Goal: Task Accomplishment & Management: Manage account settings

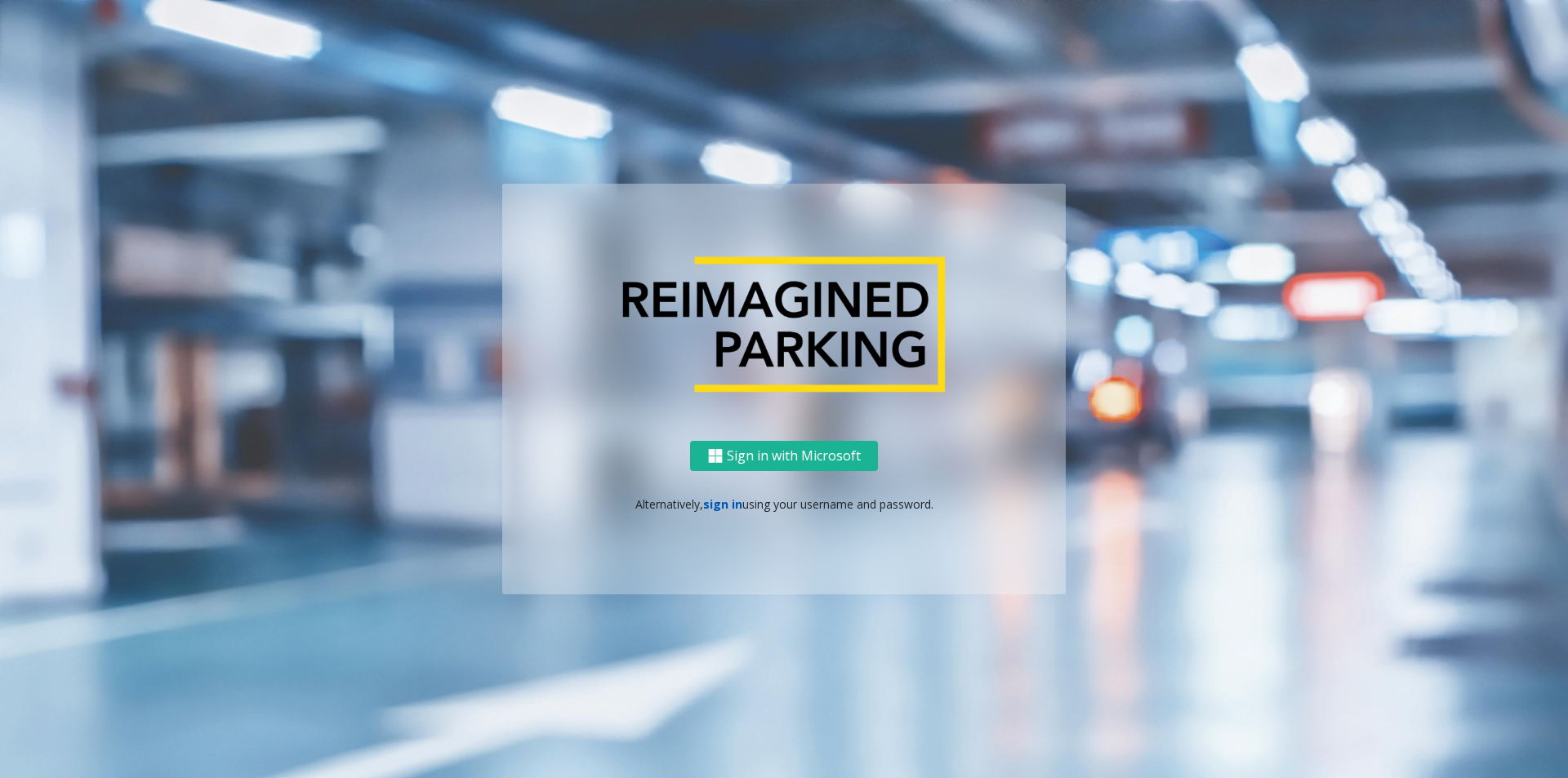
click at [723, 508] on link "sign in" at bounding box center [722, 504] width 39 height 16
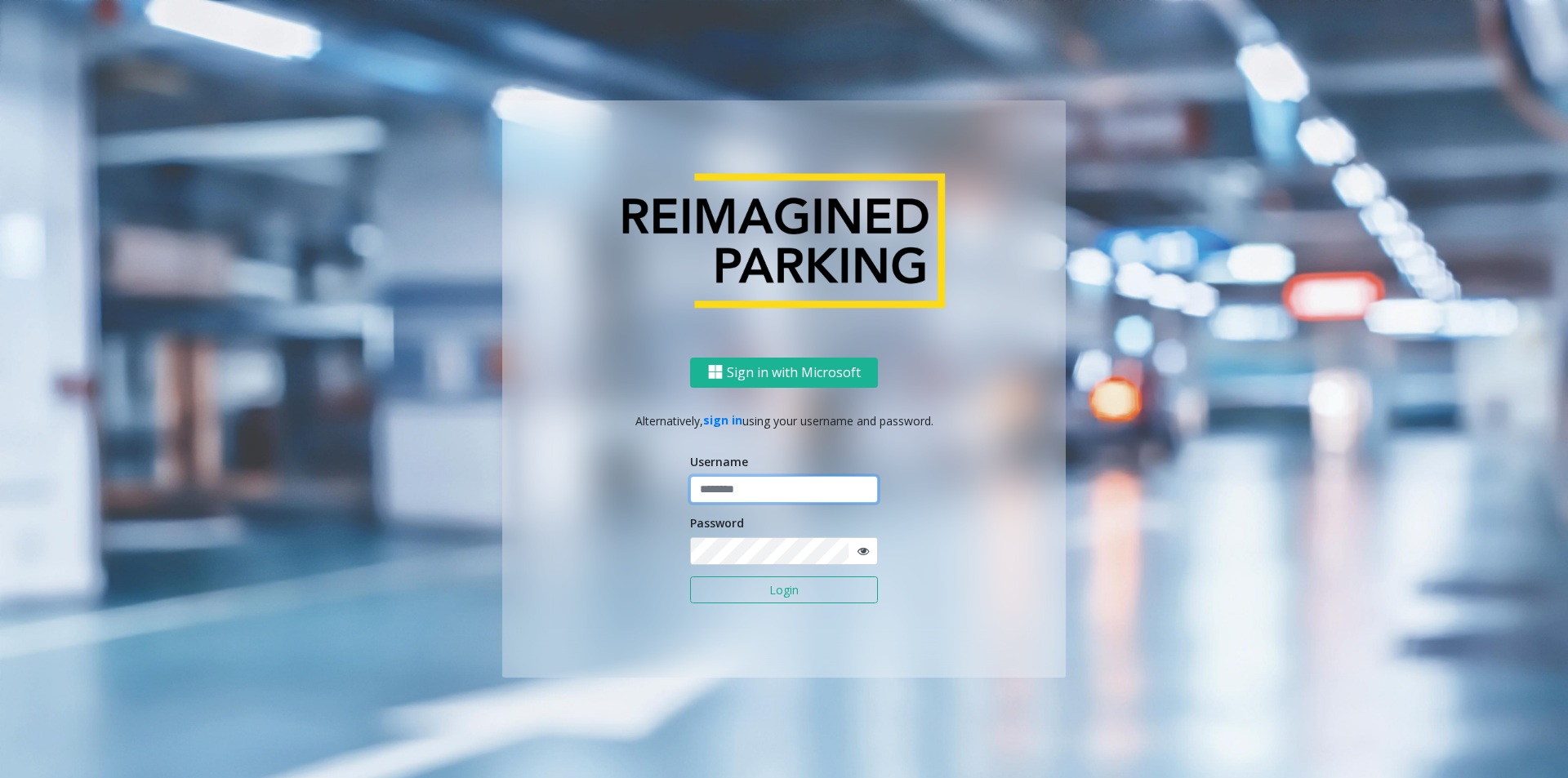
click at [750, 489] on input "text" at bounding box center [784, 490] width 188 height 28
type input "********"
click at [855, 594] on button "Login" at bounding box center [784, 590] width 188 height 28
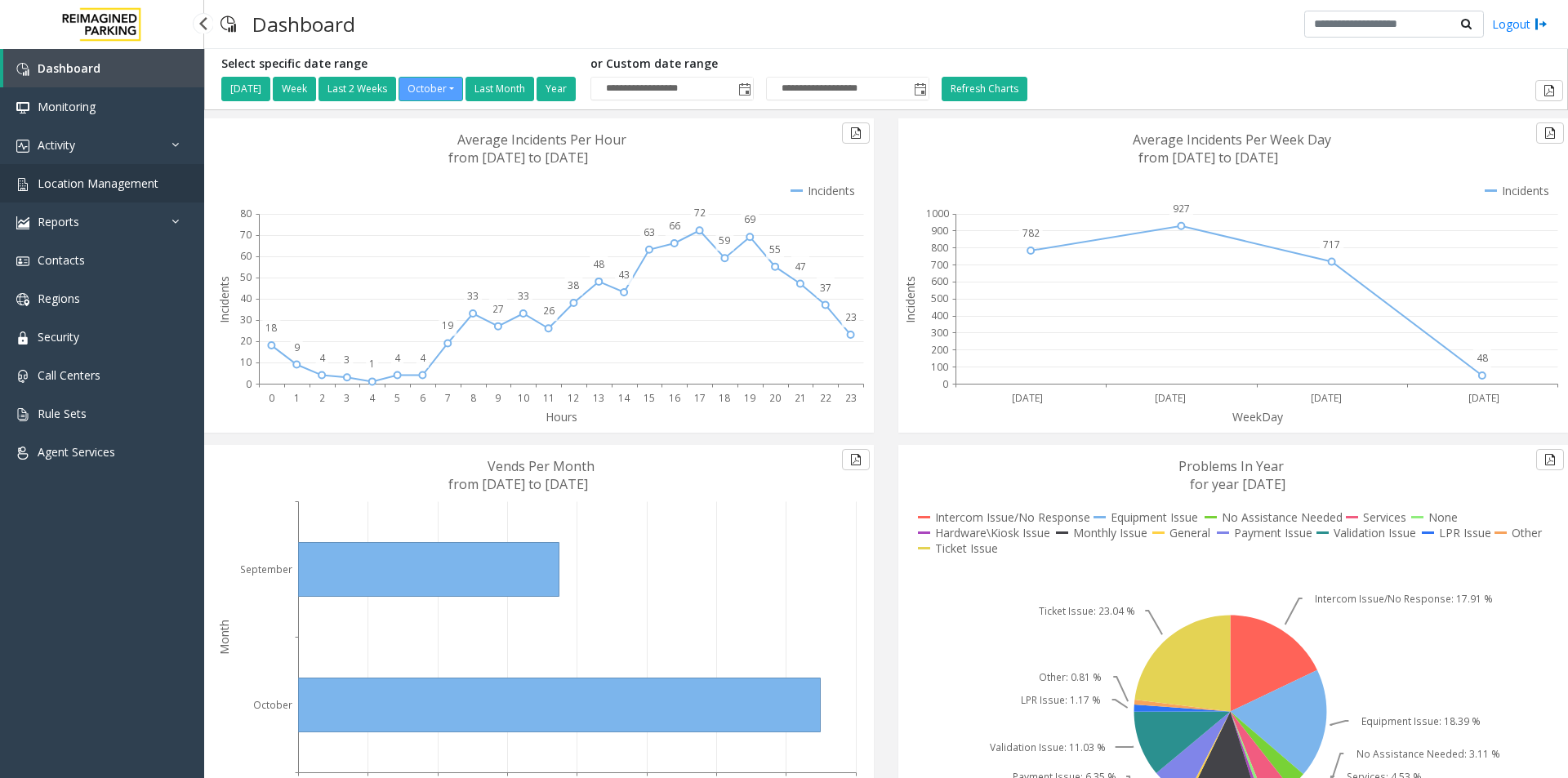
click at [98, 178] on span "Location Management" at bounding box center [98, 183] width 121 height 16
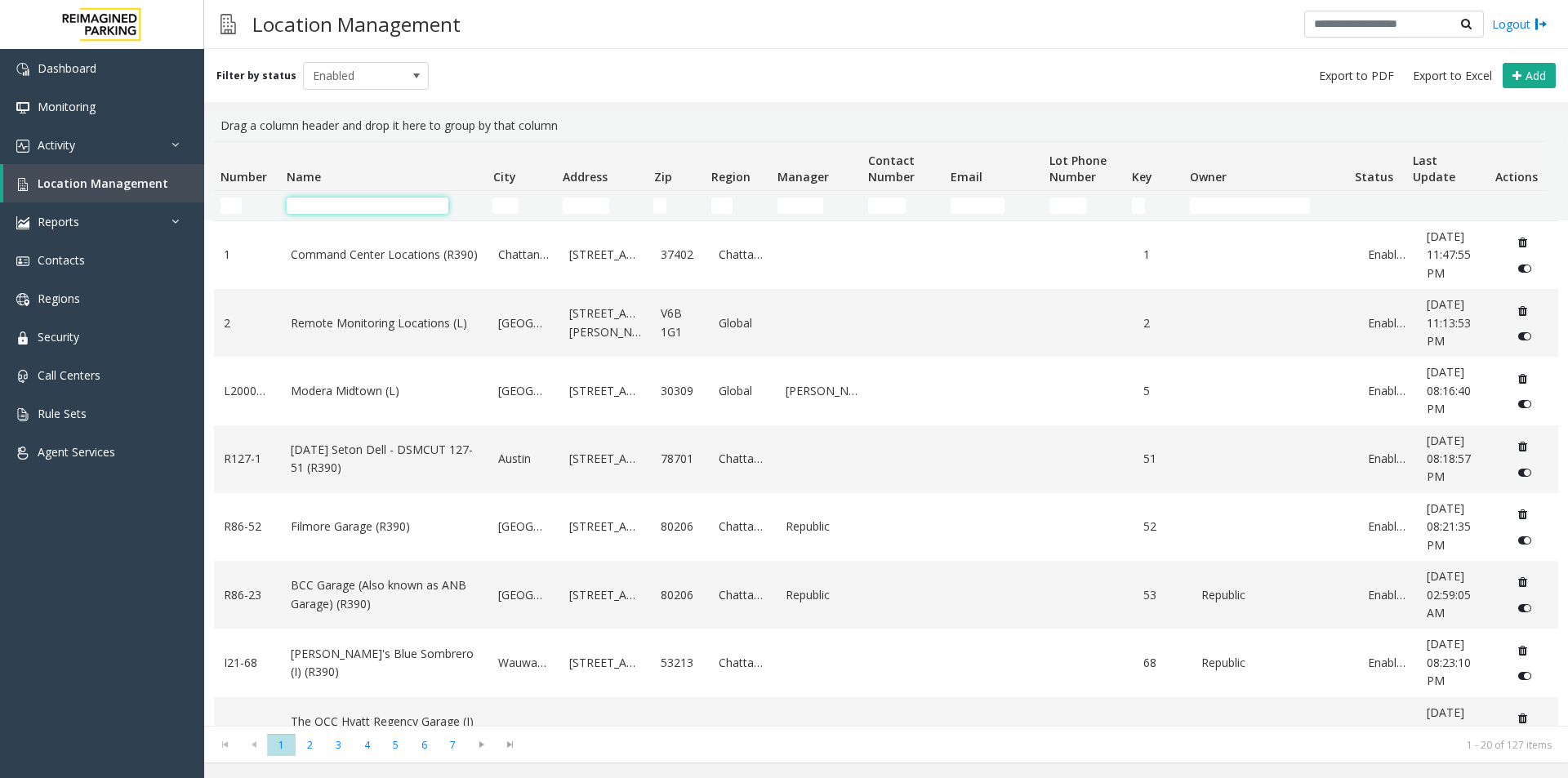
click at [377, 209] on input "Name Filter" at bounding box center [368, 206] width 162 height 17
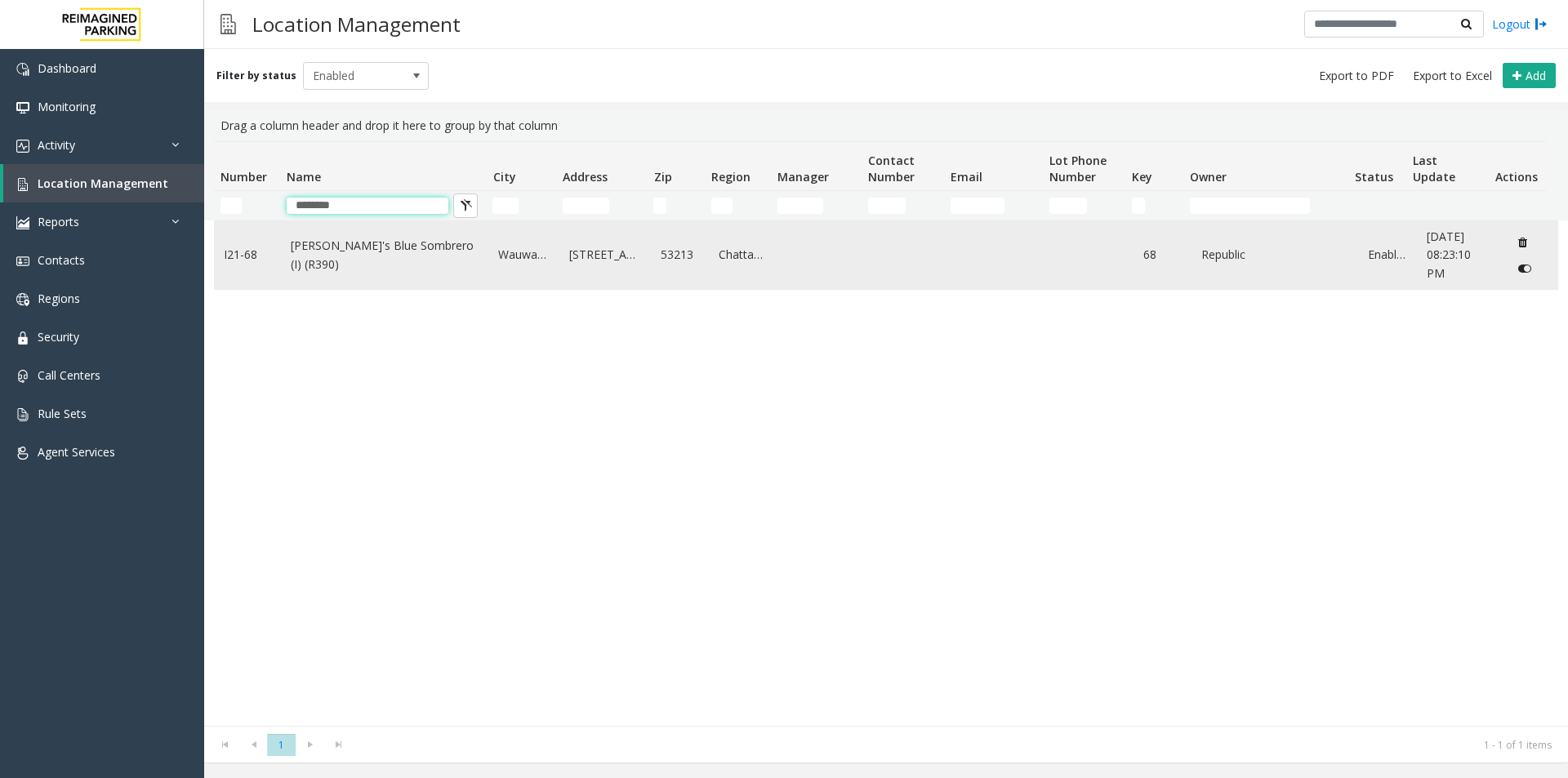
type input "********"
click at [367, 256] on link "[PERSON_NAME]'s Blue Sombrero (I) (R390)" at bounding box center [385, 255] width 189 height 36
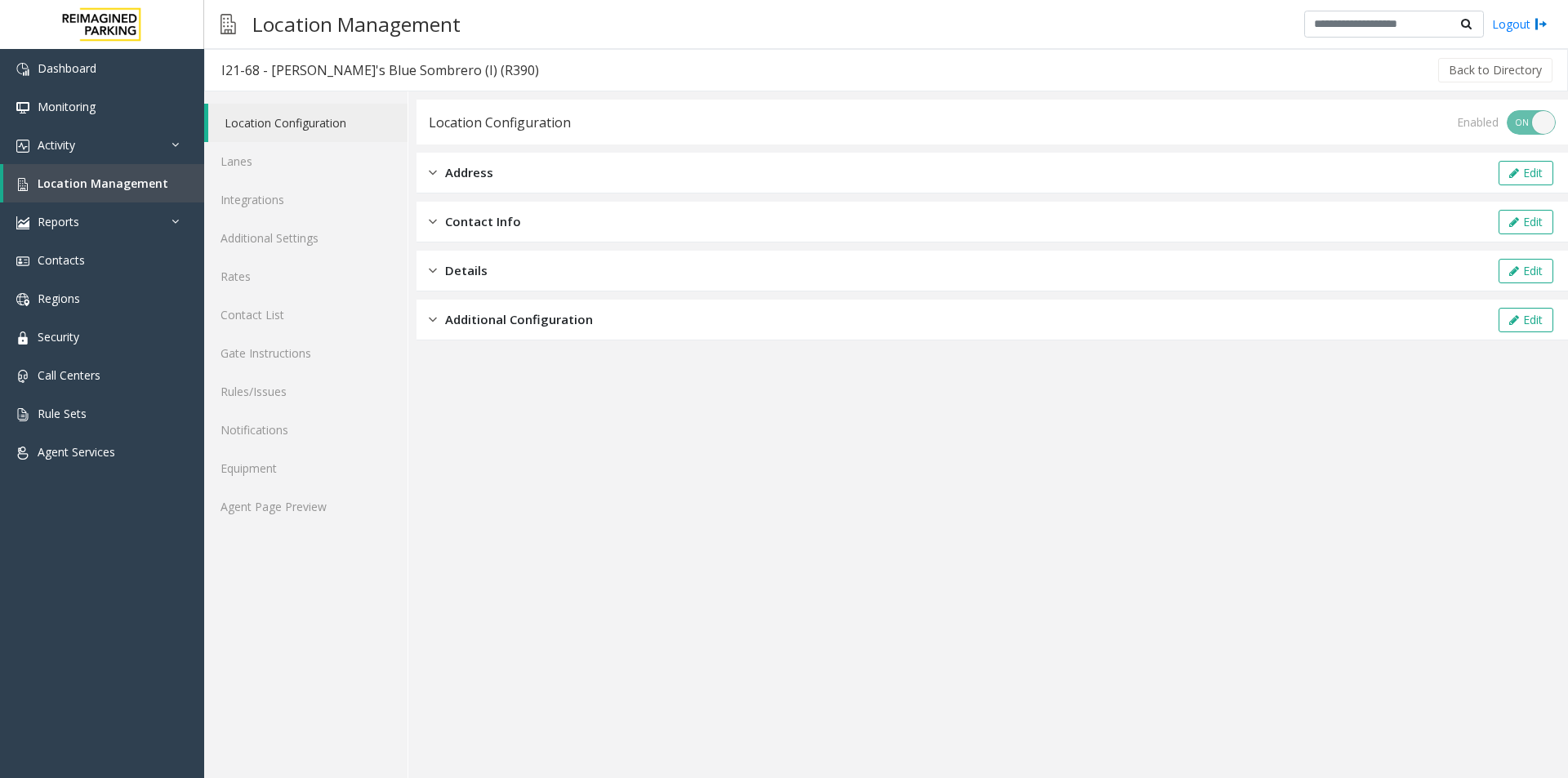
click at [464, 213] on span "Contact Info" at bounding box center [483, 222] width 76 height 19
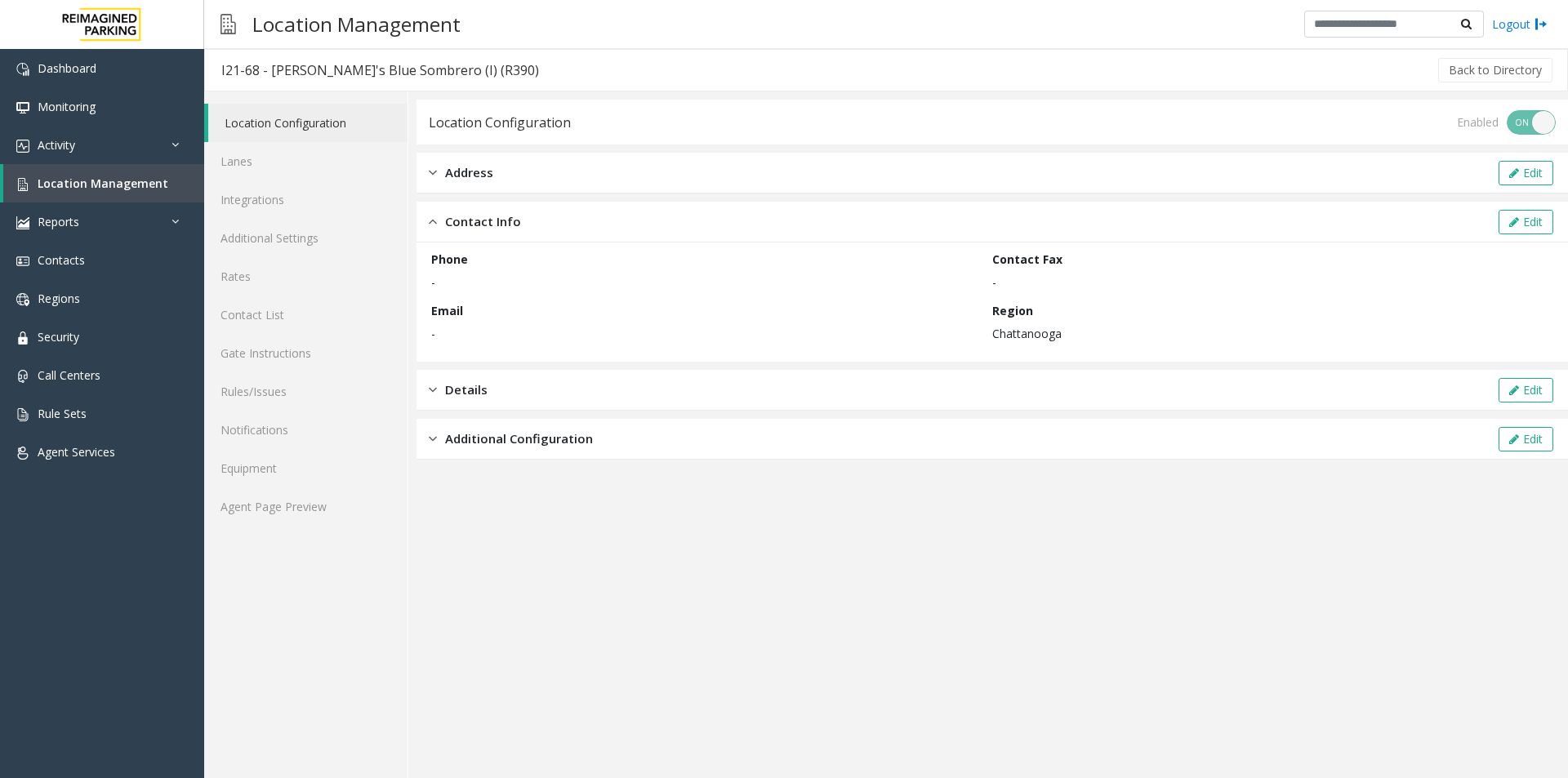
click at [510, 174] on div "Address Edit" at bounding box center [992, 173] width 1152 height 41
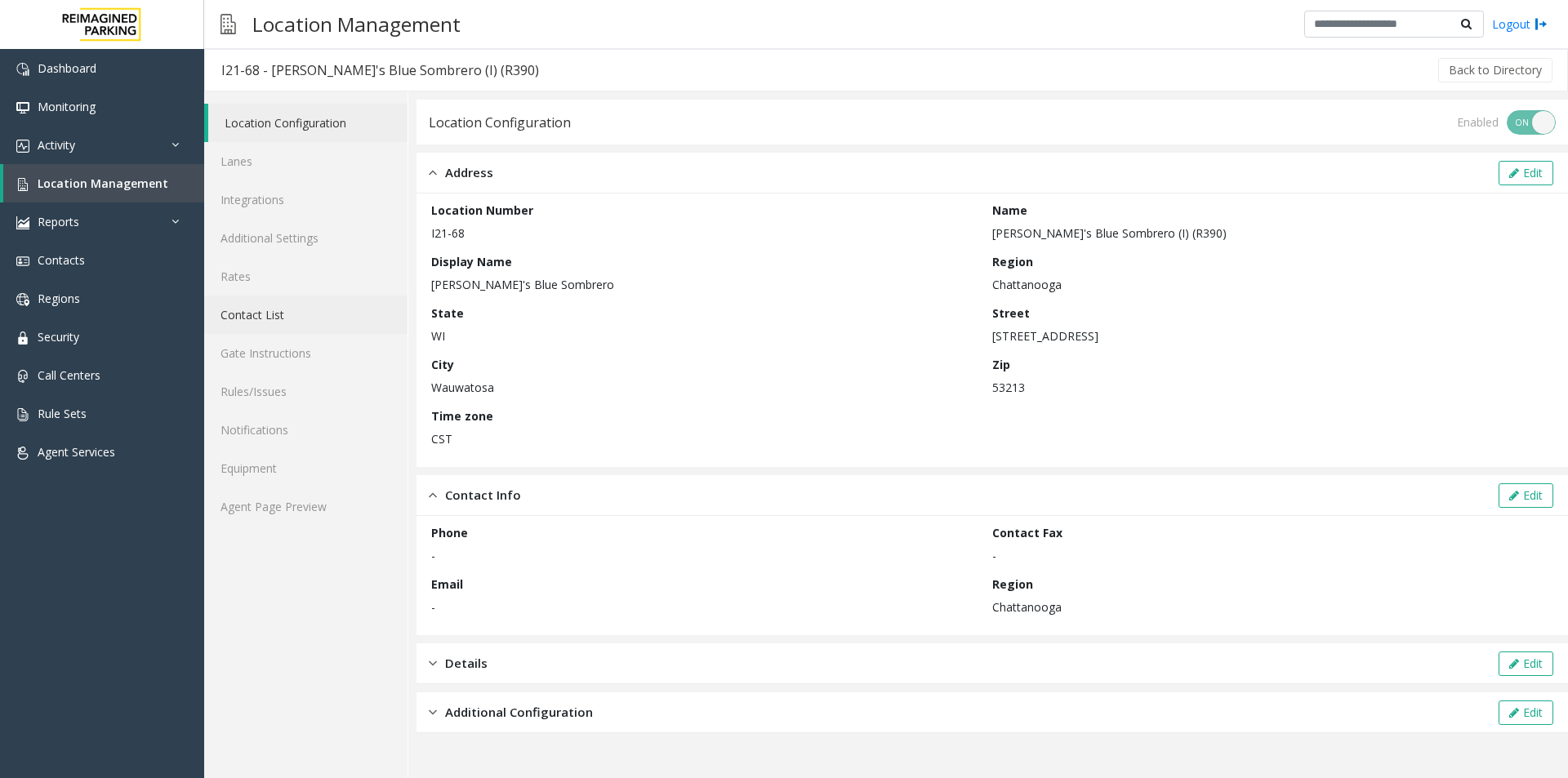
click at [256, 313] on link "Contact List" at bounding box center [306, 315] width 203 height 38
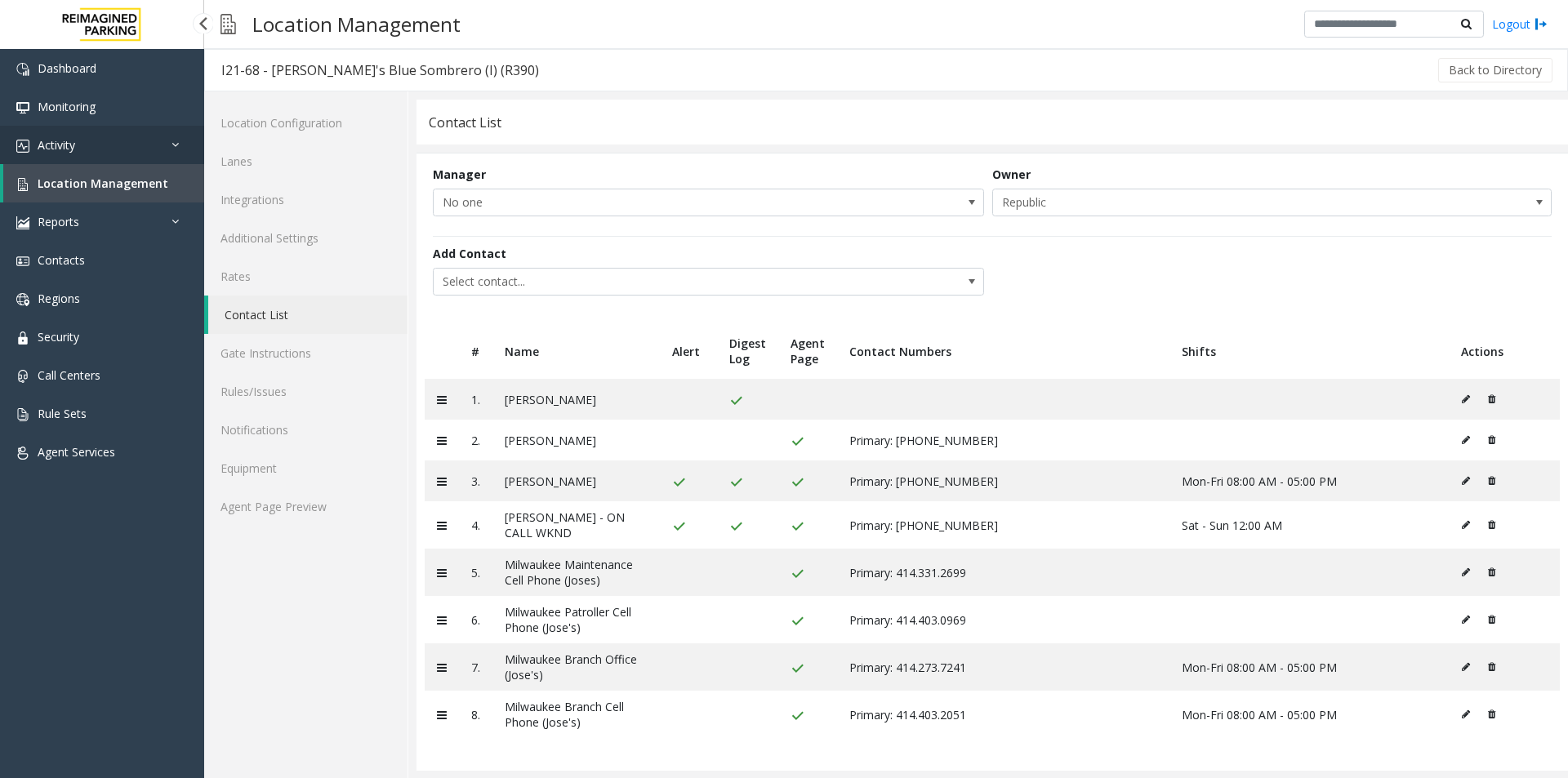
click at [170, 143] on link "Activity" at bounding box center [102, 145] width 204 height 38
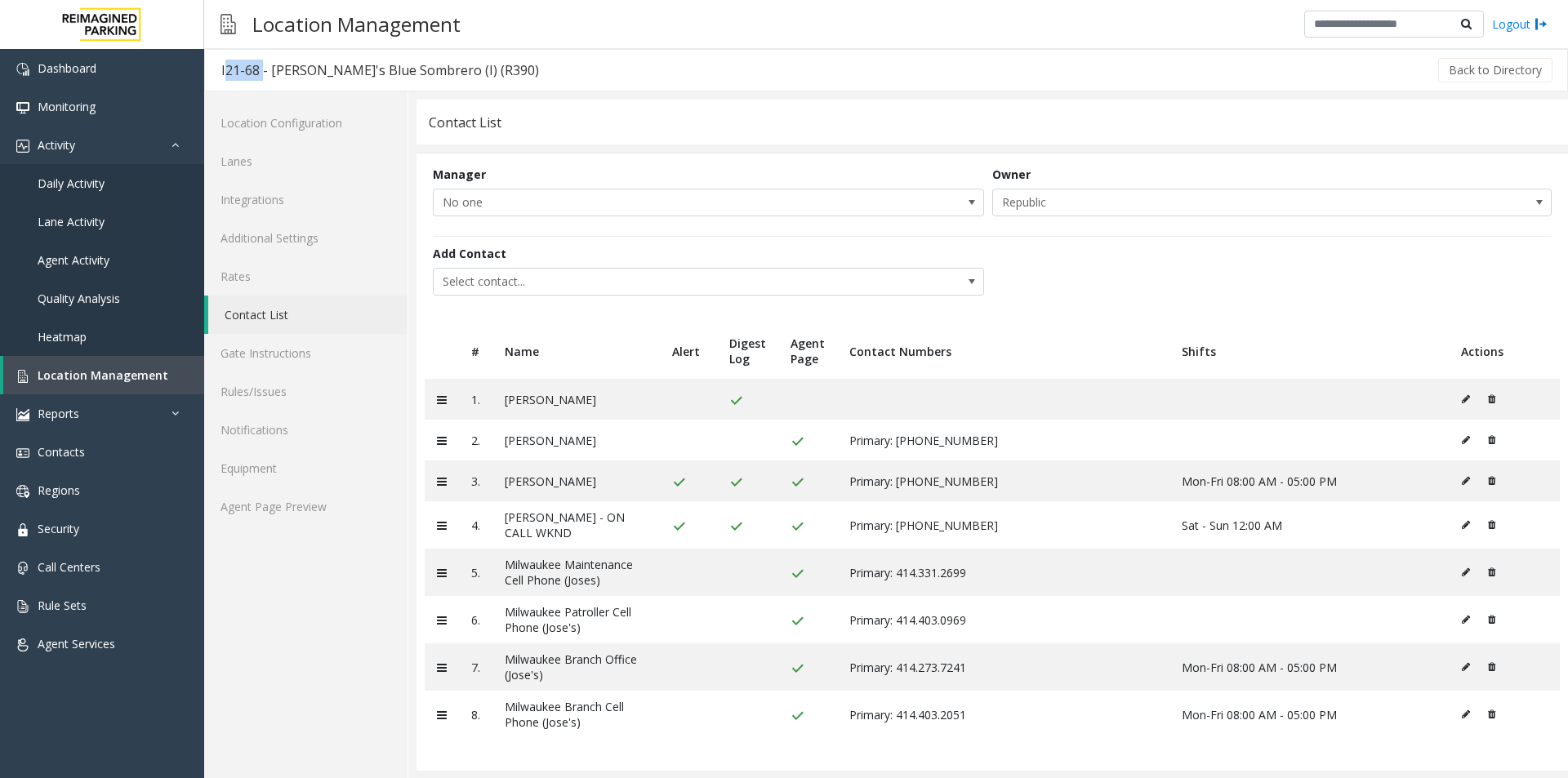
drag, startPoint x: 259, startPoint y: 67, endPoint x: 222, endPoint y: 73, distance: 37.5
click at [222, 73] on div "I21-68 - Jose's Blue Sombrero (I) (R390)" at bounding box center [380, 70] width 318 height 21
copy div "I21-68"
click at [1462, 399] on icon at bounding box center [1466, 399] width 8 height 10
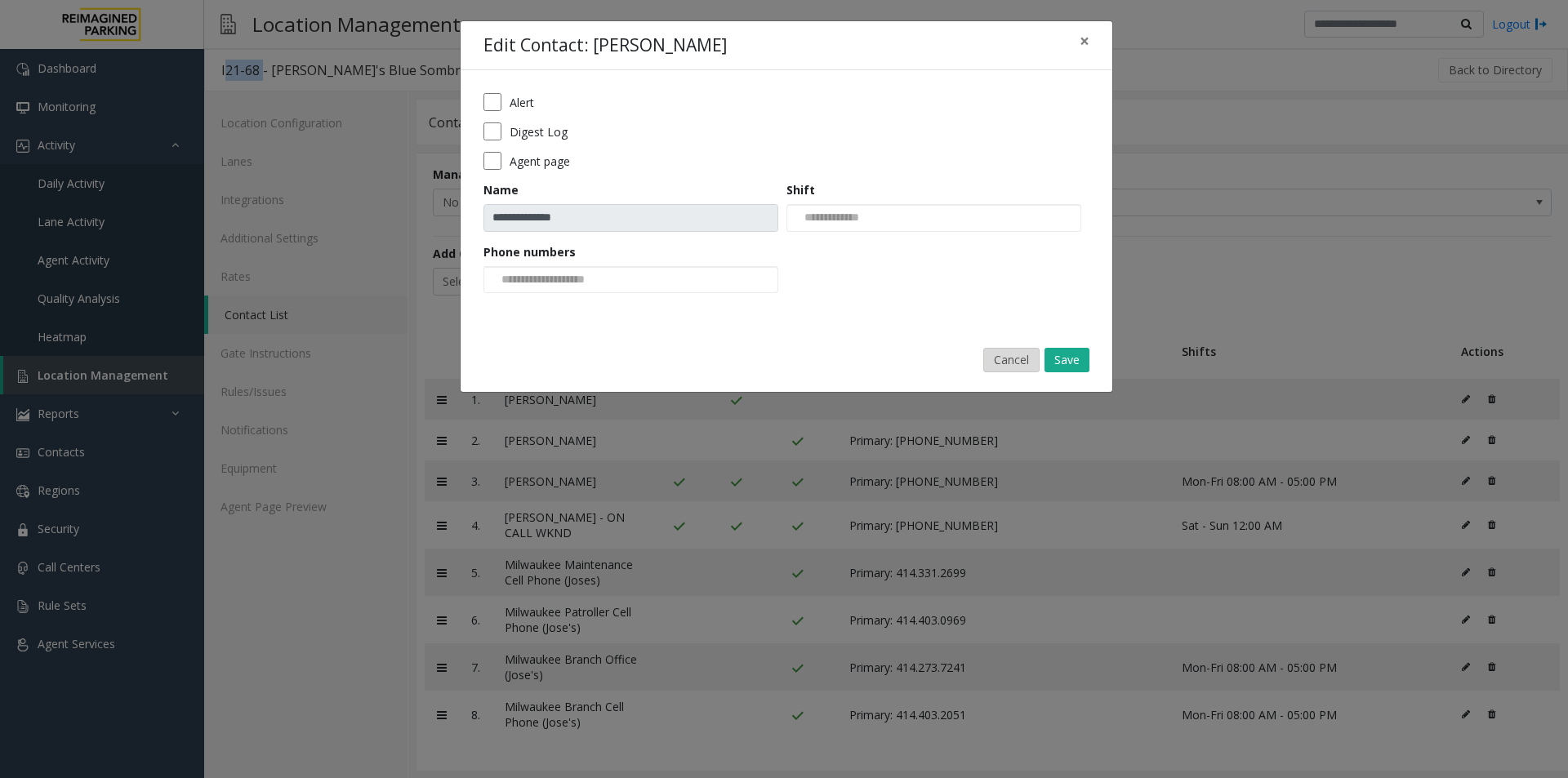
click at [1001, 359] on button "Cancel" at bounding box center [1011, 360] width 56 height 25
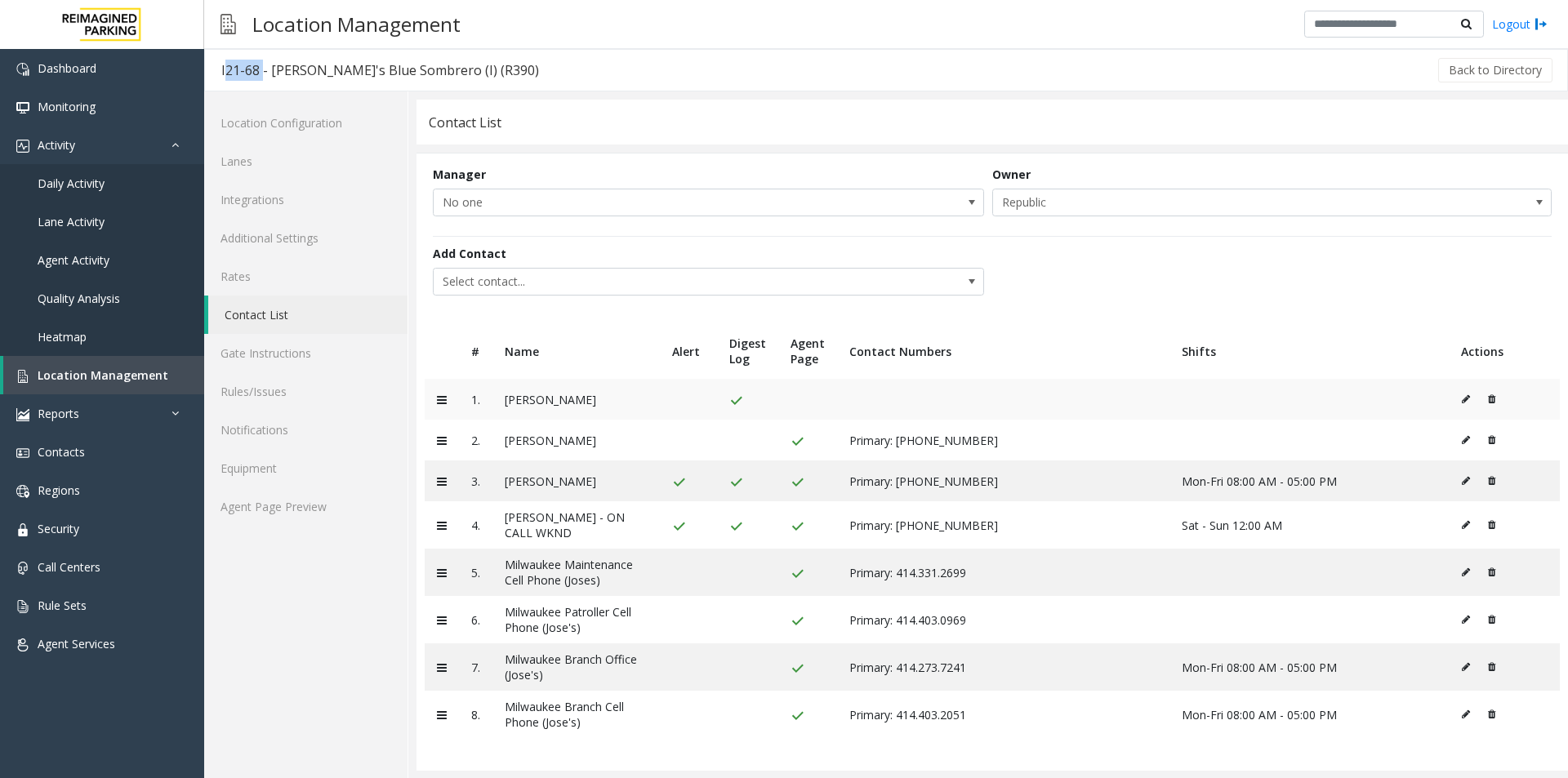
click at [1462, 397] on icon at bounding box center [1466, 399] width 8 height 10
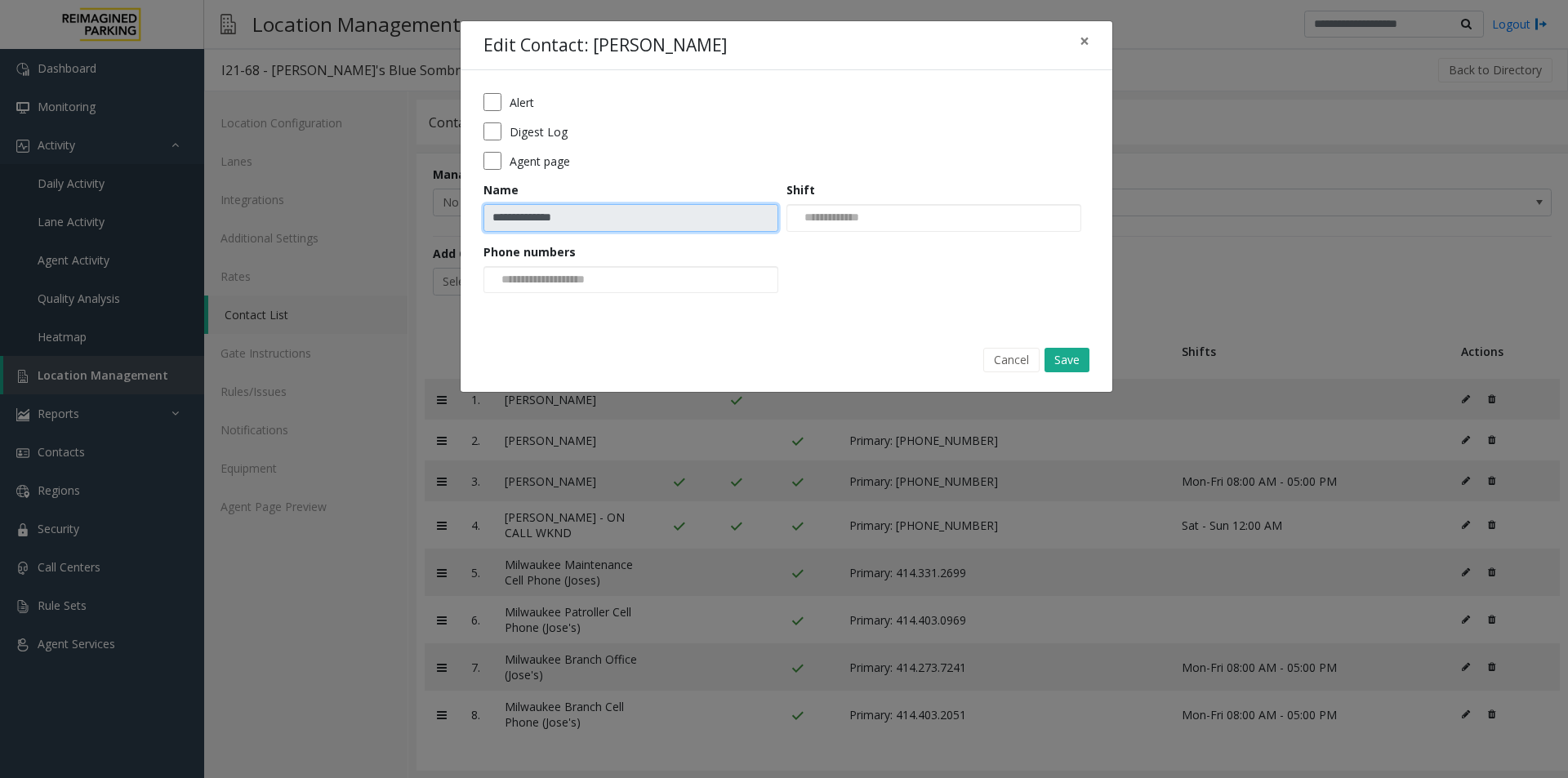
click at [708, 218] on input "**********" at bounding box center [631, 218] width 295 height 28
click at [1002, 358] on button "Cancel" at bounding box center [1011, 360] width 56 height 25
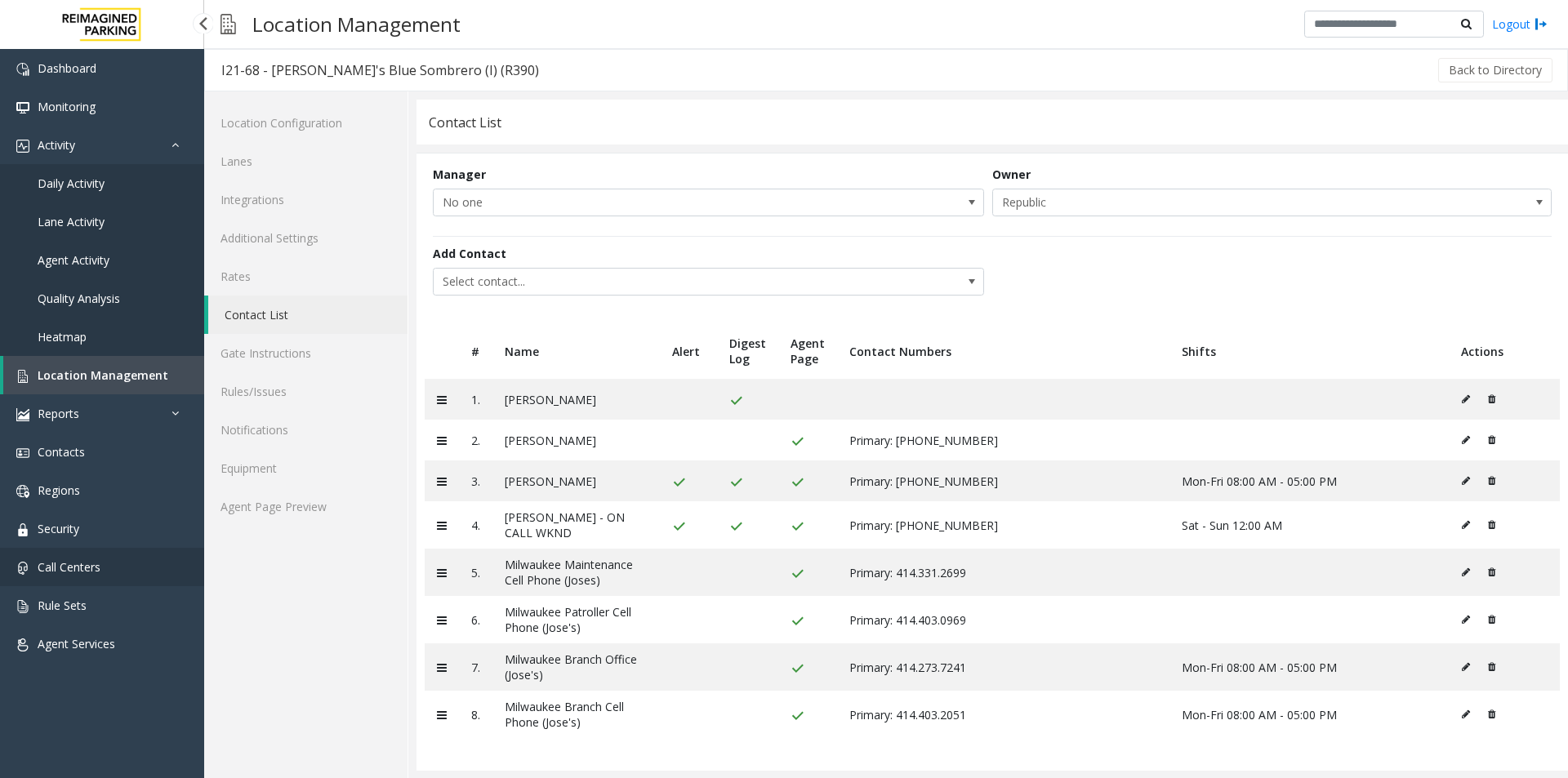
click at [79, 561] on span "Call Centers" at bounding box center [69, 567] width 63 height 16
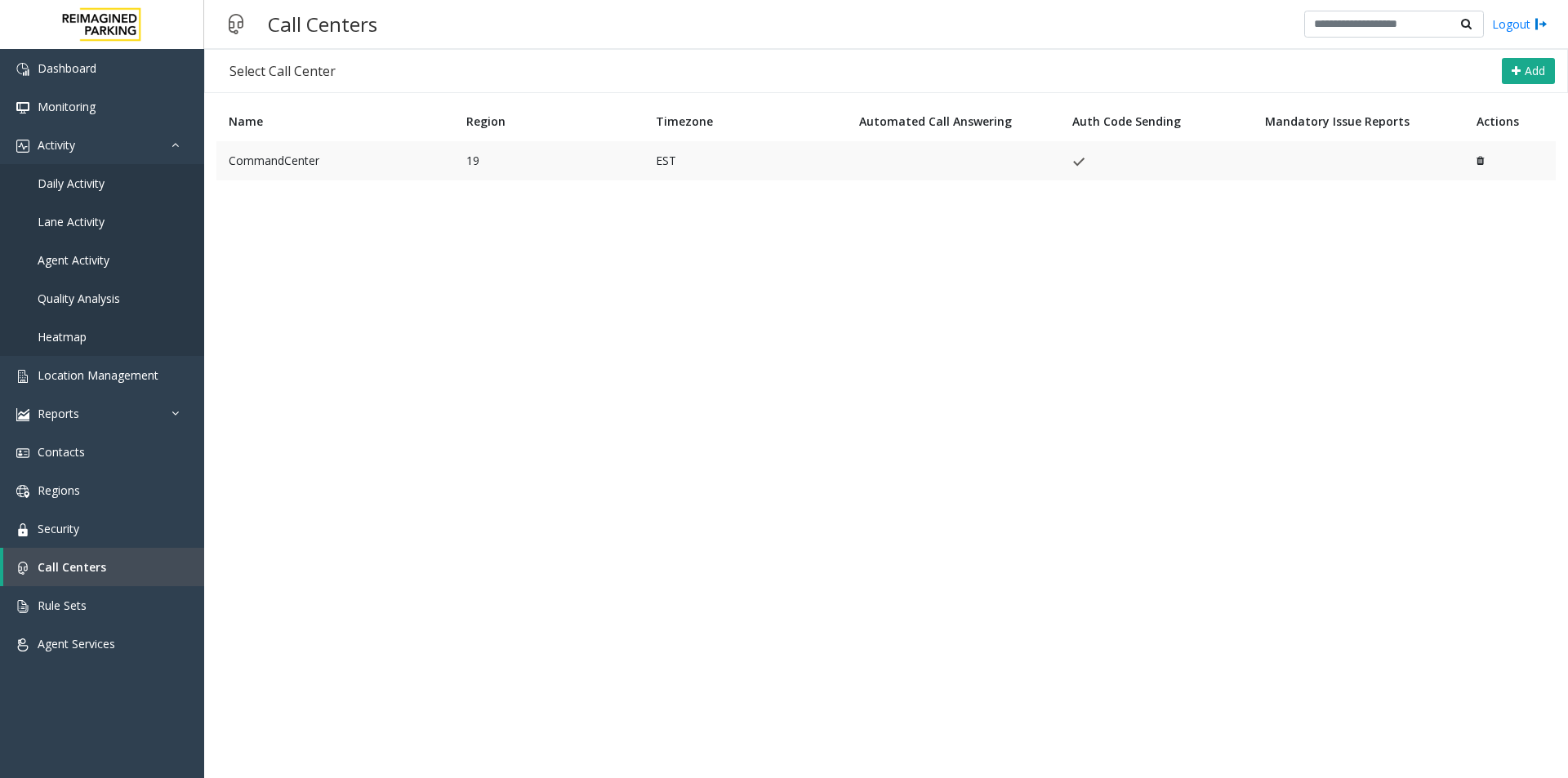
click at [291, 160] on td "CommandCenter" at bounding box center [335, 160] width 237 height 39
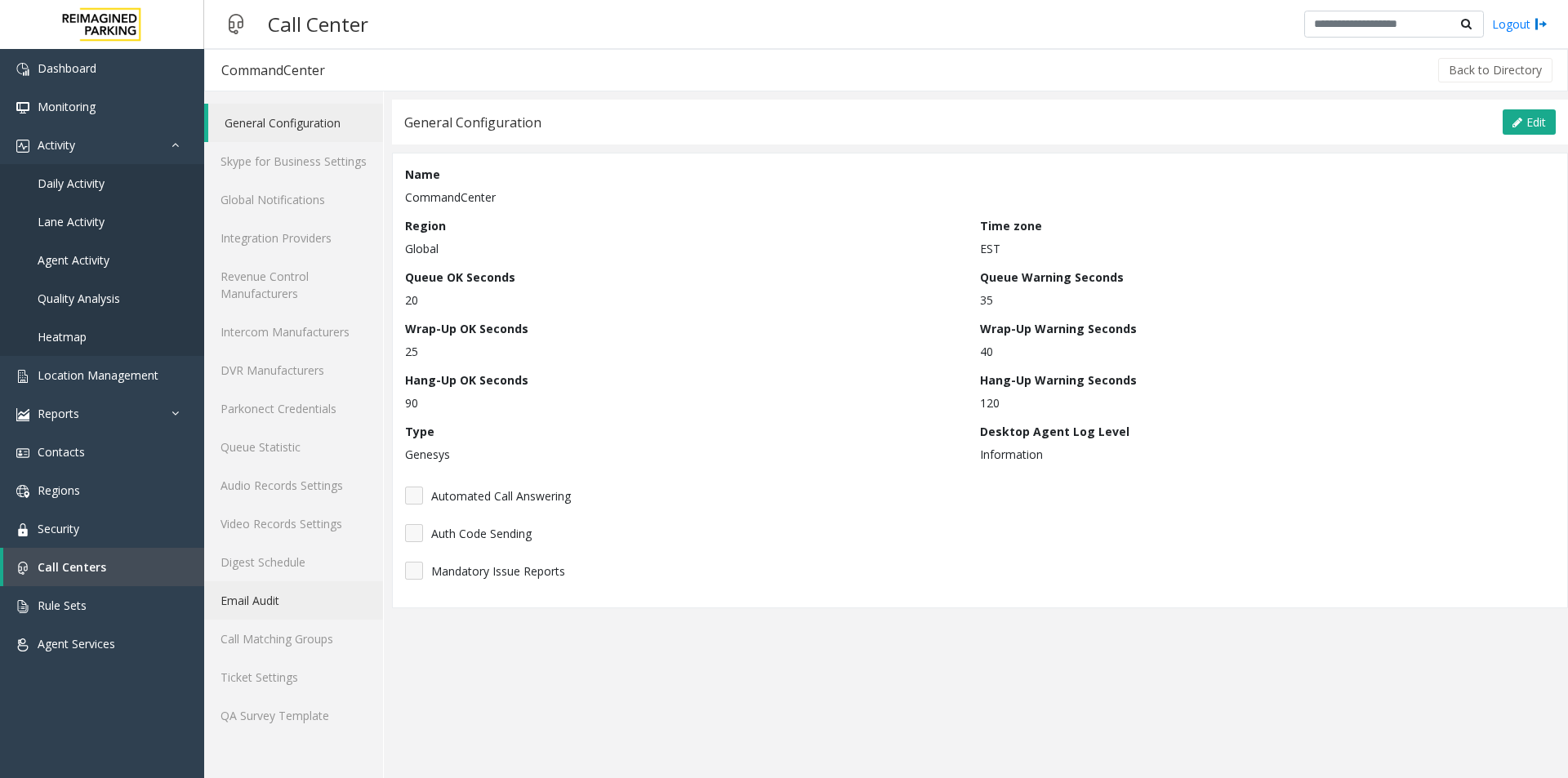
click at [257, 599] on link "Email Audit" at bounding box center [294, 600] width 179 height 38
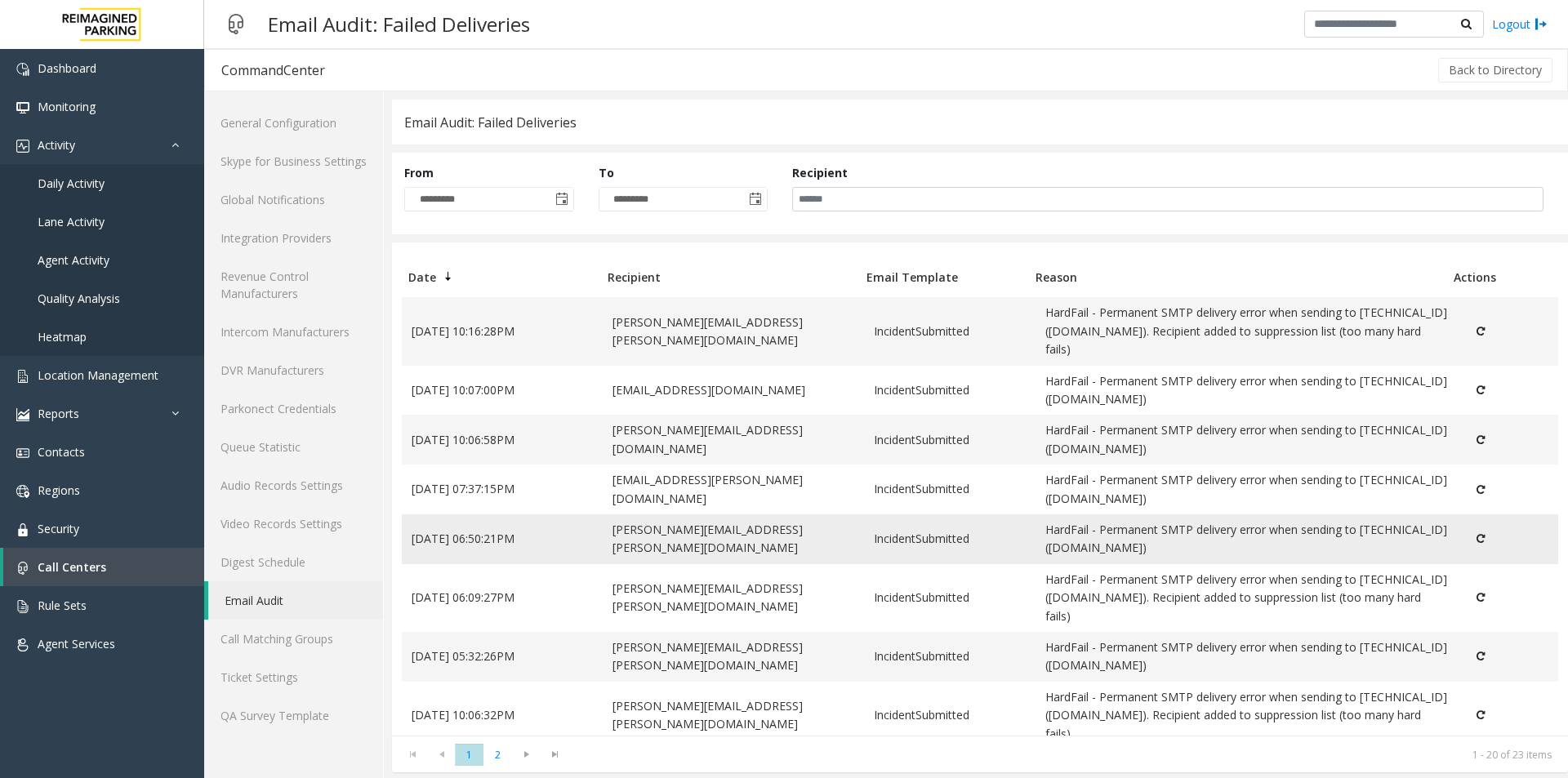
scroll to position [676, 0]
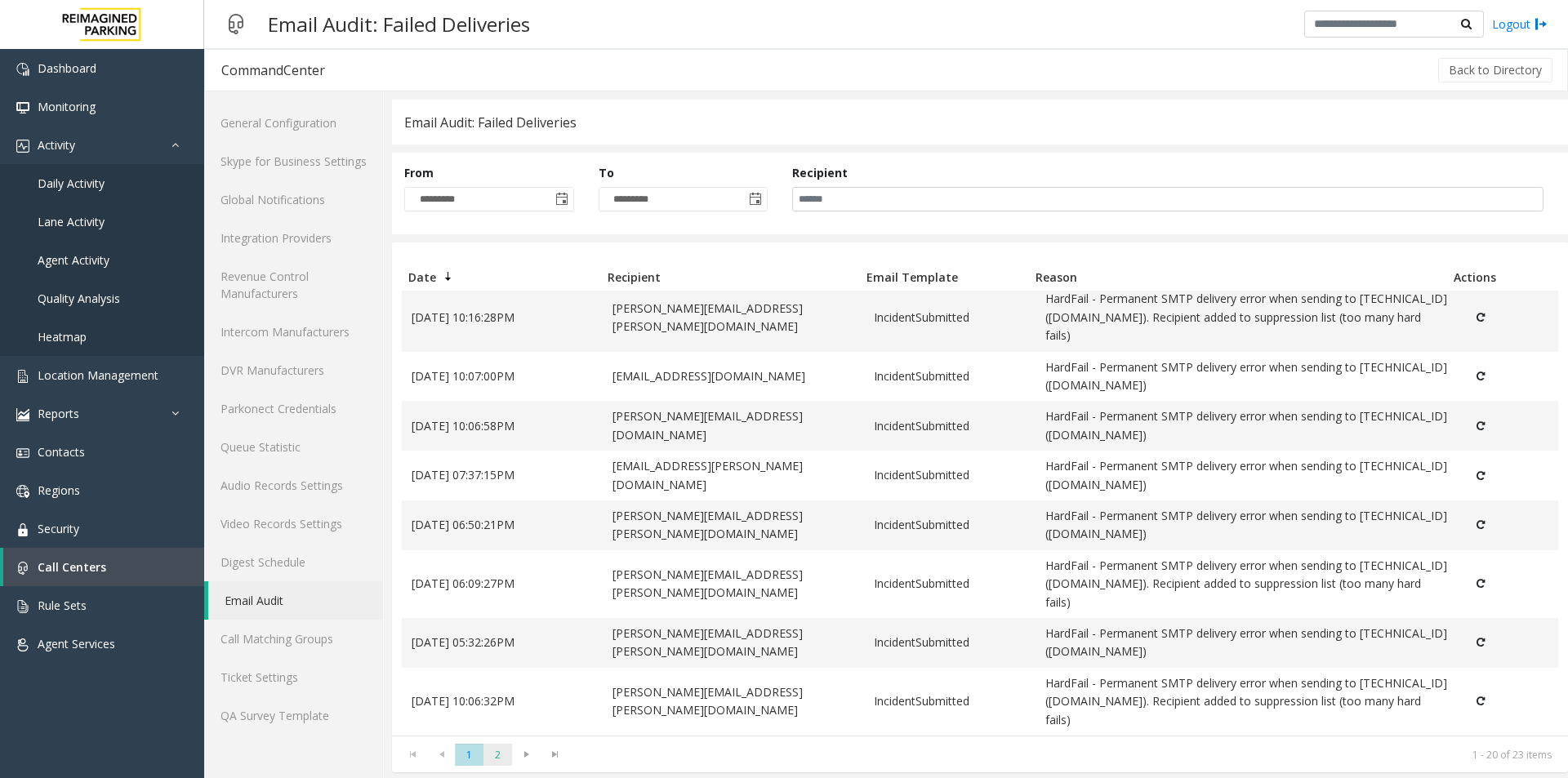
click at [500, 753] on span "2" at bounding box center [498, 755] width 29 height 22
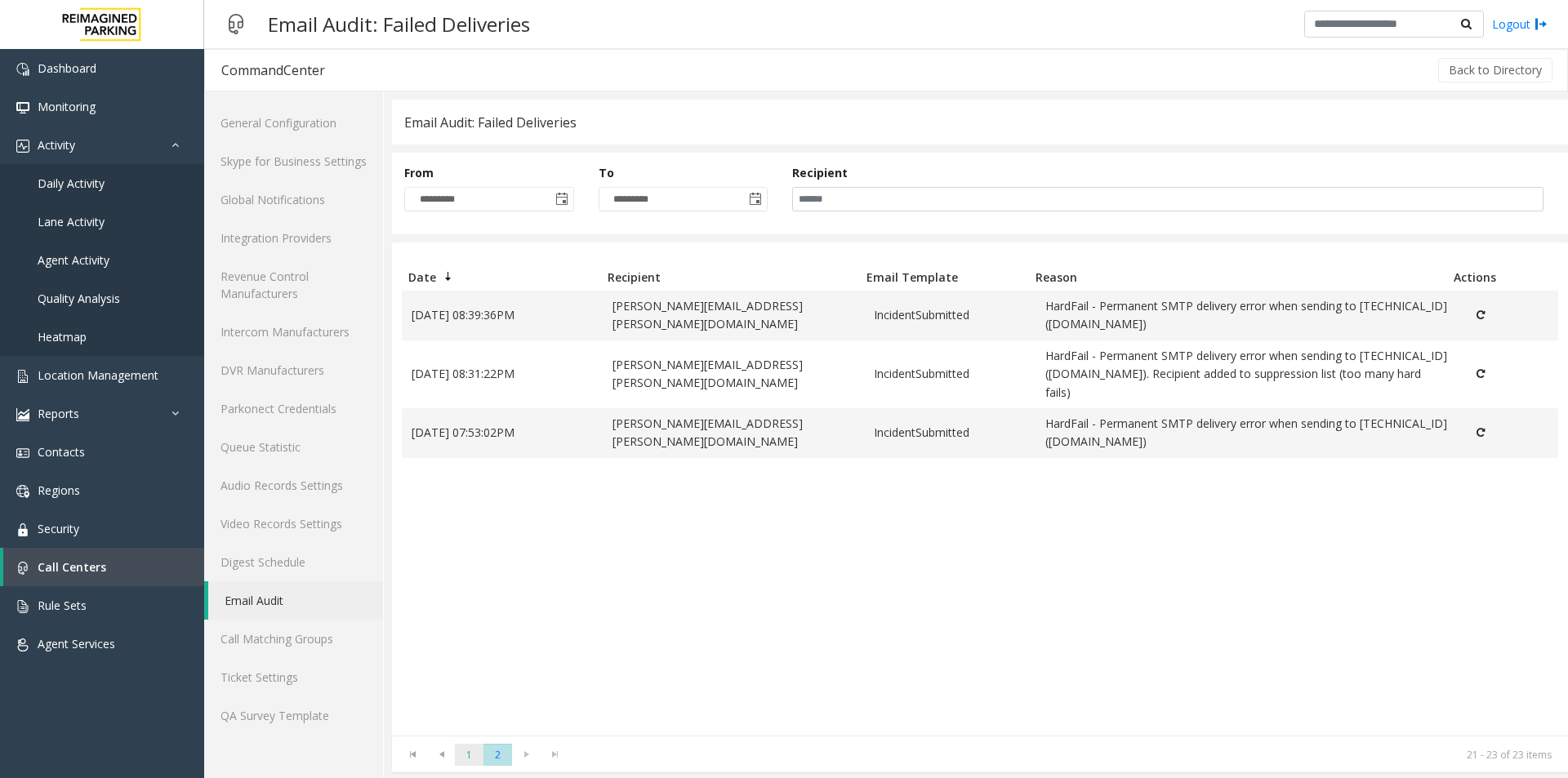
click at [469, 755] on span "1" at bounding box center [469, 755] width 29 height 22
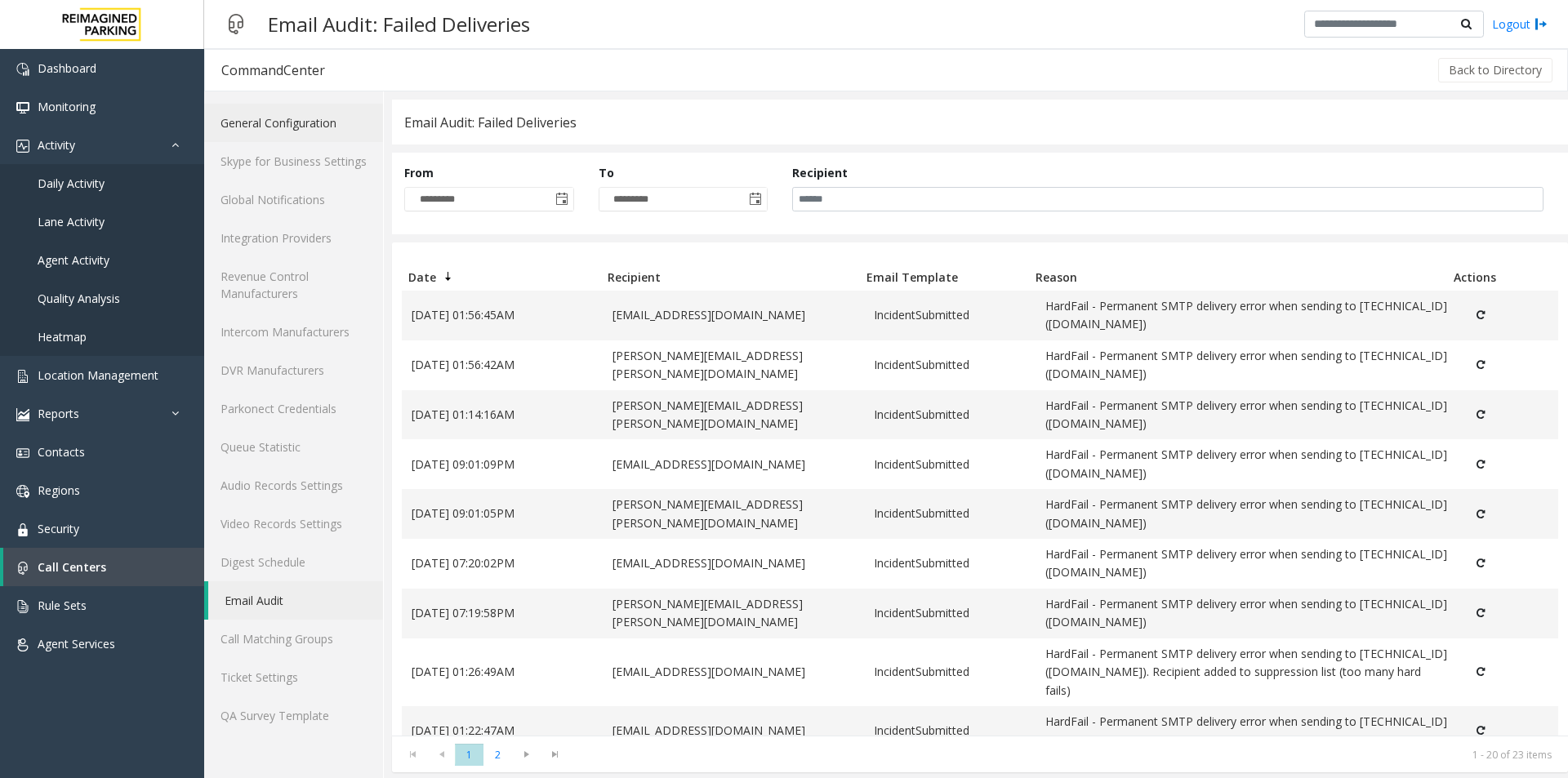
click at [285, 125] on link "General Configuration" at bounding box center [294, 122] width 179 height 38
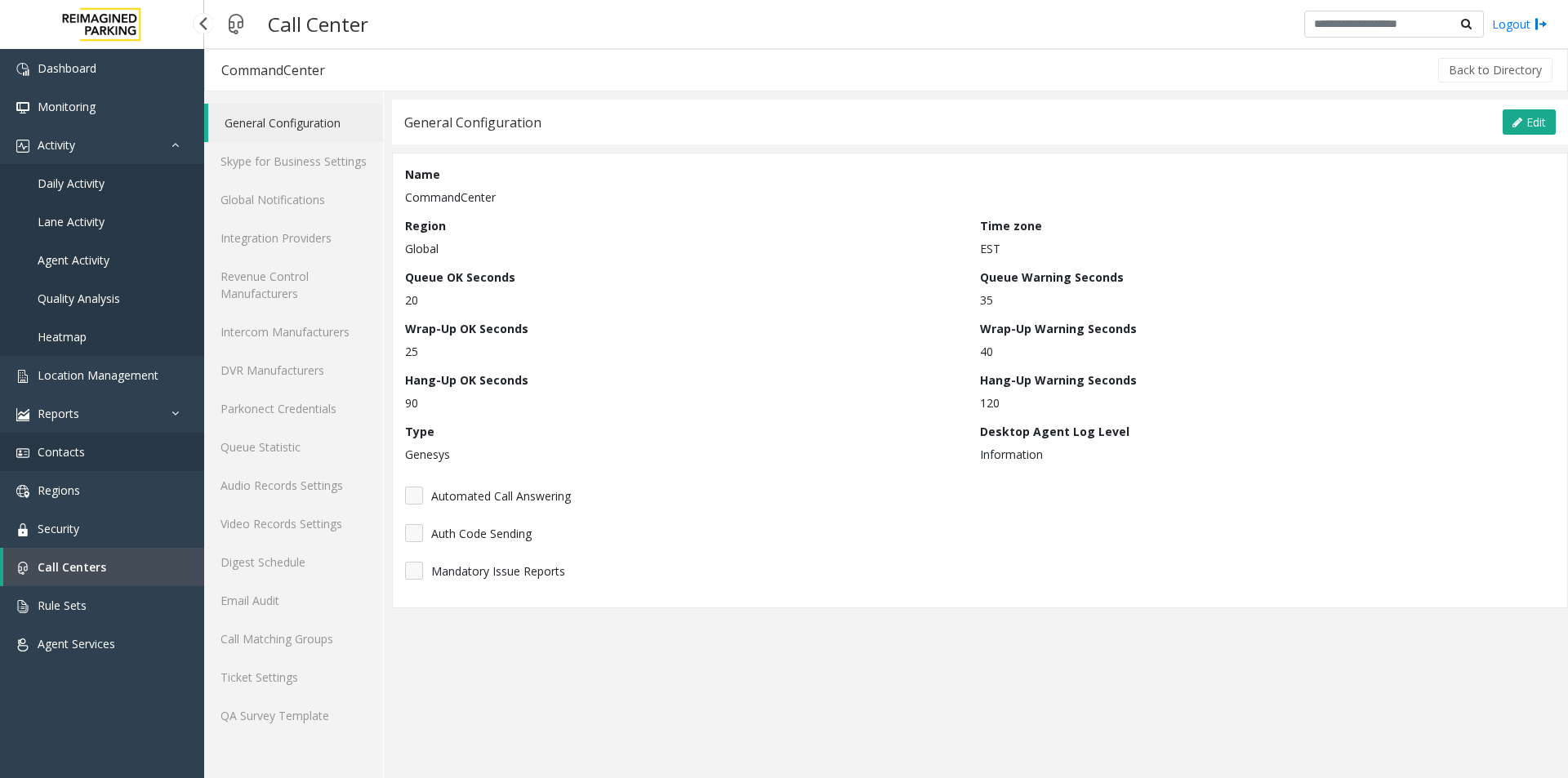
click at [55, 448] on span "Contacts" at bounding box center [60, 451] width 47 height 16
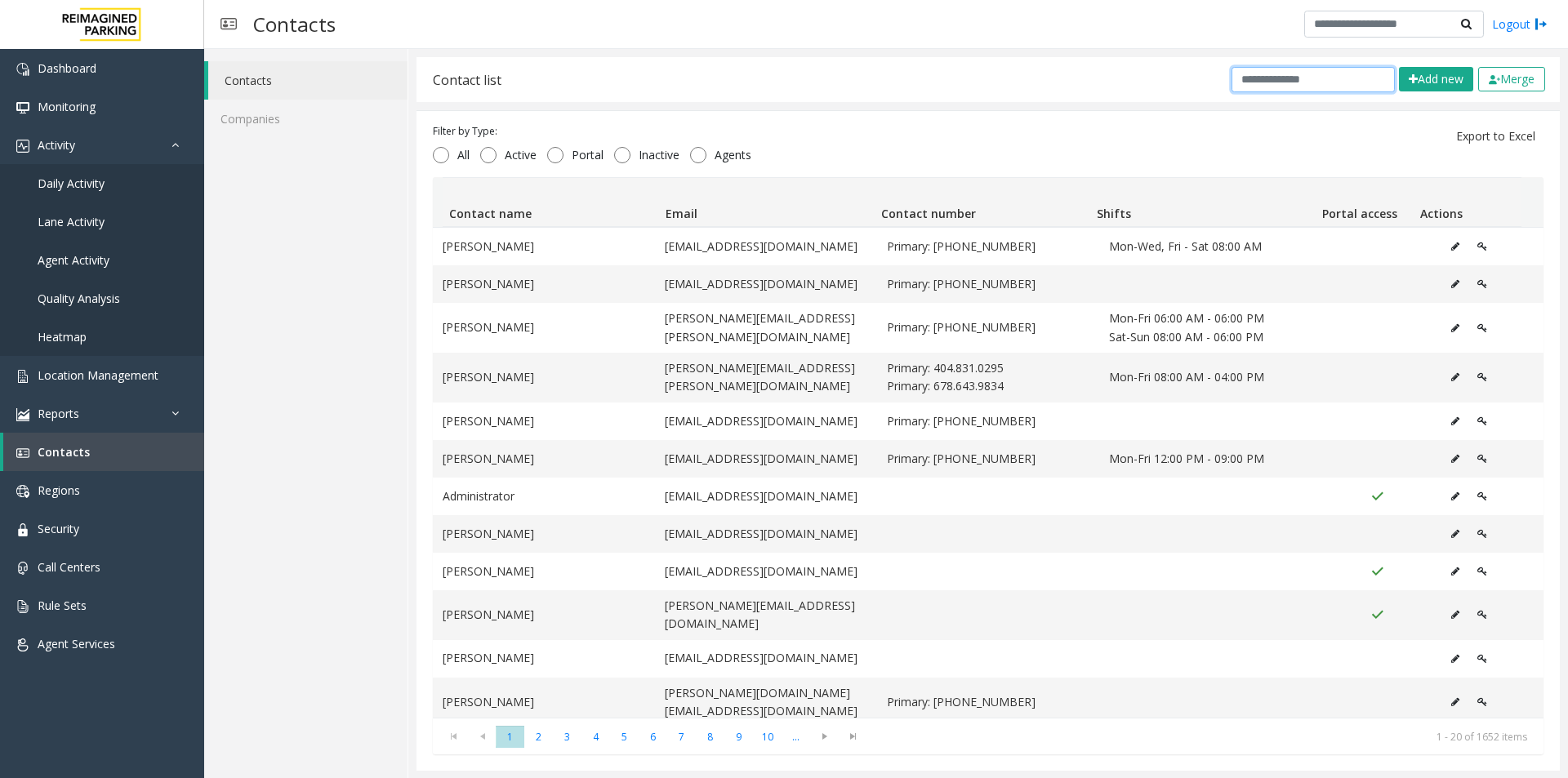
click at [1288, 83] on input "text" at bounding box center [1313, 79] width 164 height 26
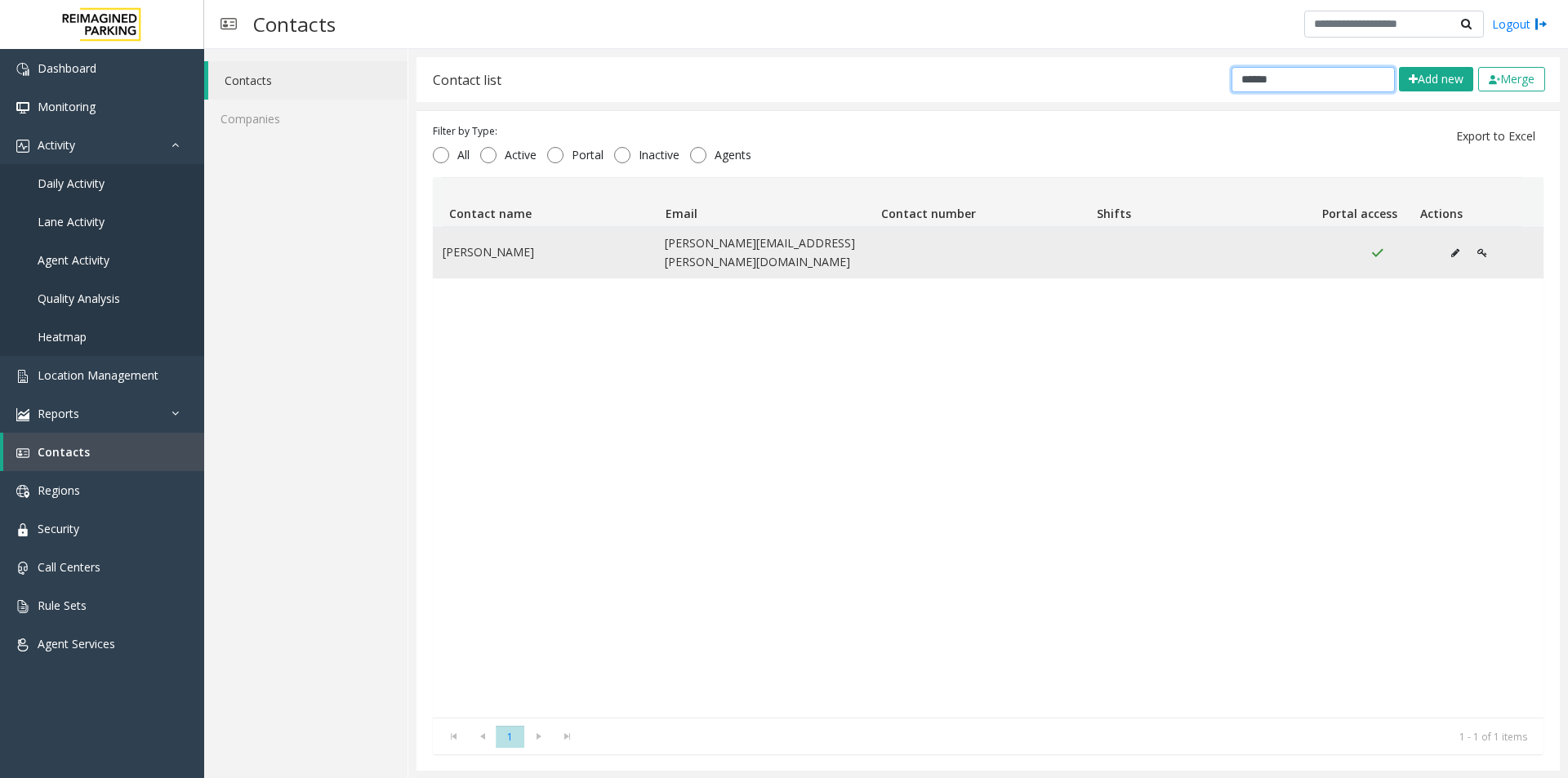
type input "******"
click at [1442, 249] on button "Data table" at bounding box center [1456, 253] width 26 height 25
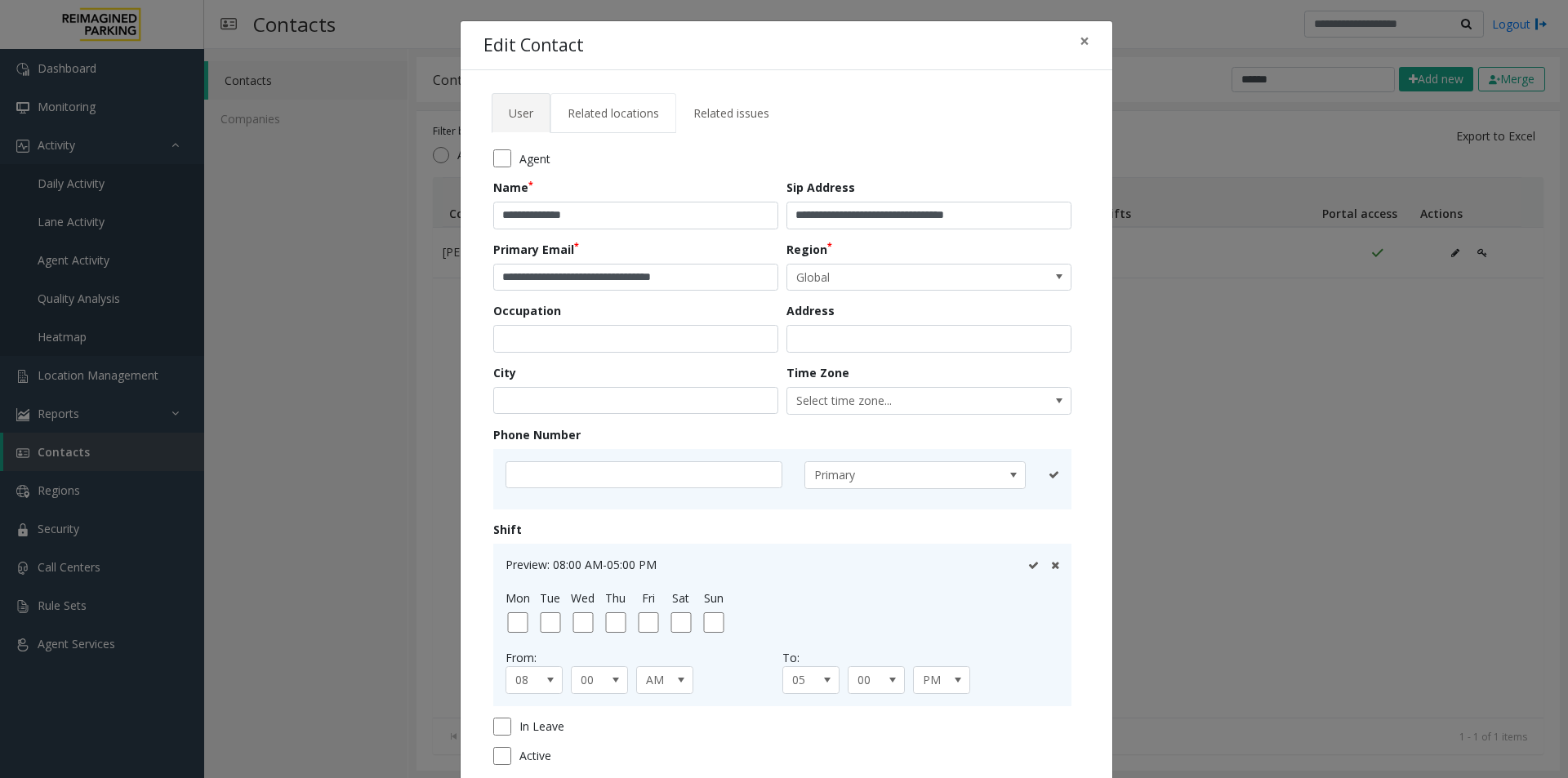
click at [606, 115] on span "Related locations" at bounding box center [613, 112] width 92 height 16
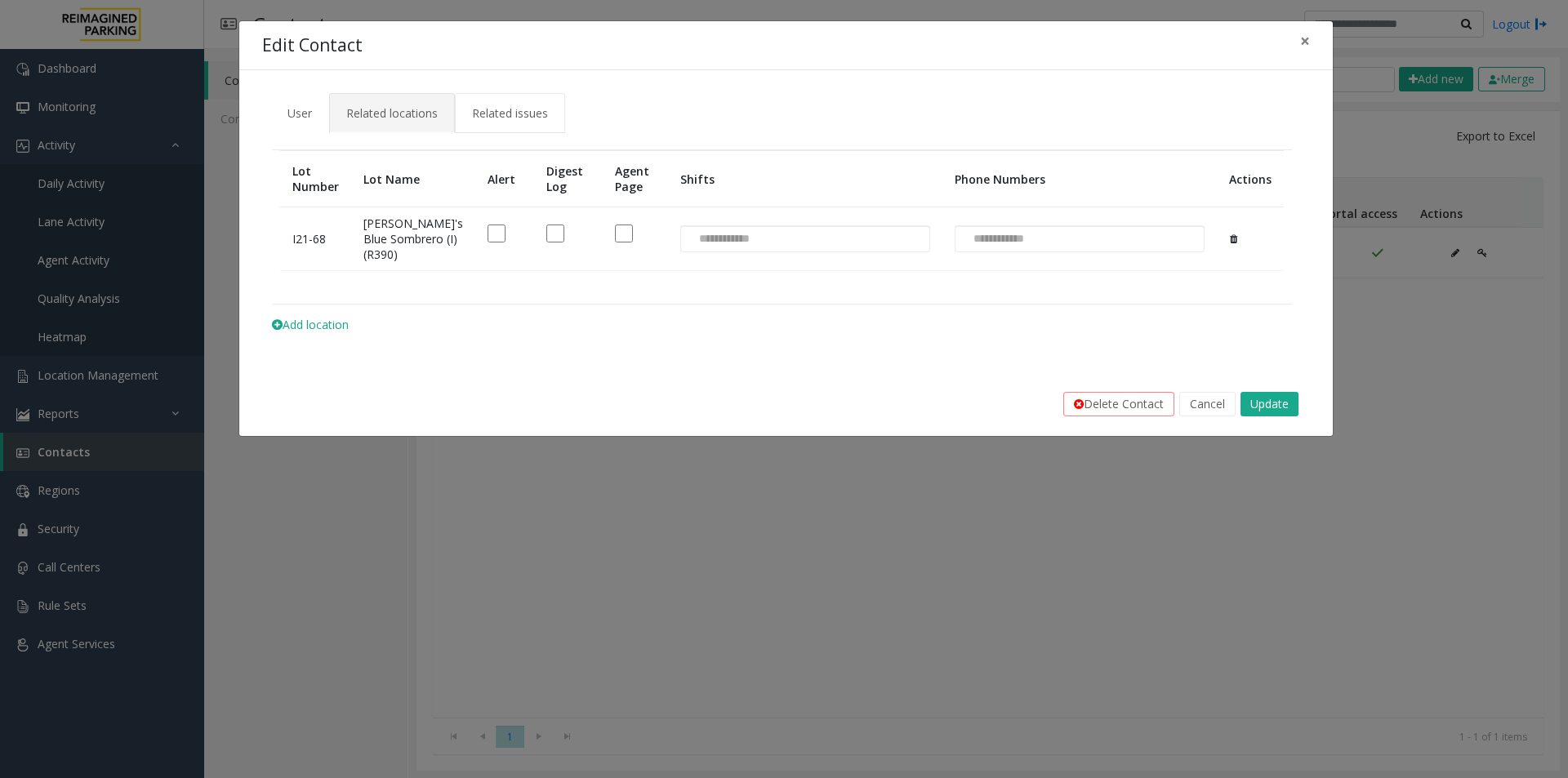
click at [499, 113] on span "Related issues" at bounding box center [510, 112] width 76 height 16
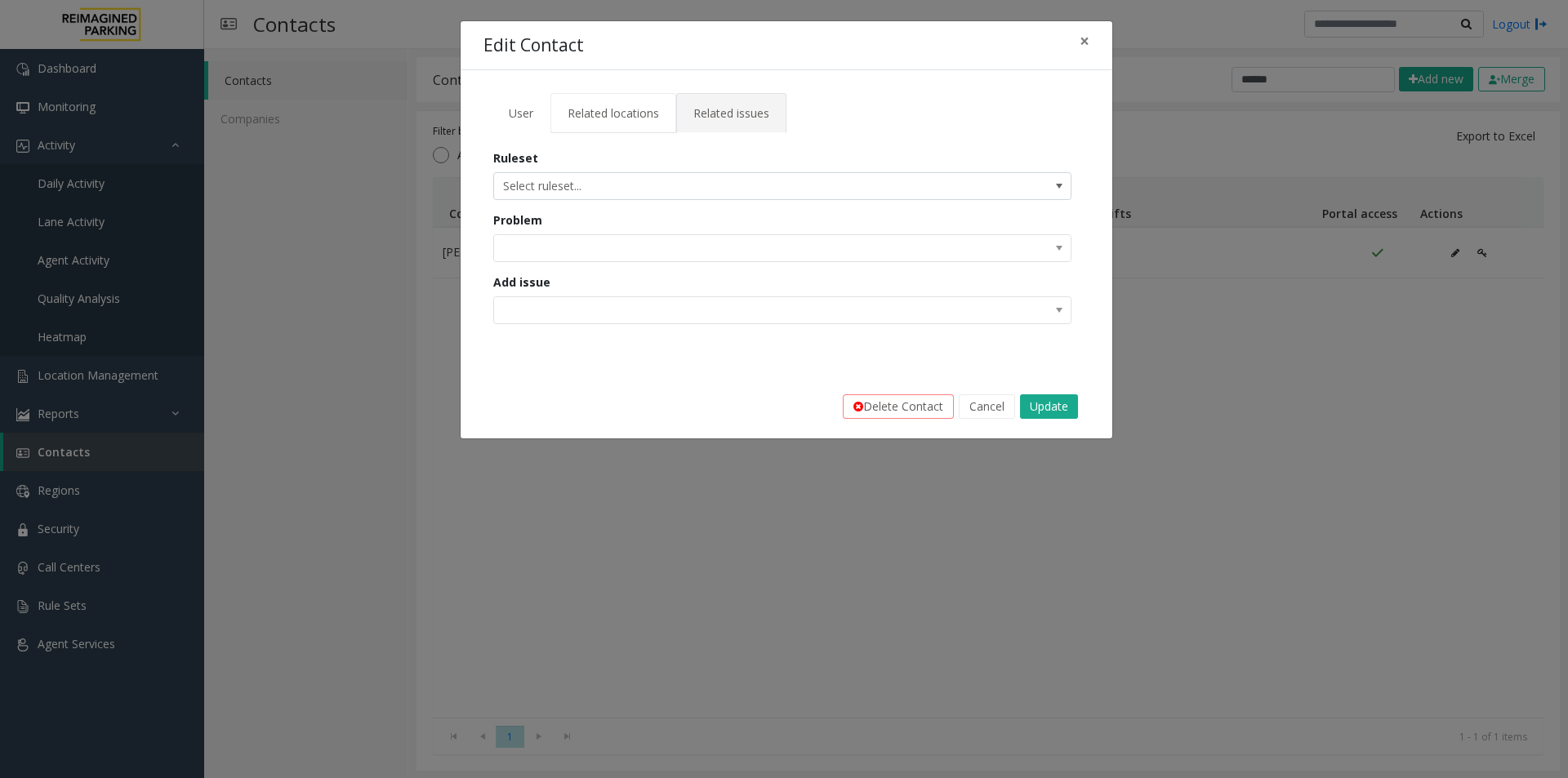
click at [585, 105] on span "Related locations" at bounding box center [613, 112] width 92 height 16
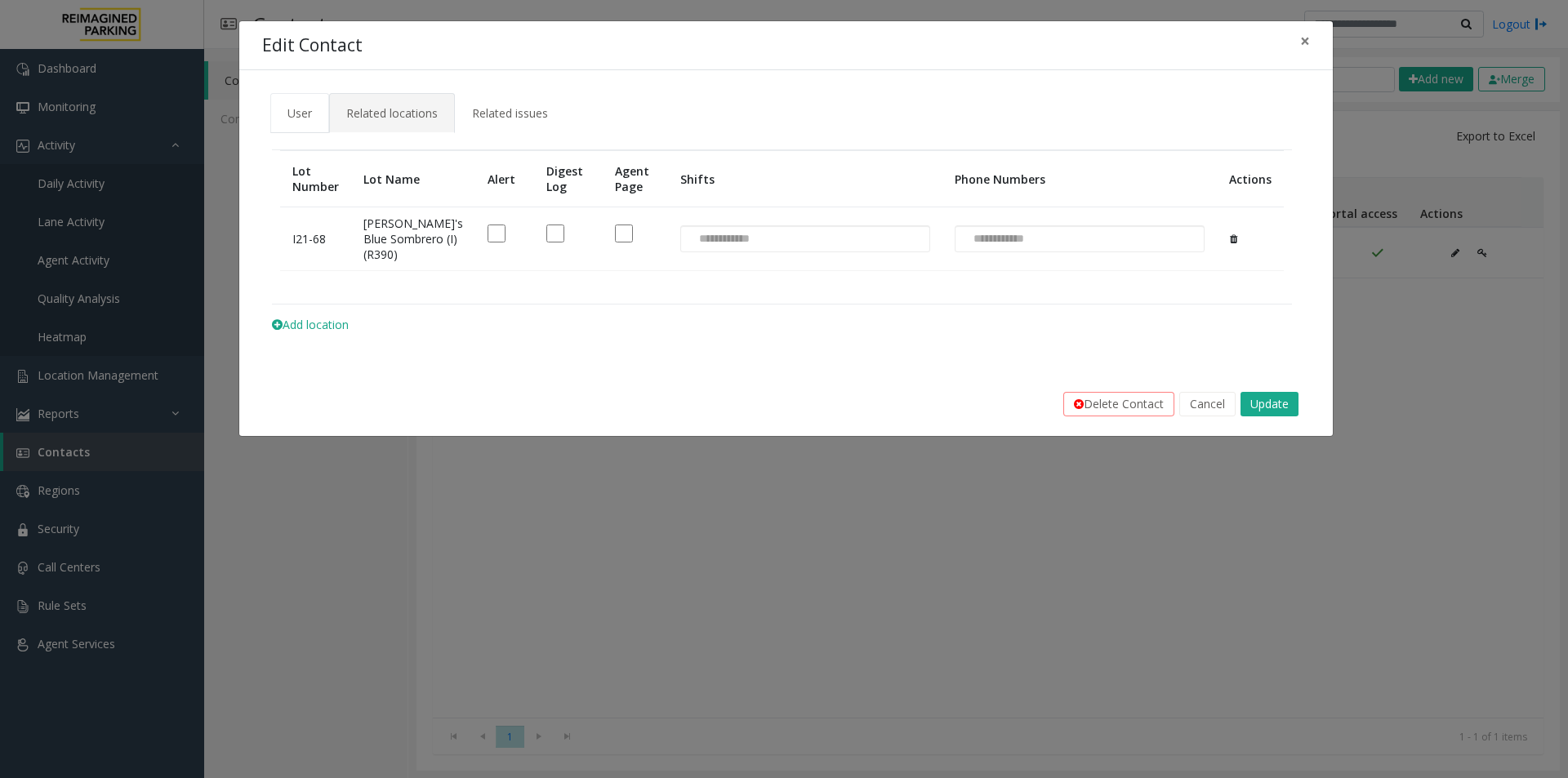
click at [297, 112] on span "User" at bounding box center [300, 112] width 25 height 16
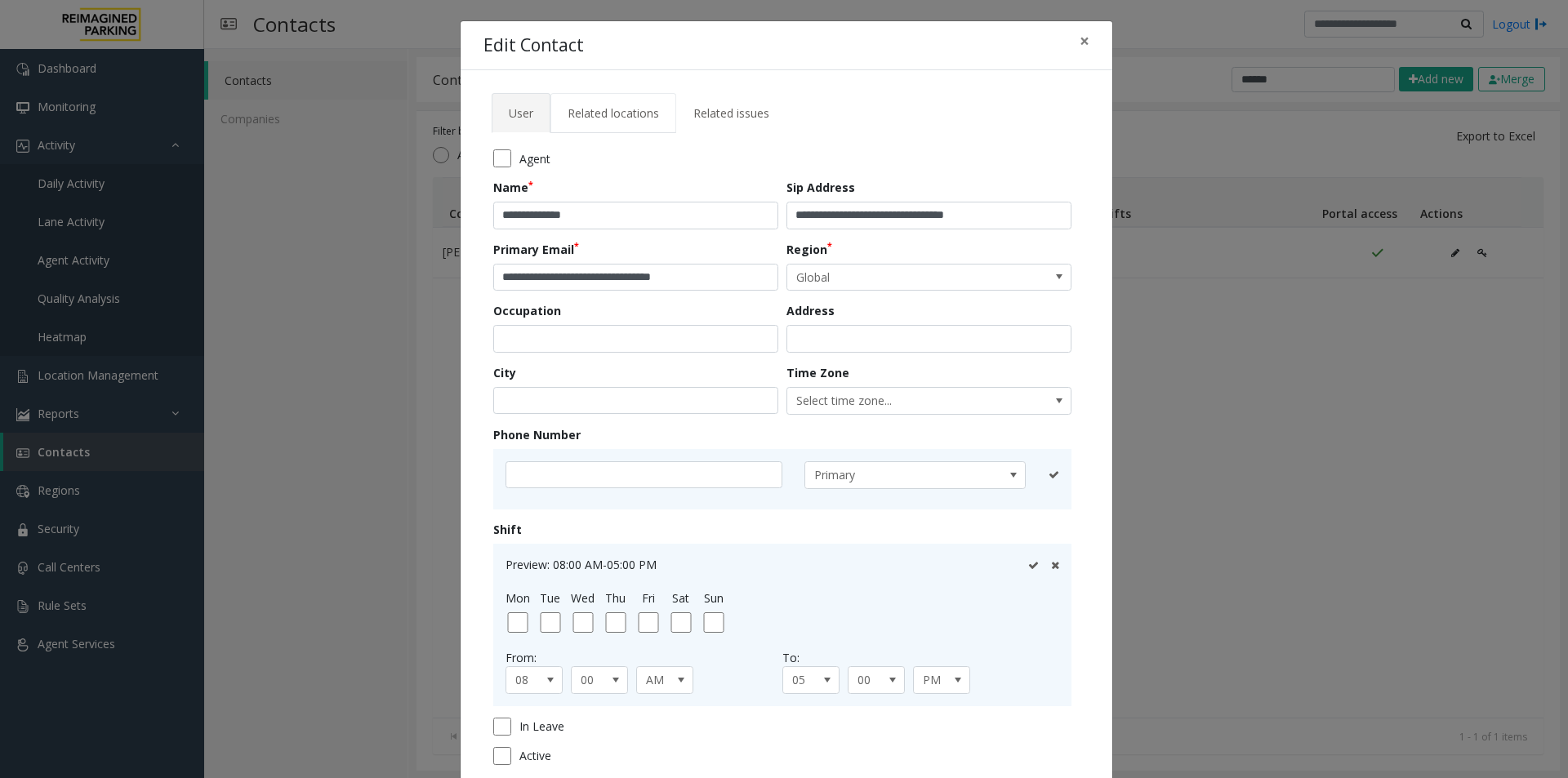
click at [599, 107] on span "Related locations" at bounding box center [613, 112] width 92 height 16
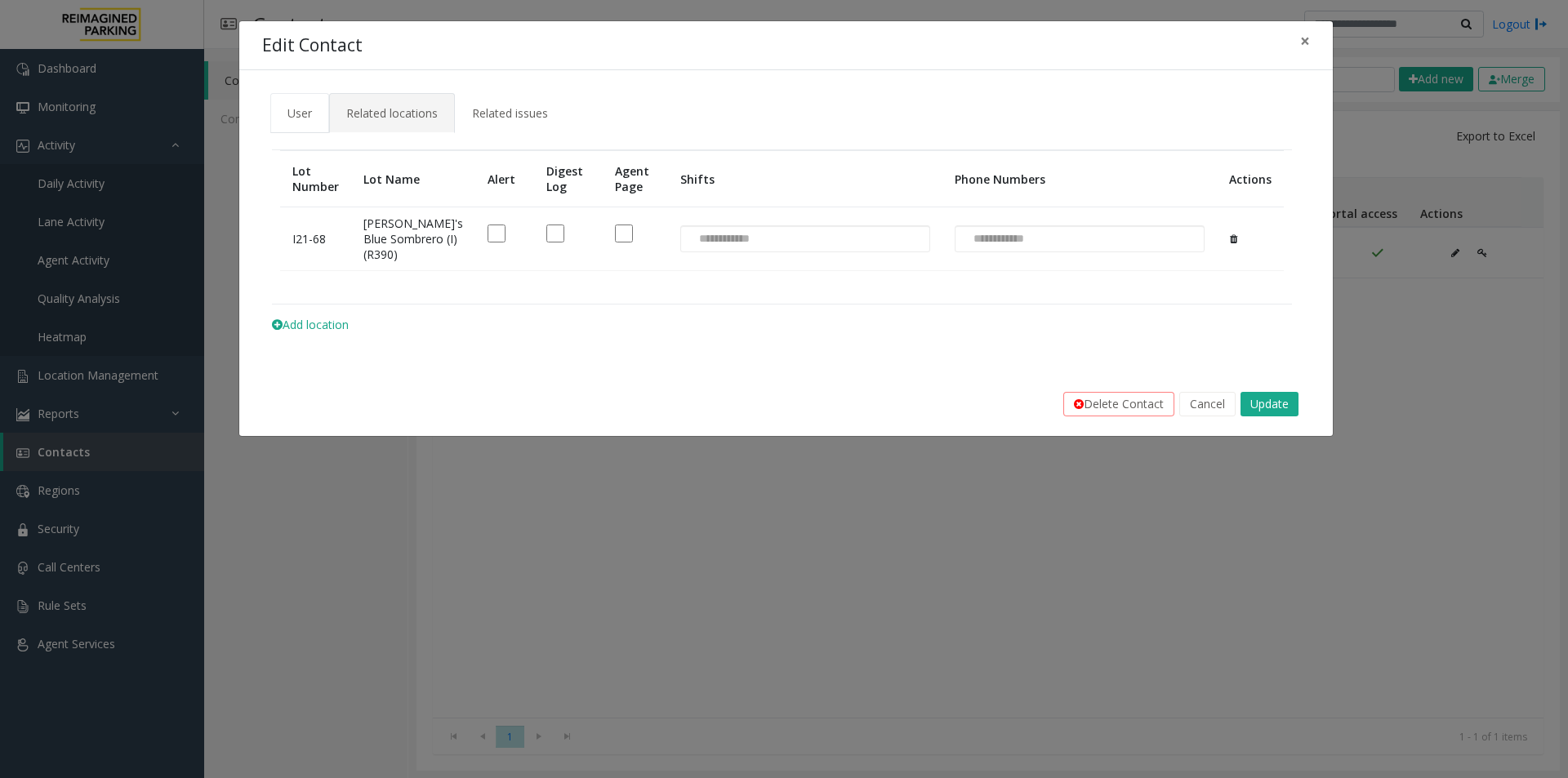
click at [298, 113] on span "User" at bounding box center [300, 112] width 25 height 16
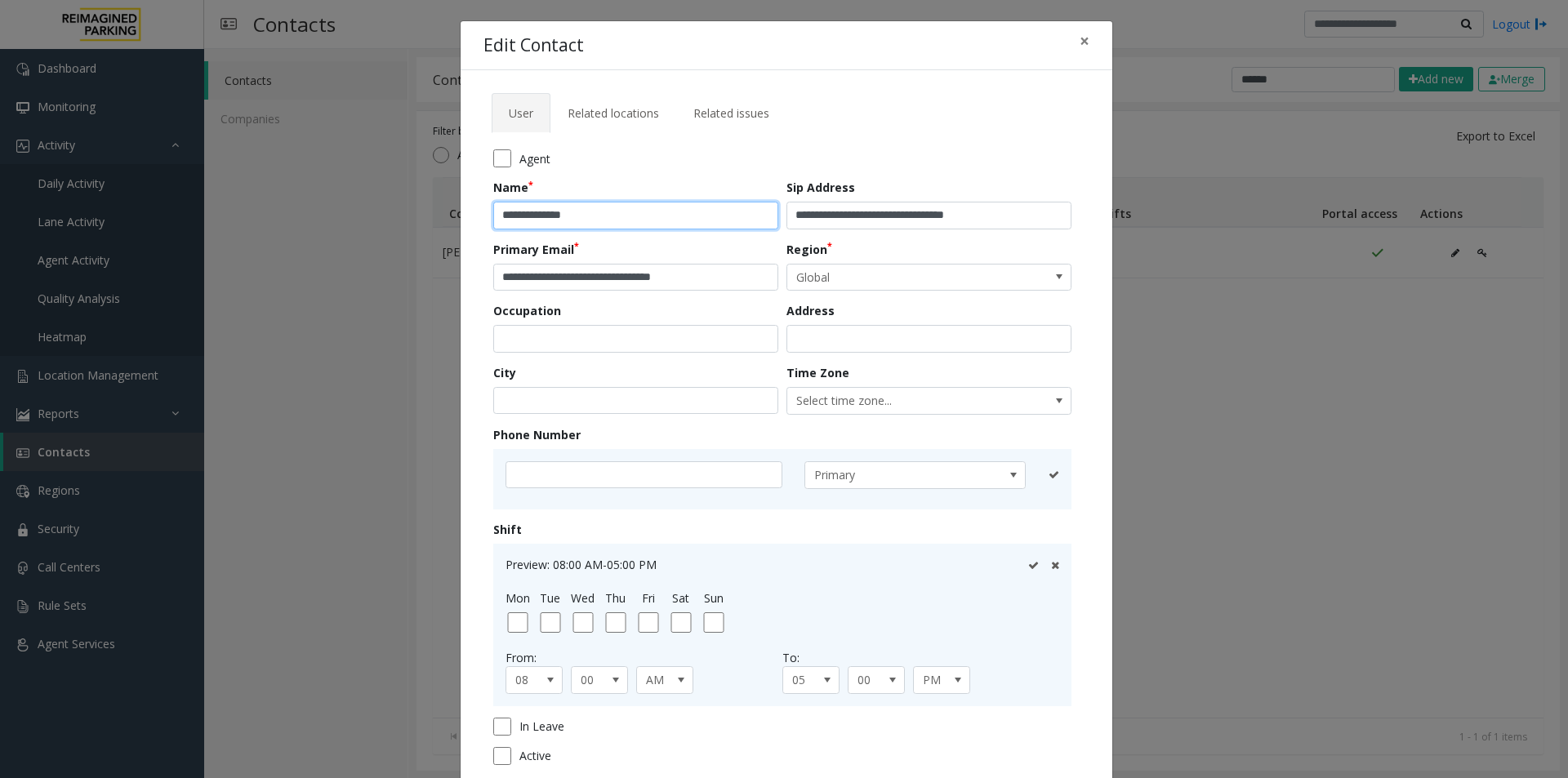
drag, startPoint x: 613, startPoint y: 215, endPoint x: 476, endPoint y: 209, distance: 137.1
click at [476, 209] on div "**********" at bounding box center [786, 443] width 652 height 746
click at [587, 118] on span "Related locations" at bounding box center [613, 112] width 92 height 16
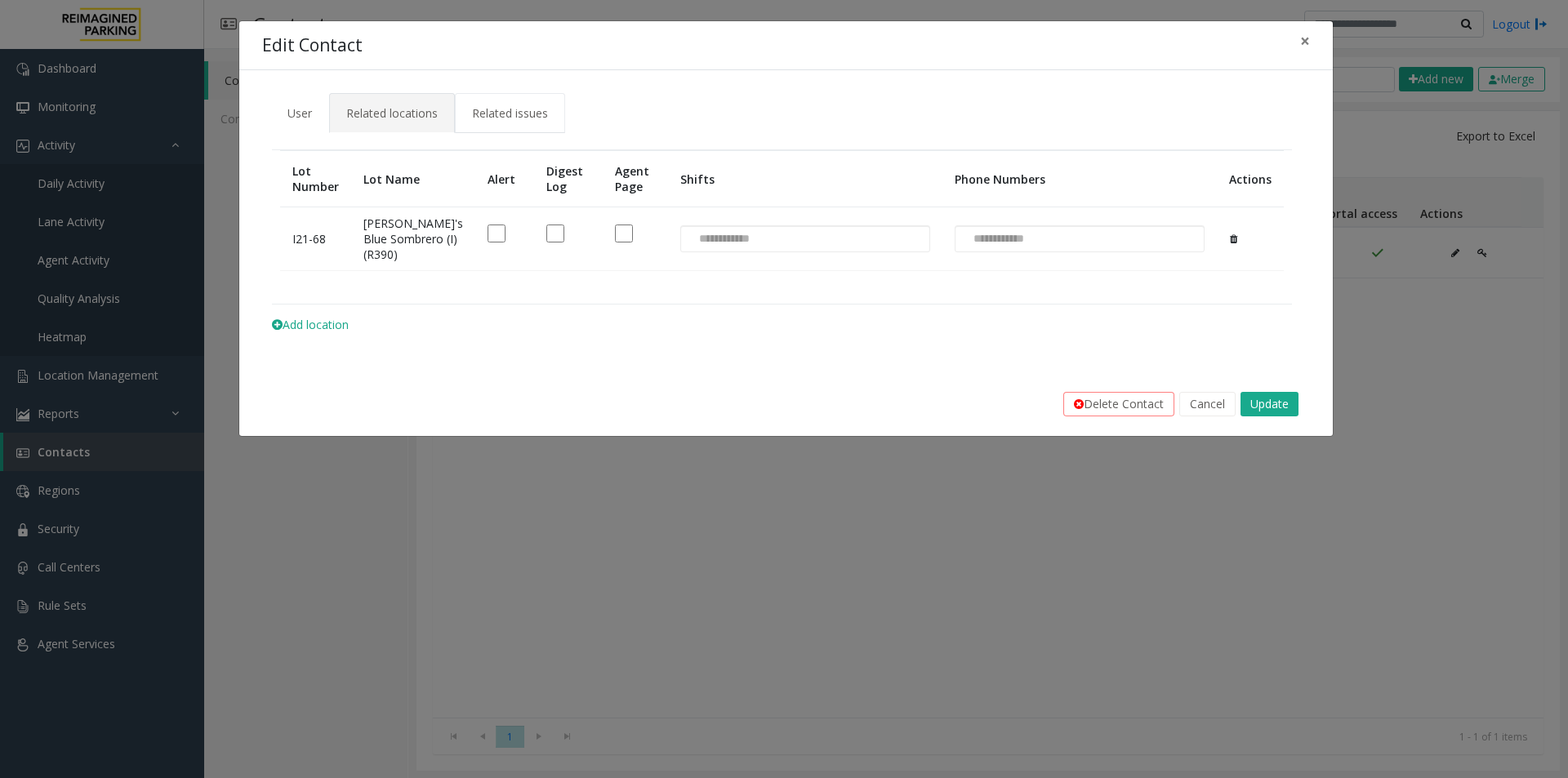
click at [496, 112] on span "Related issues" at bounding box center [510, 112] width 76 height 16
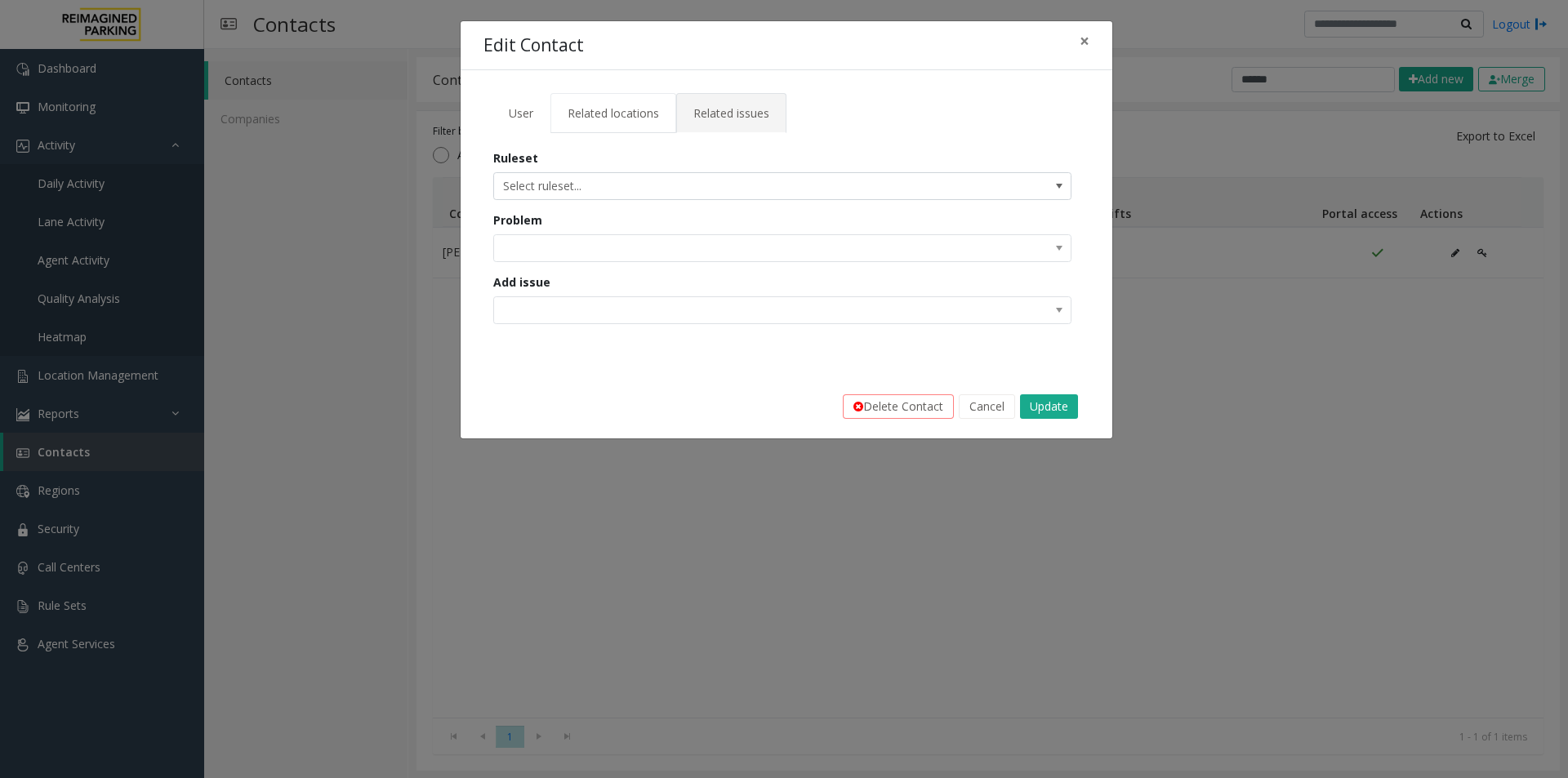
click at [605, 108] on span "Related locations" at bounding box center [613, 112] width 92 height 16
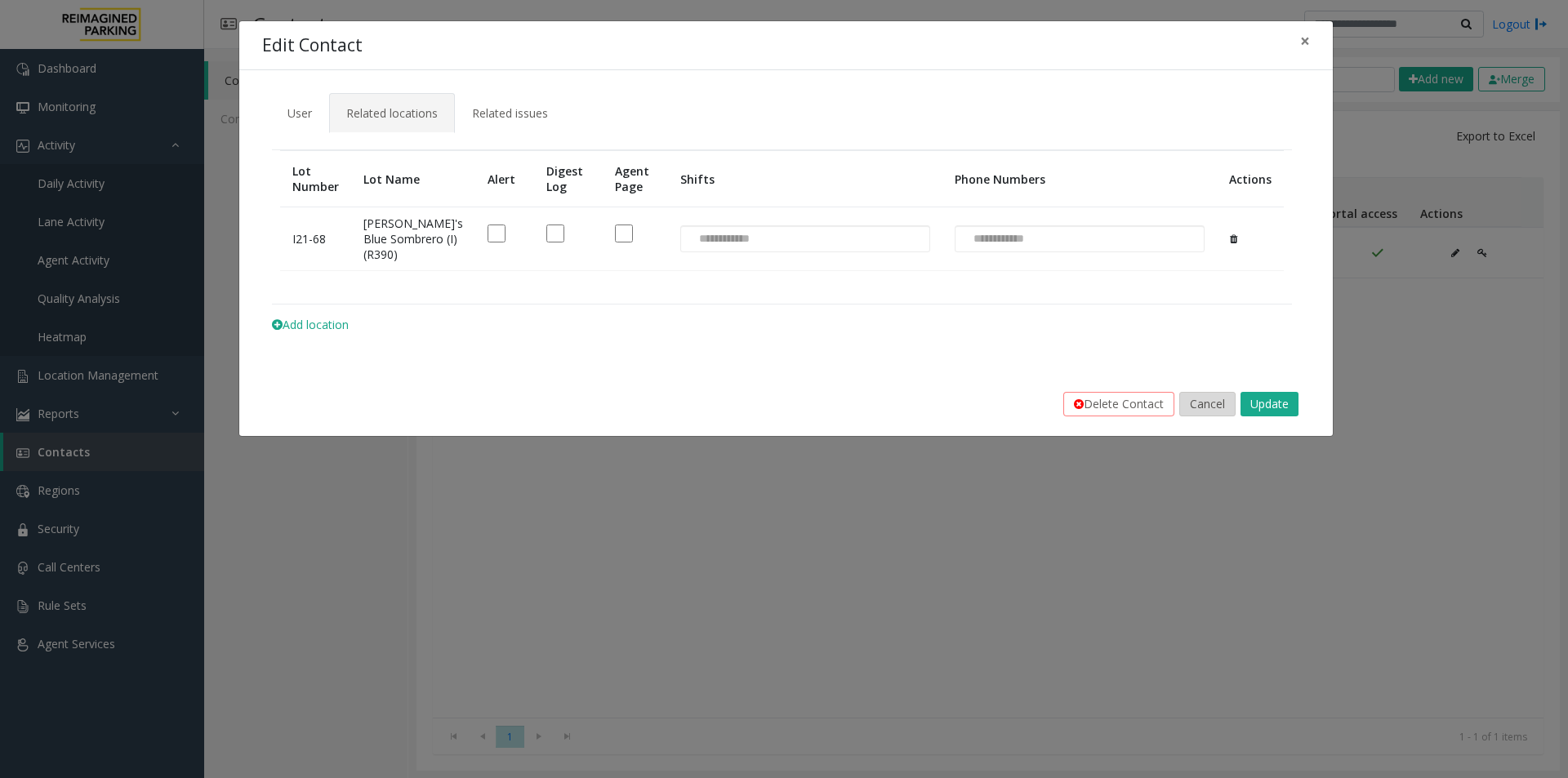
click at [1196, 417] on button "Cancel" at bounding box center [1207, 404] width 56 height 25
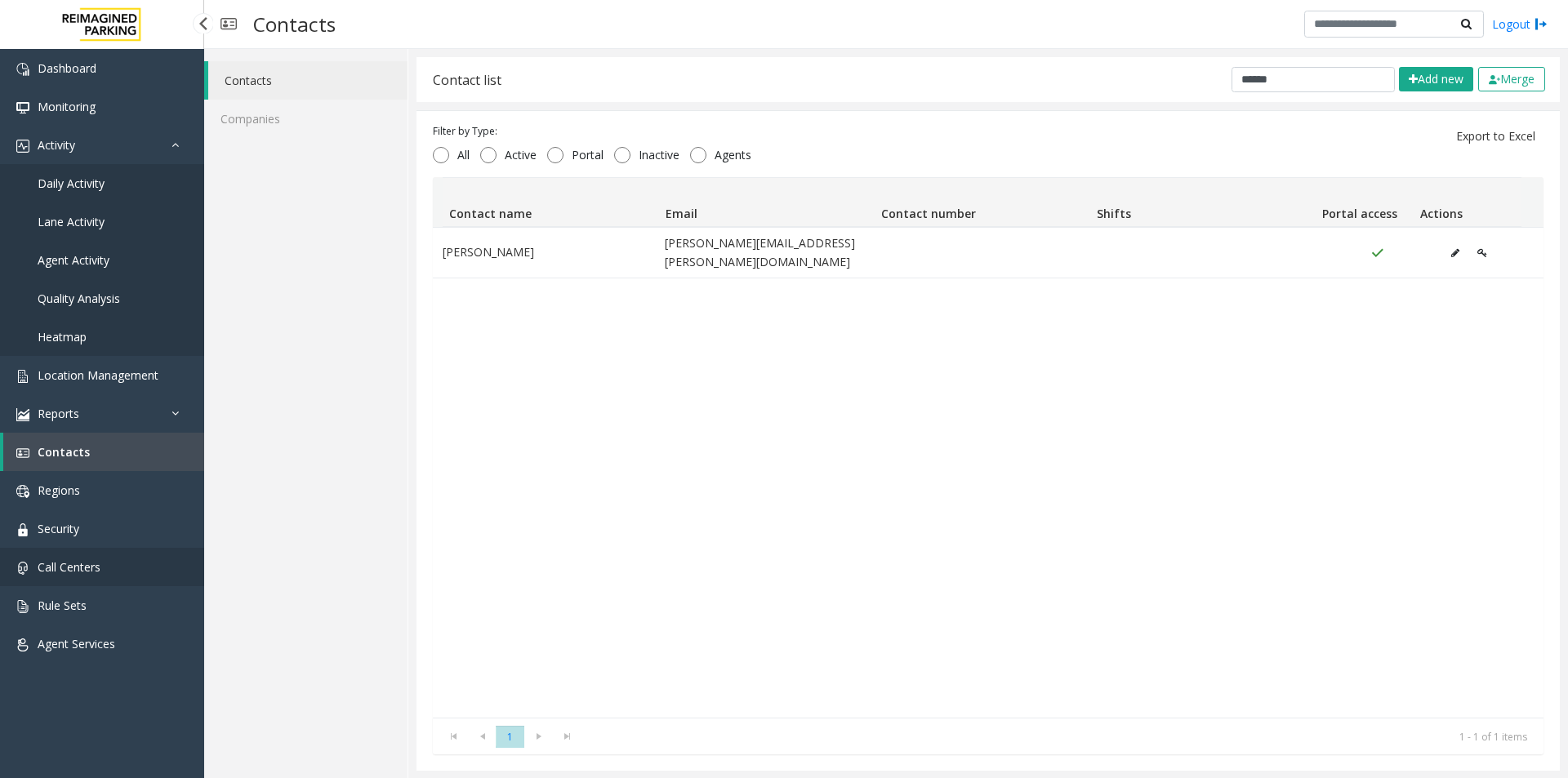
click at [82, 563] on span "Call Centers" at bounding box center [69, 567] width 63 height 16
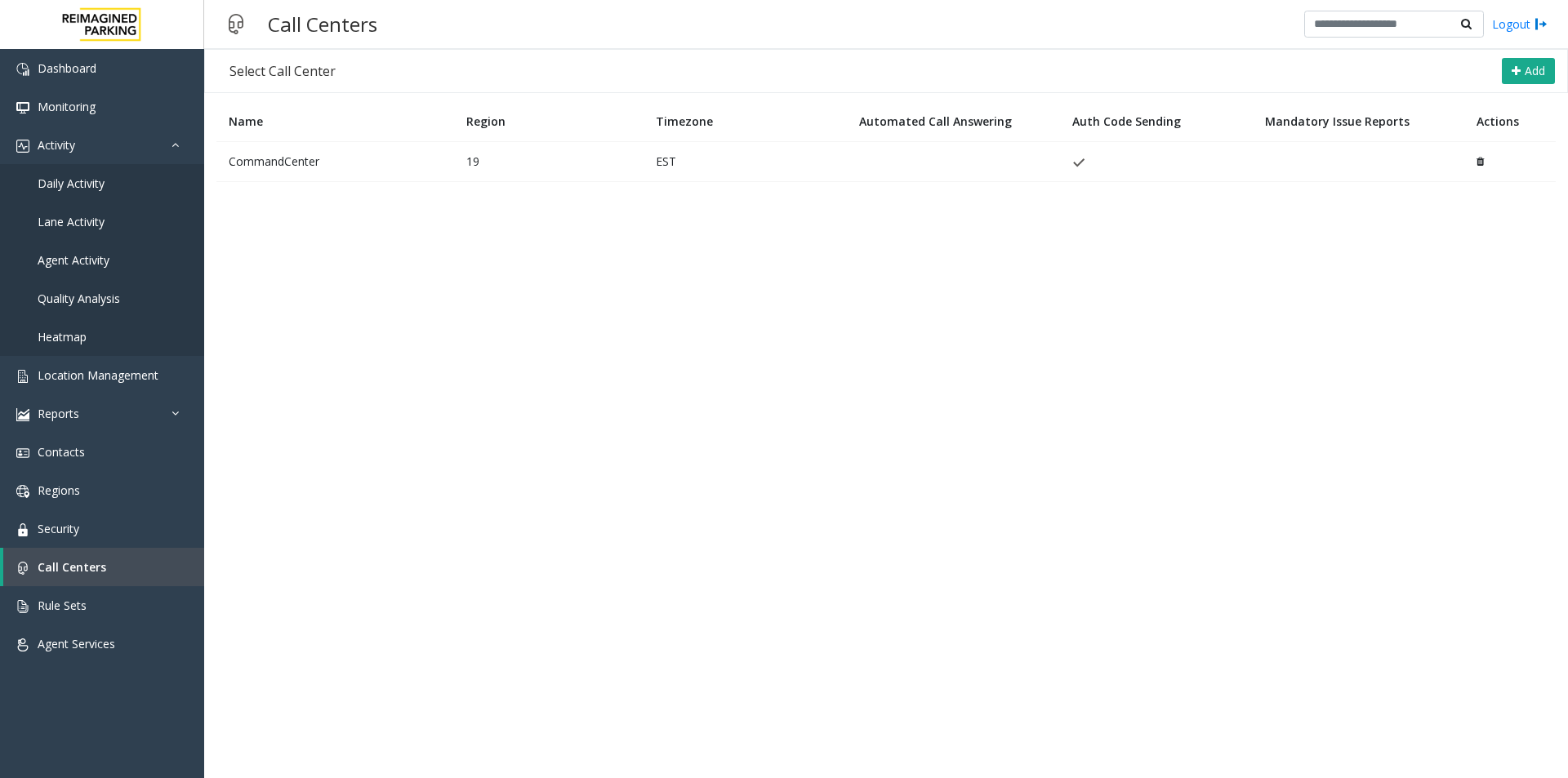
click at [294, 165] on td "CommandCenter" at bounding box center [335, 161] width 237 height 40
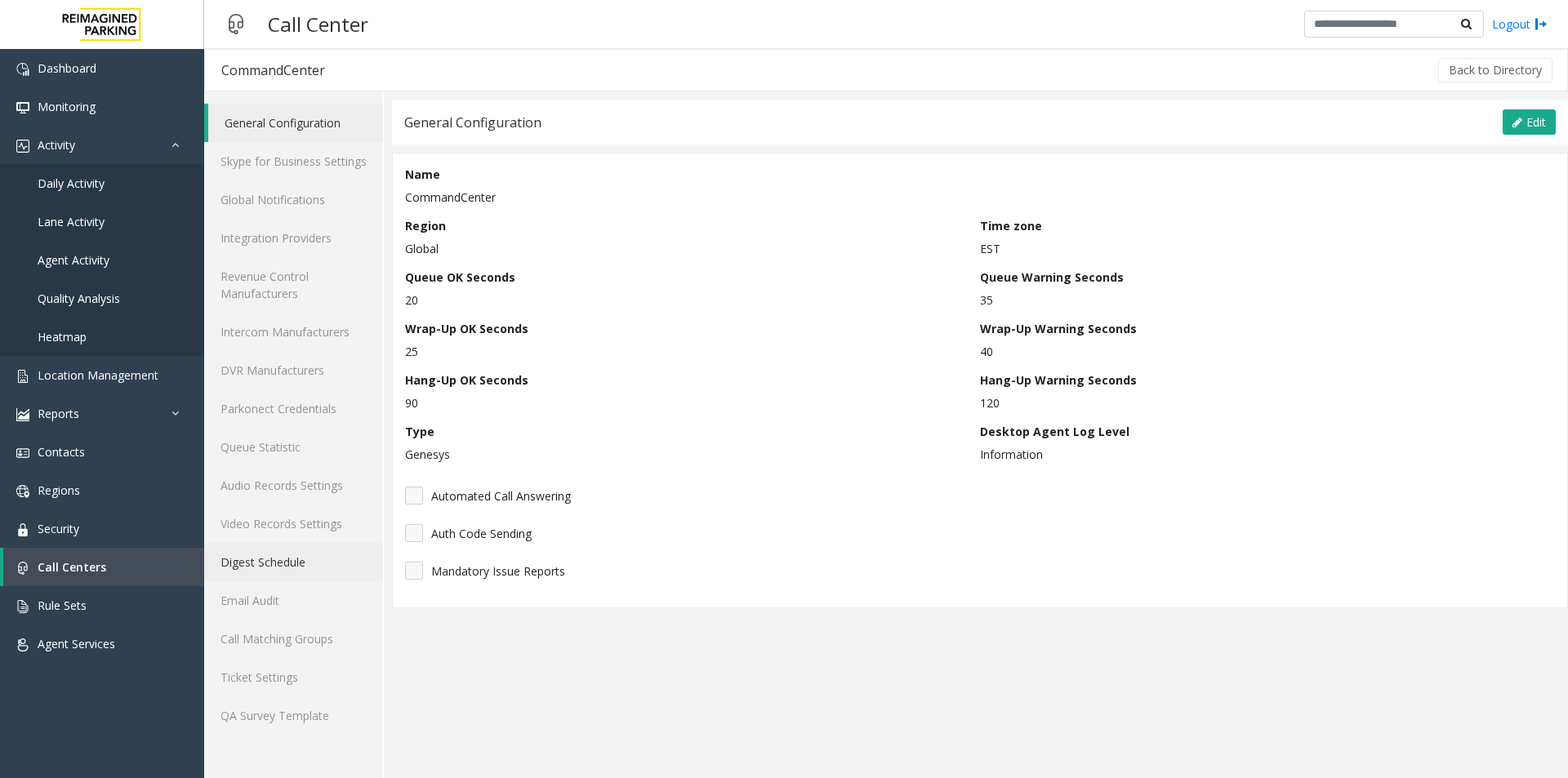
click at [284, 557] on link "Digest Schedule" at bounding box center [294, 562] width 179 height 38
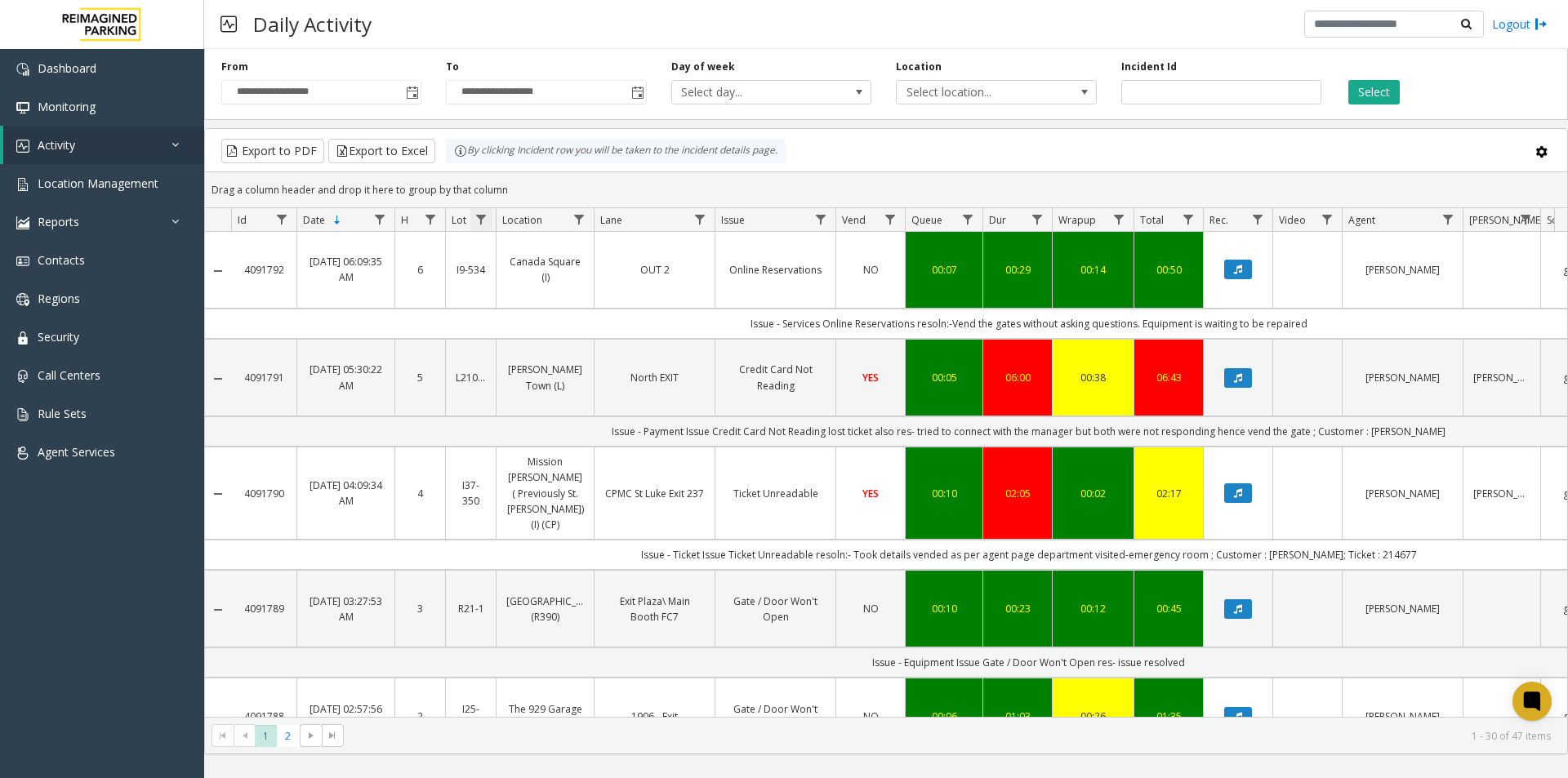
click at [480, 220] on span "Data table" at bounding box center [481, 220] width 13 height 13
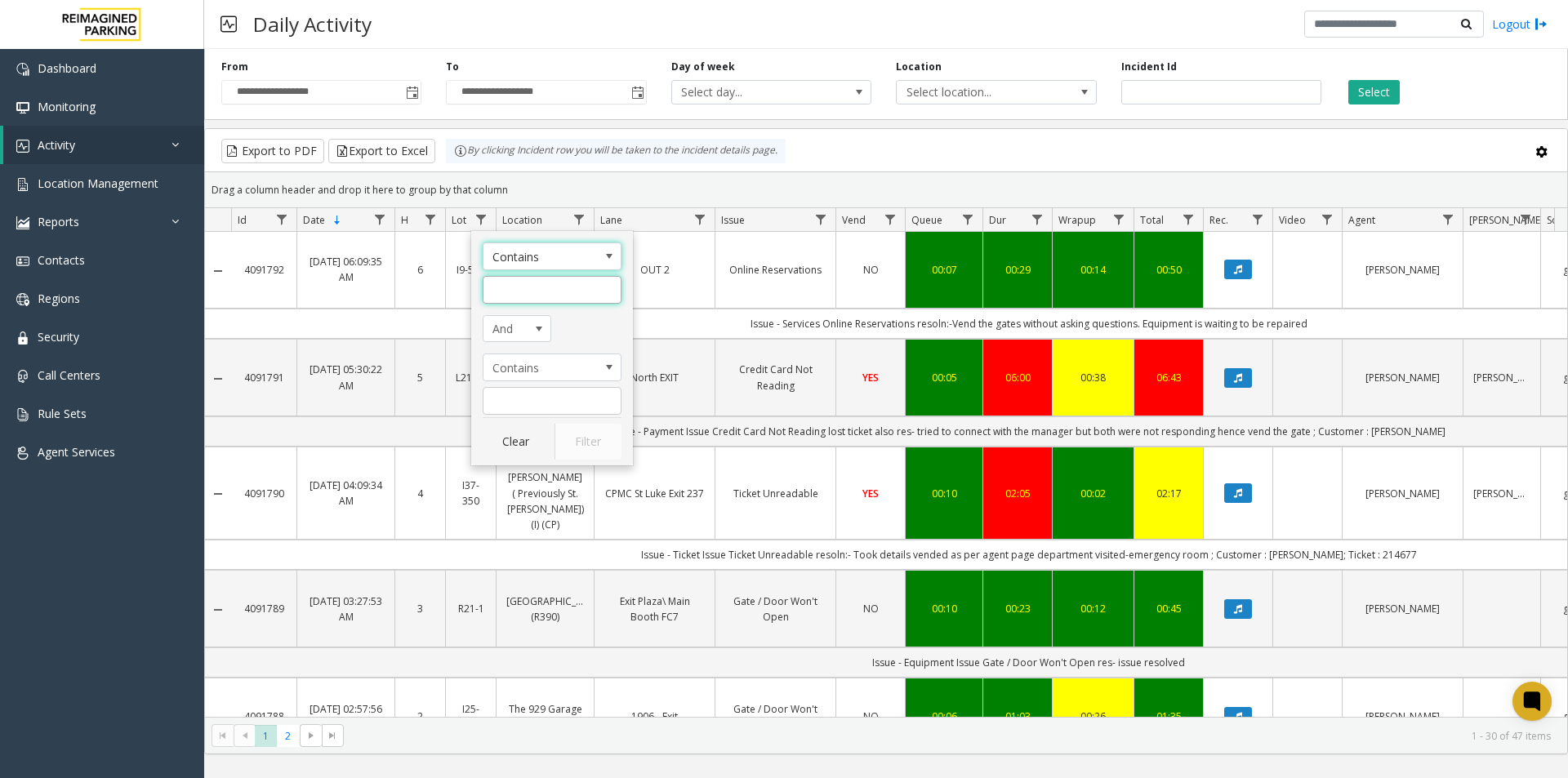
click at [519, 290] on input "Lot Filter" at bounding box center [552, 290] width 139 height 28
paste input "******"
type input "******"
click at [587, 439] on button "Filter" at bounding box center [588, 442] width 67 height 36
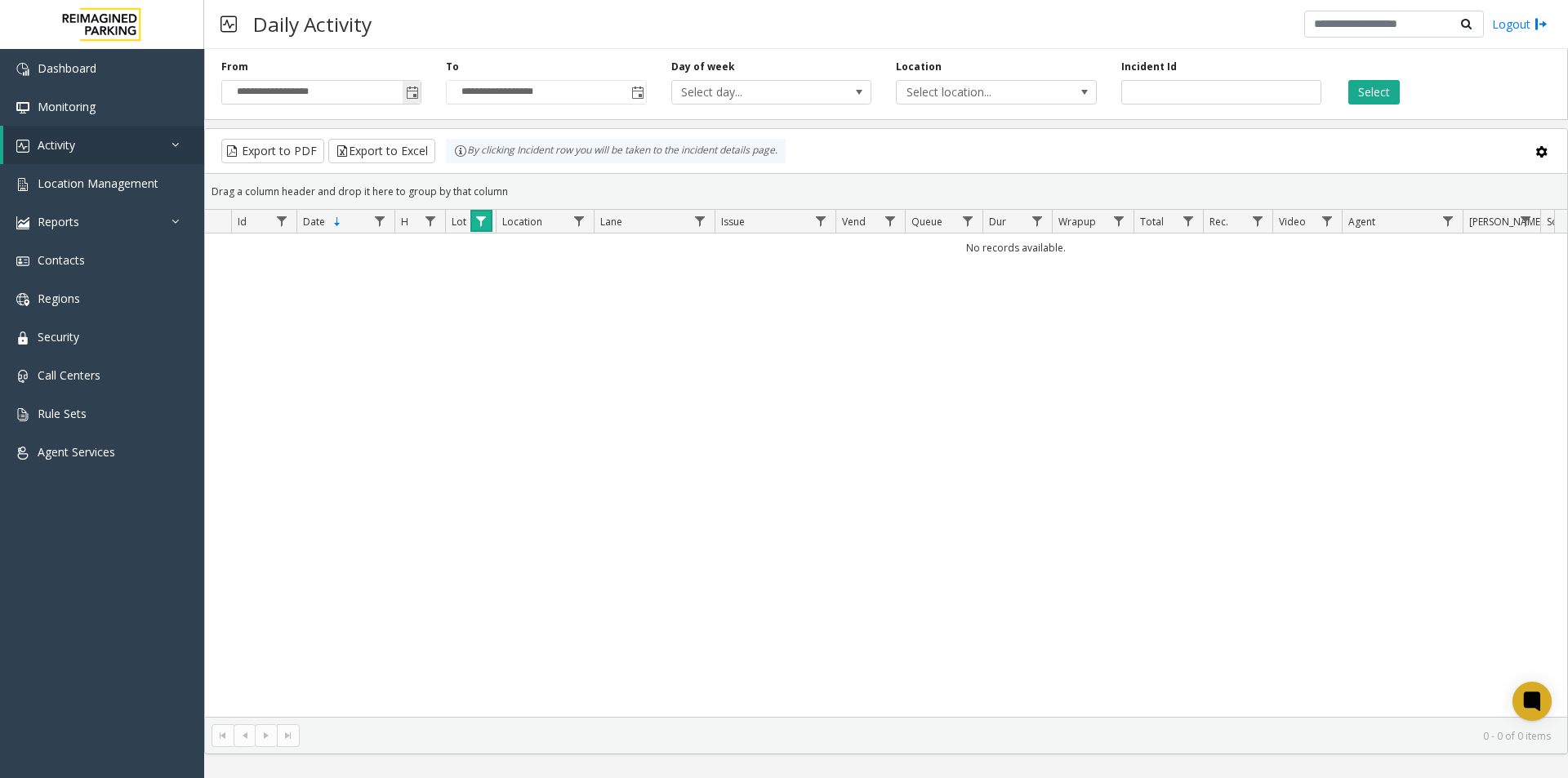
click at [418, 91] on span "Toggle popup" at bounding box center [413, 93] width 13 height 13
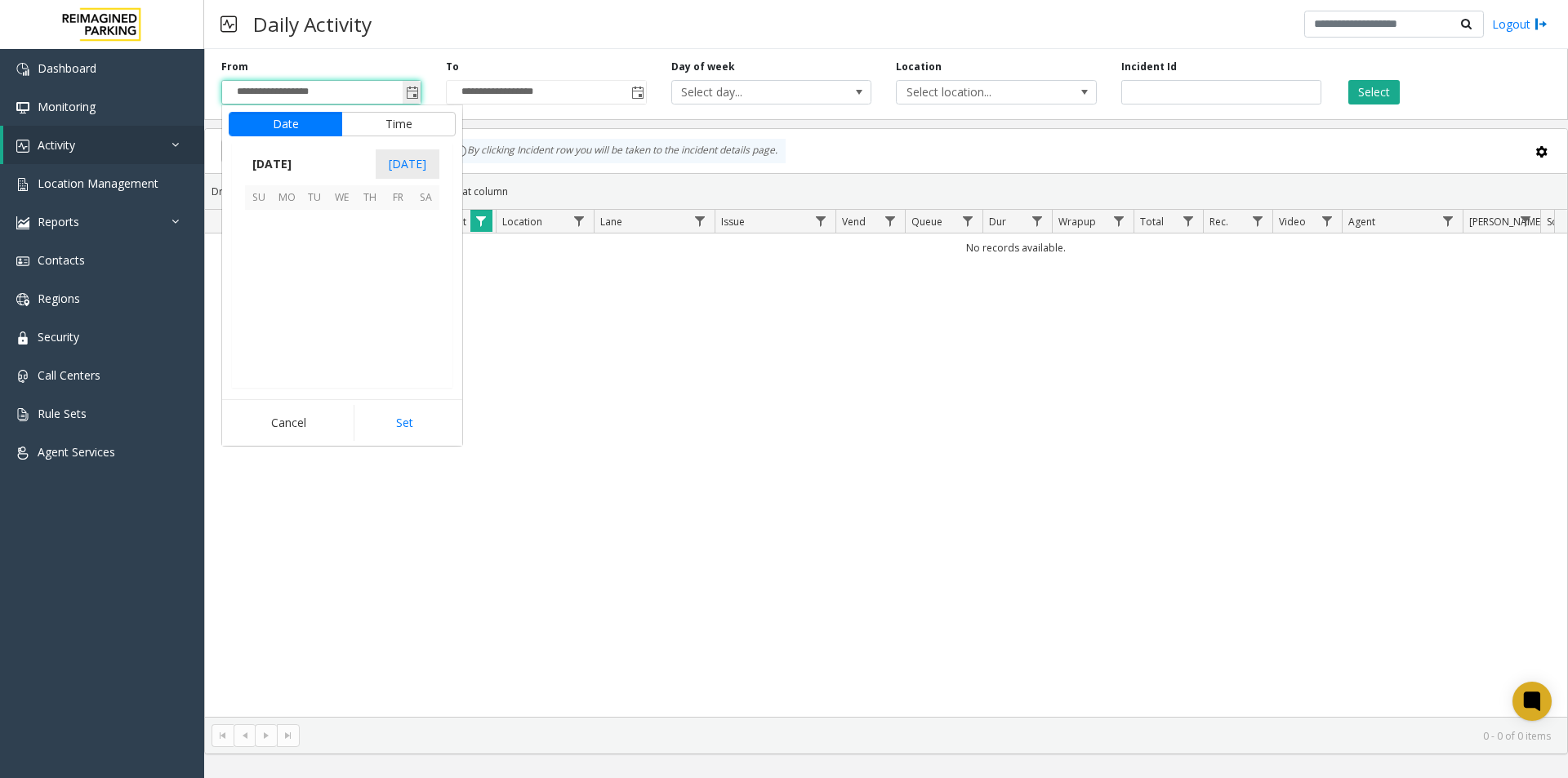
scroll to position [293260, 0]
click at [295, 165] on span "[DATE]" at bounding box center [271, 165] width 54 height 25
click at [267, 276] on span "Sep" at bounding box center [264, 276] width 39 height 39
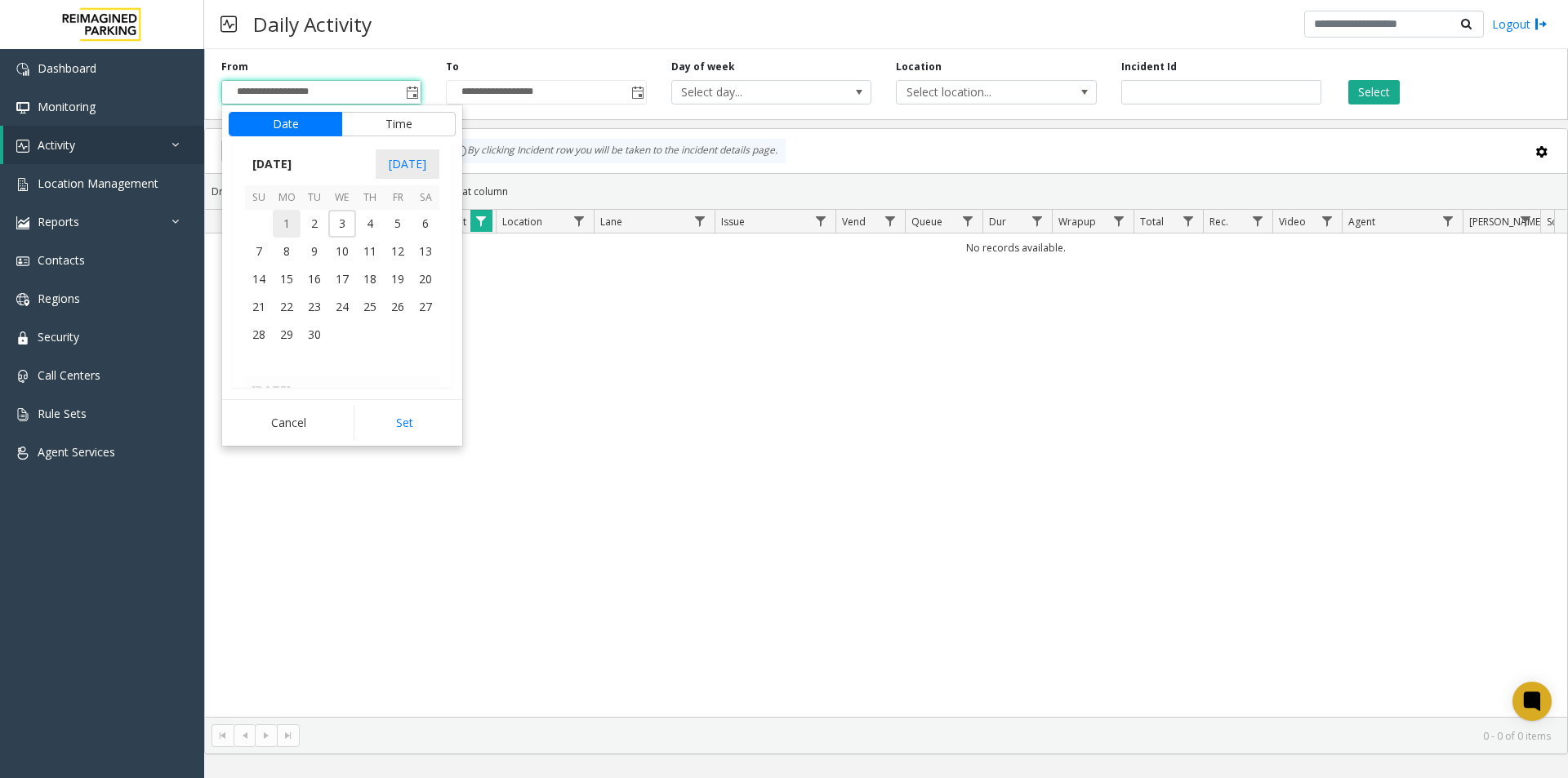
click at [288, 224] on span "1" at bounding box center [287, 224] width 28 height 28
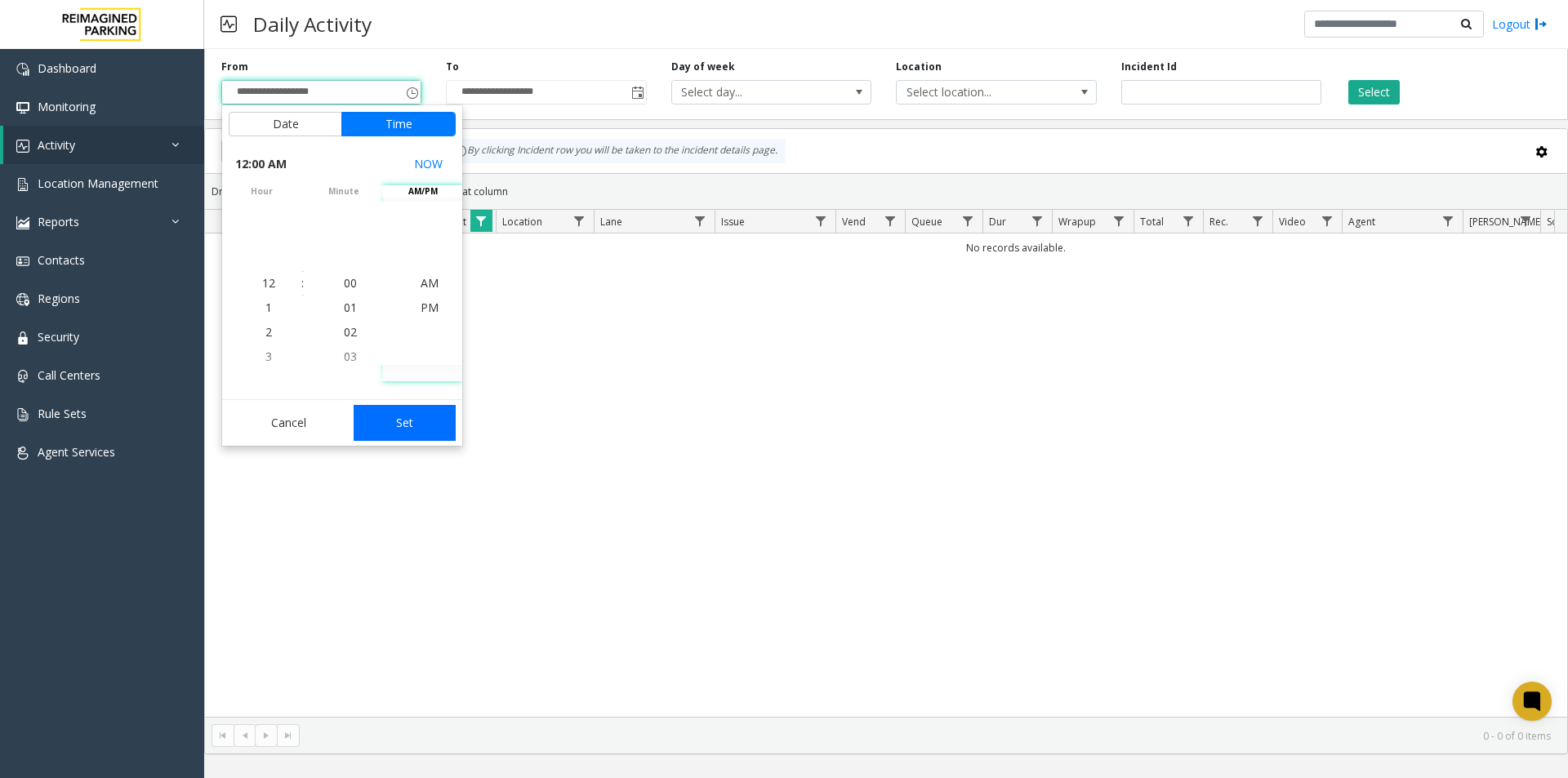
click at [399, 414] on button "Set" at bounding box center [405, 422] width 103 height 36
type input "**********"
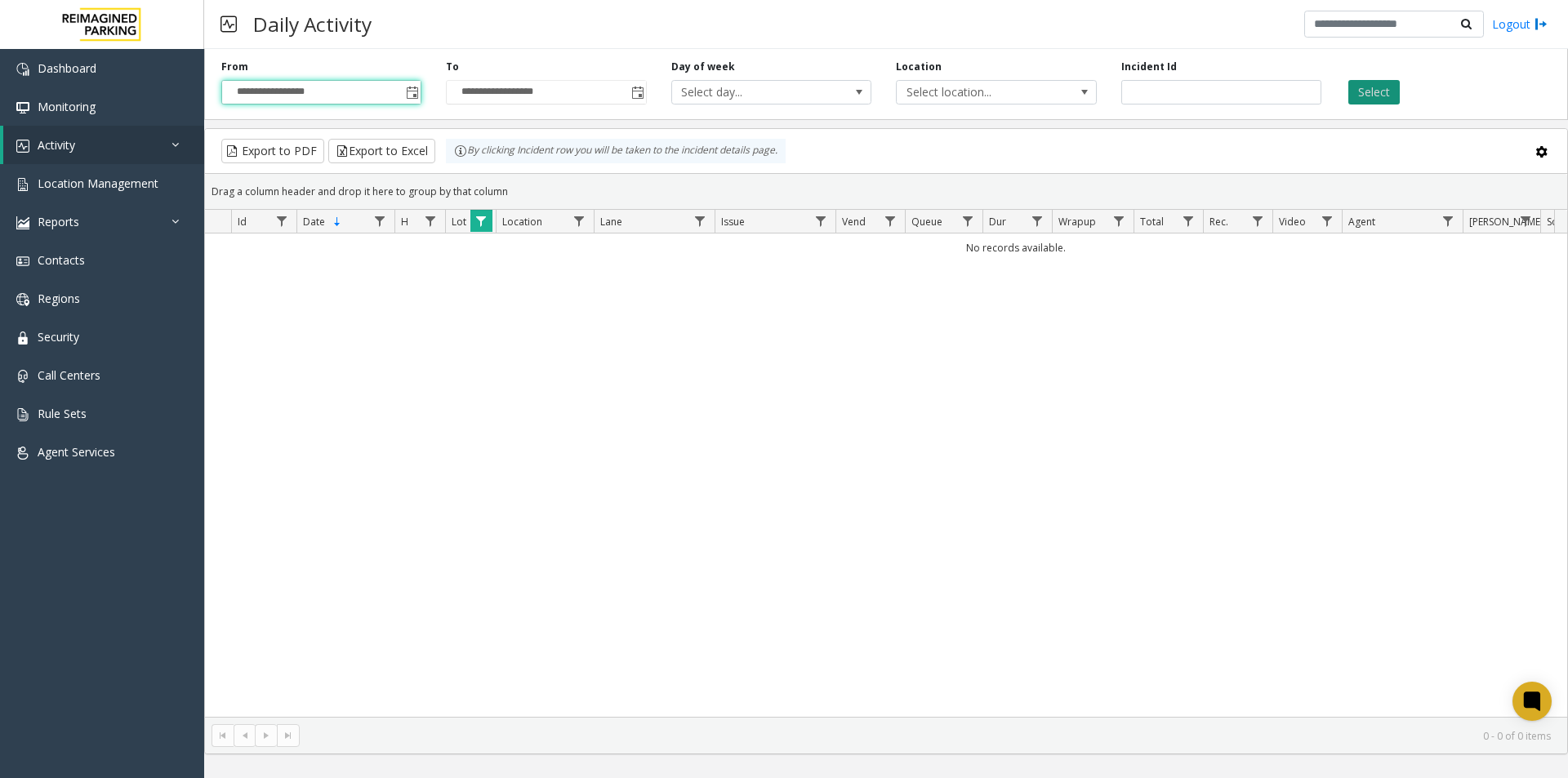
click at [1363, 91] on button "Select" at bounding box center [1374, 93] width 51 height 25
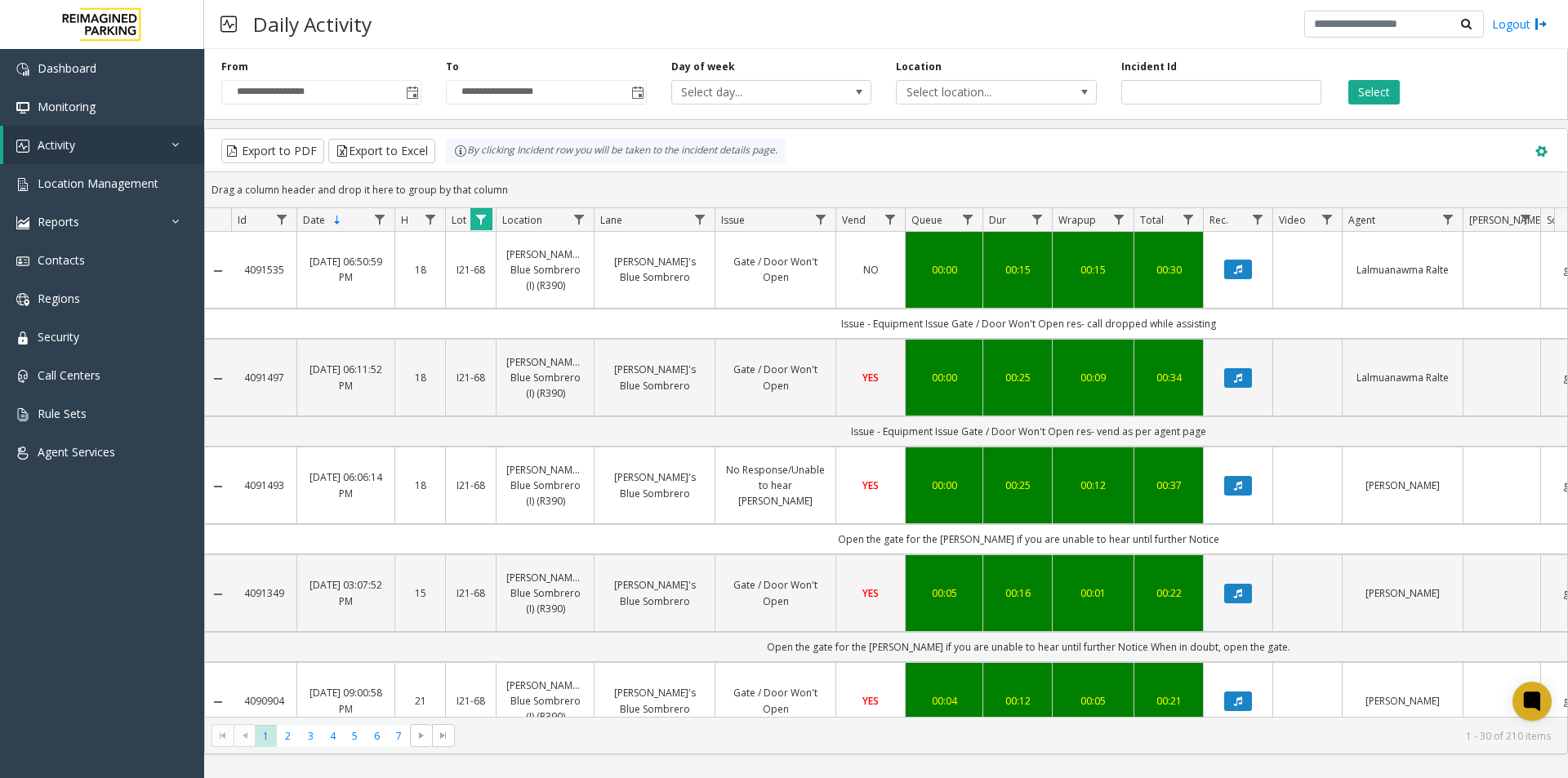
click at [1546, 150] on span at bounding box center [1542, 152] width 18 height 18
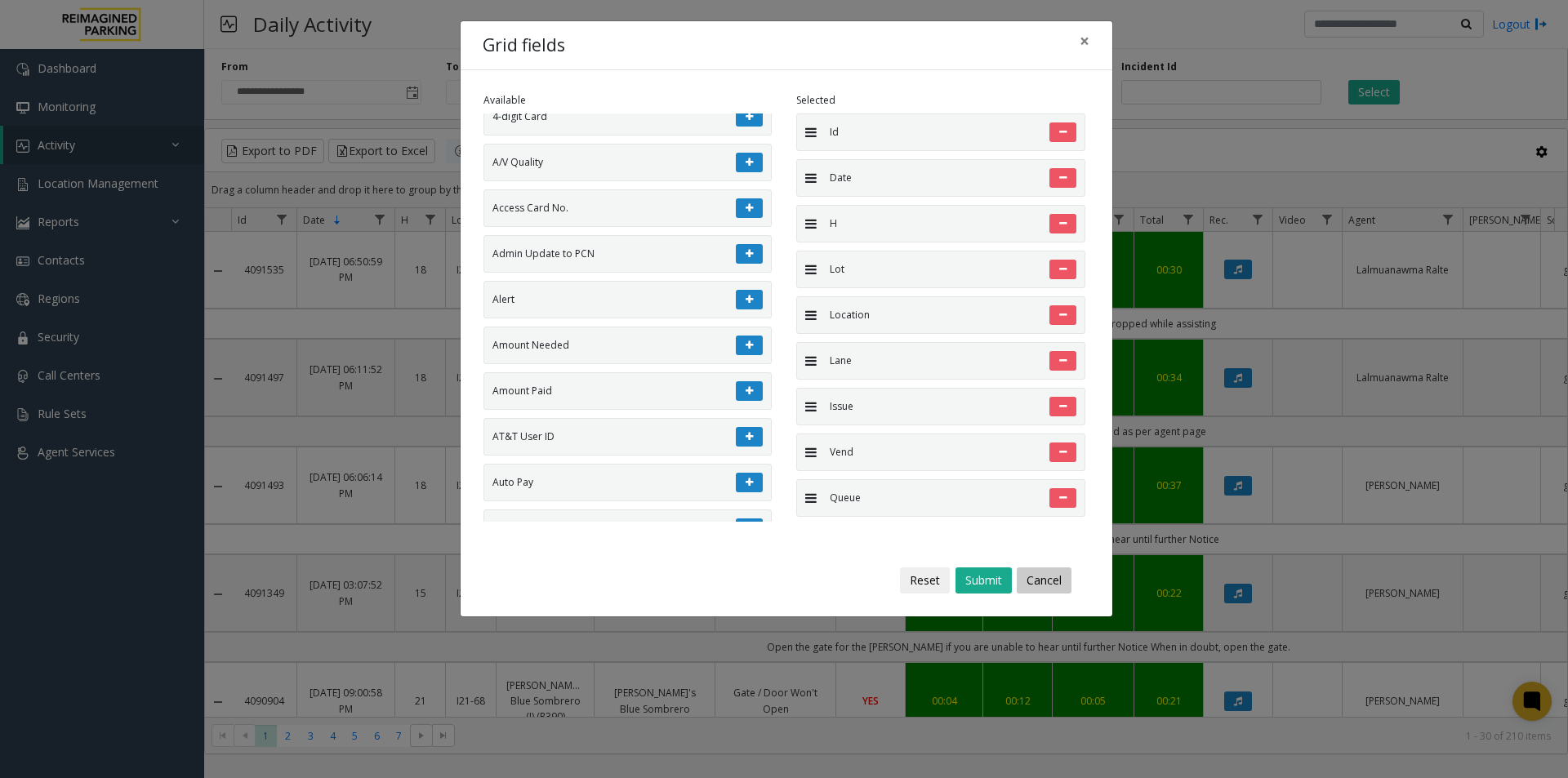
click at [1035, 579] on button "Cancel" at bounding box center [1045, 580] width 55 height 26
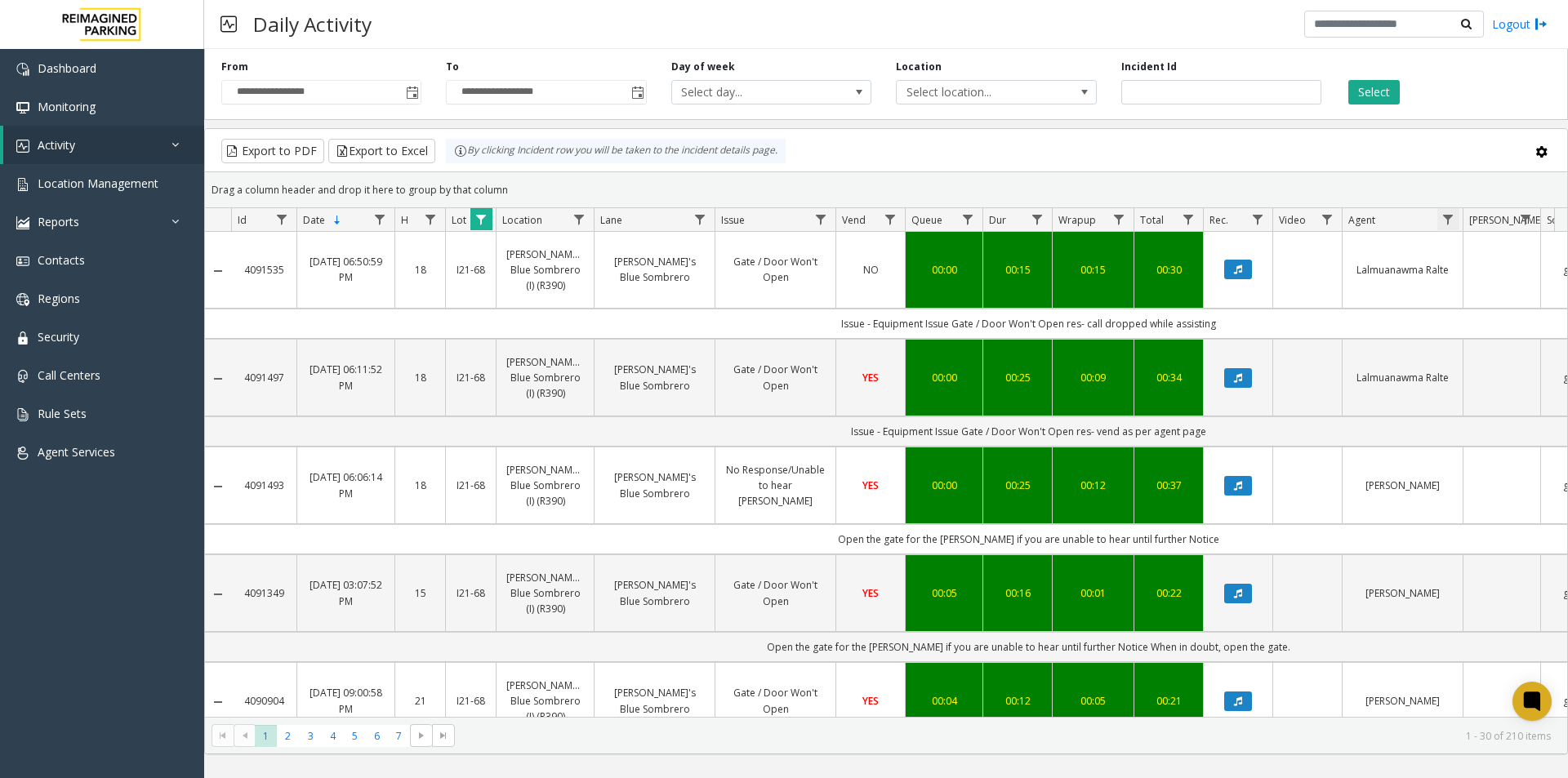
click at [1446, 217] on span "Data table" at bounding box center [1448, 220] width 13 height 13
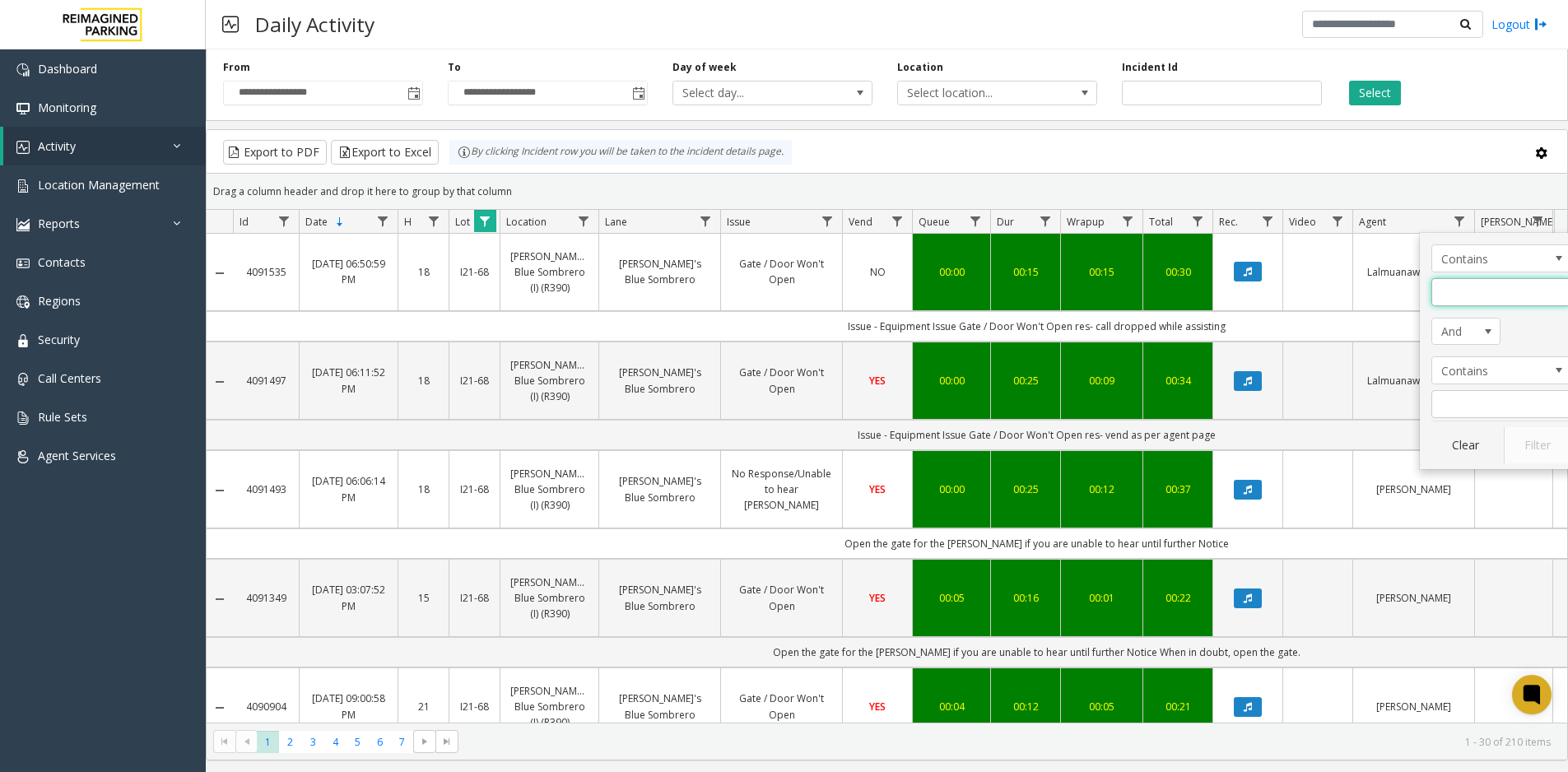
click at [1445, 293] on input "Agent Filter" at bounding box center [1501, 293] width 140 height 28
type input "******"
click at [1537, 450] on button "Filter" at bounding box center [1537, 445] width 68 height 36
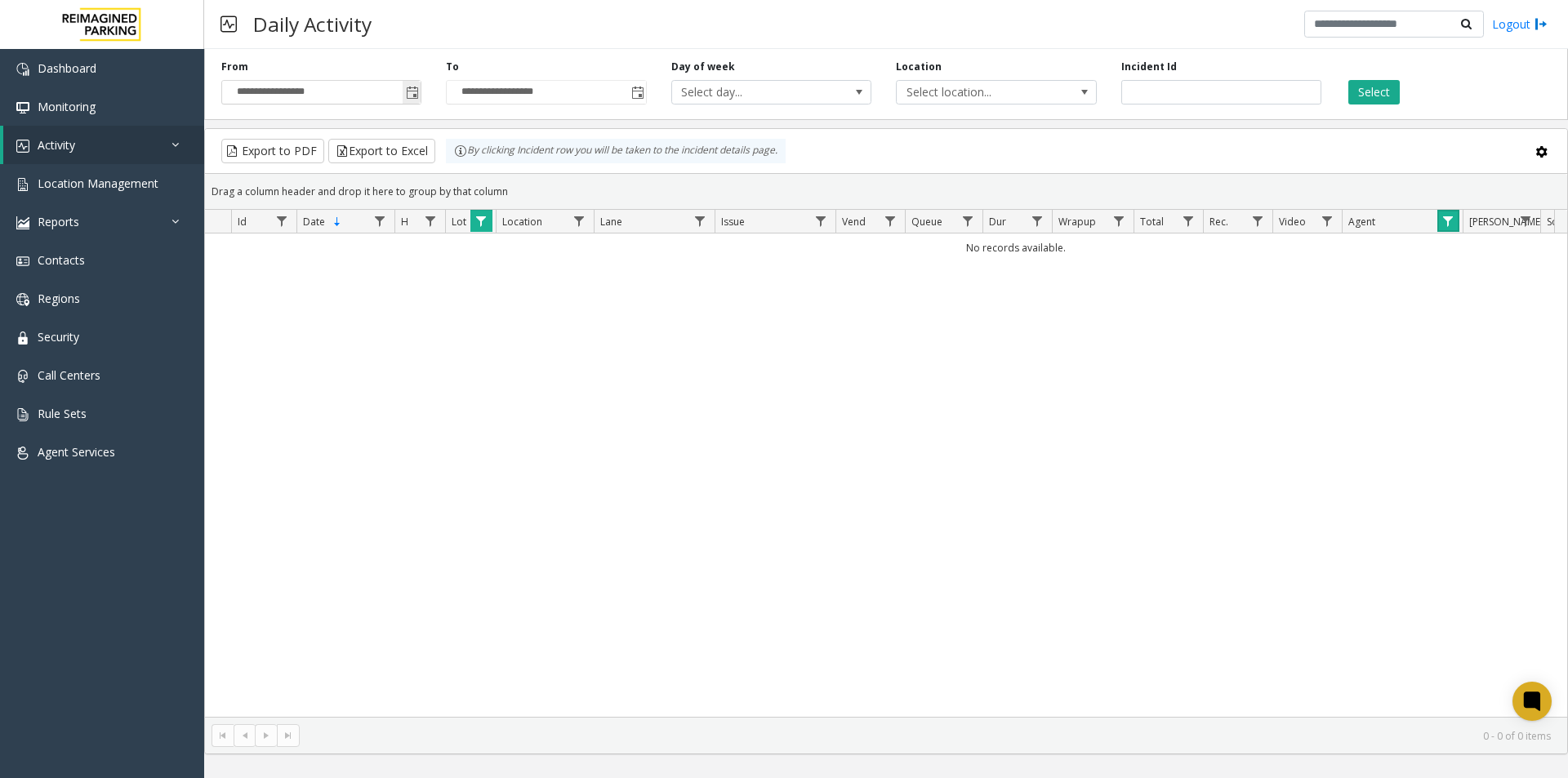
click at [414, 86] on span "Toggle popup" at bounding box center [412, 93] width 18 height 26
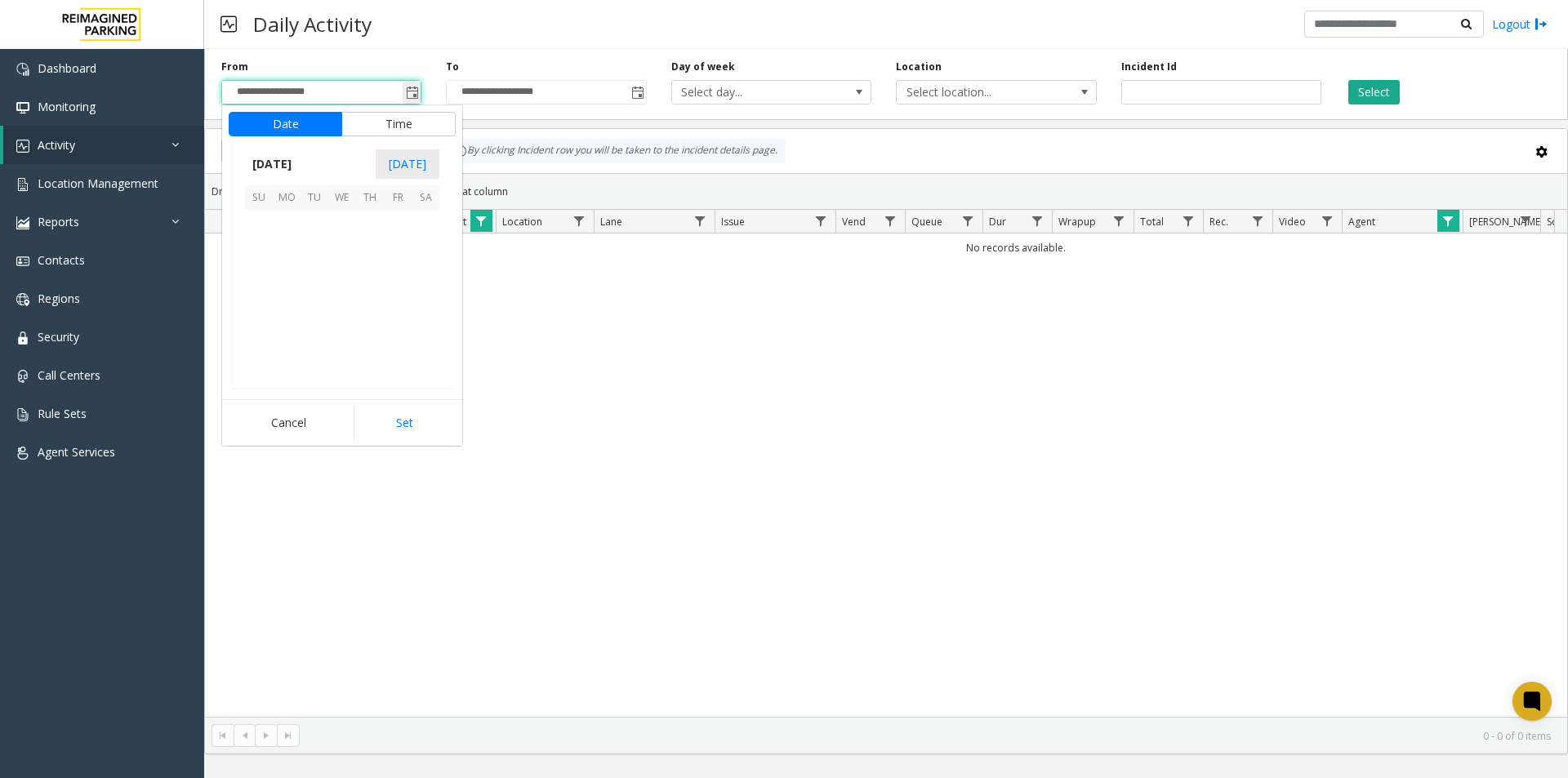
scroll to position [293260, 0]
click at [299, 165] on span "[DATE]" at bounding box center [271, 165] width 54 height 25
click at [388, 240] on span "Aug" at bounding box center [381, 238] width 39 height 39
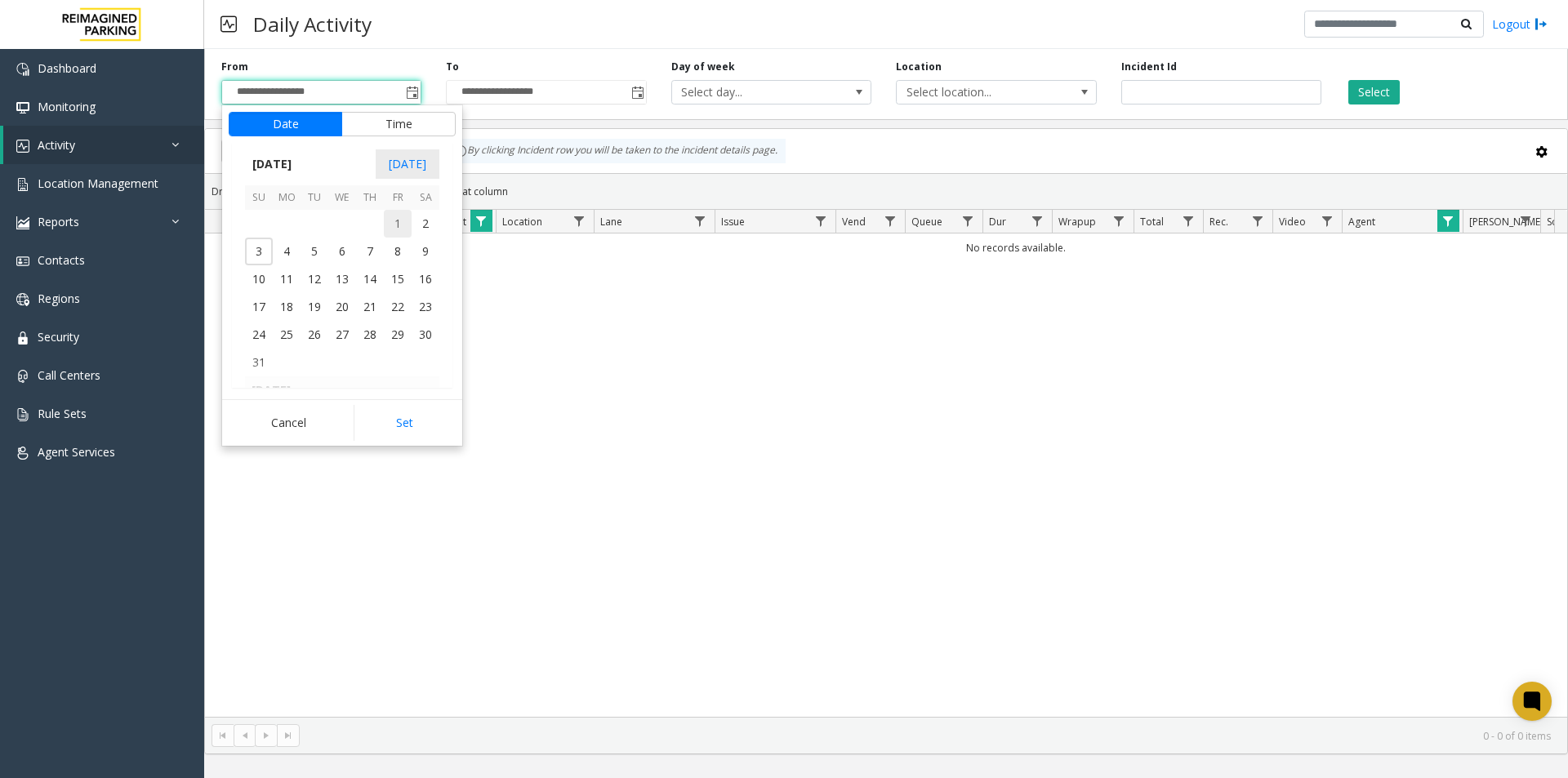
click at [394, 220] on span "1" at bounding box center [398, 224] width 28 height 28
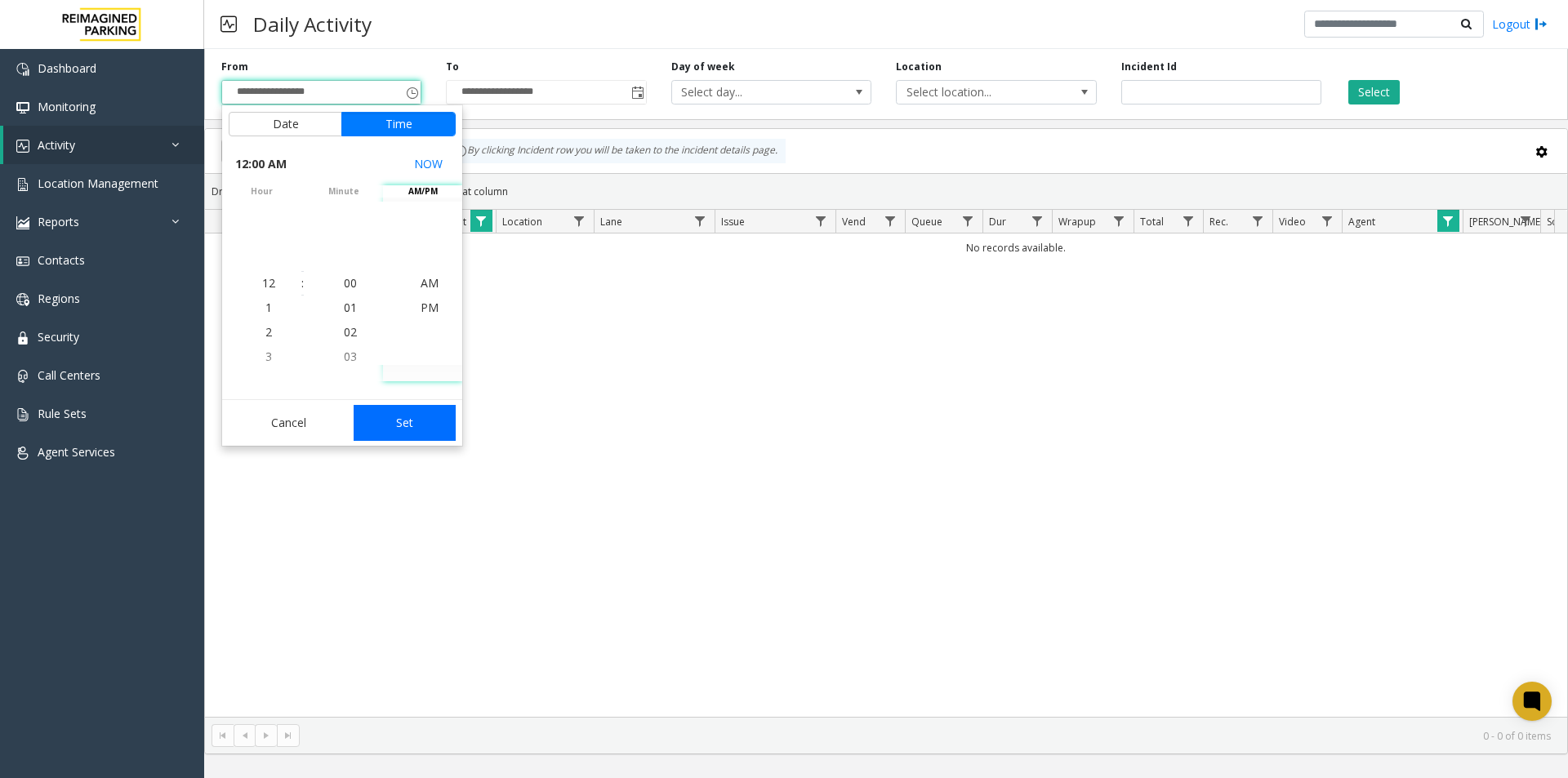
click at [399, 423] on button "Set" at bounding box center [405, 422] width 103 height 36
type input "**********"
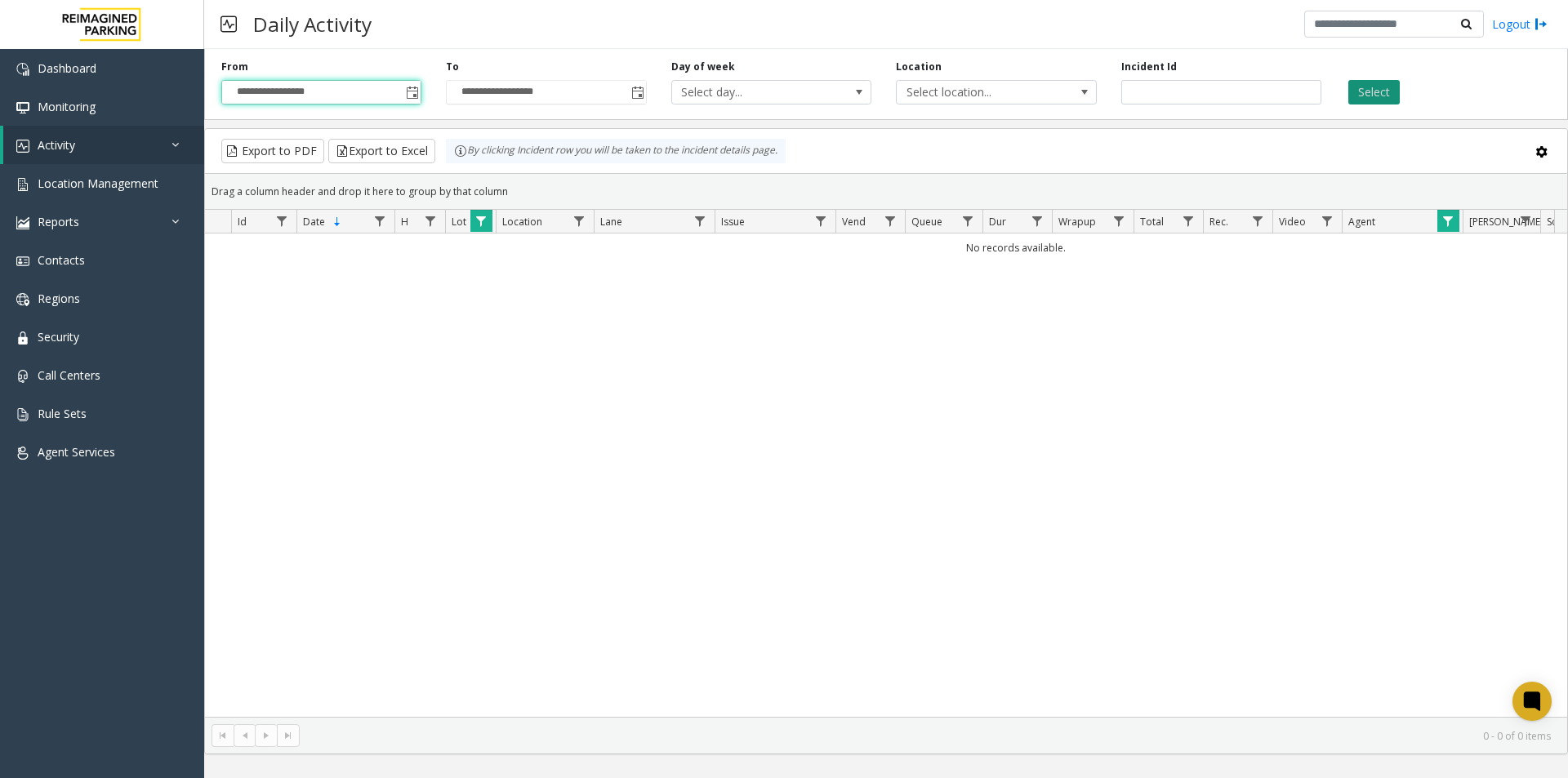
click at [1370, 95] on button "Select" at bounding box center [1374, 93] width 51 height 25
click at [1447, 223] on span "Data table" at bounding box center [1448, 222] width 13 height 13
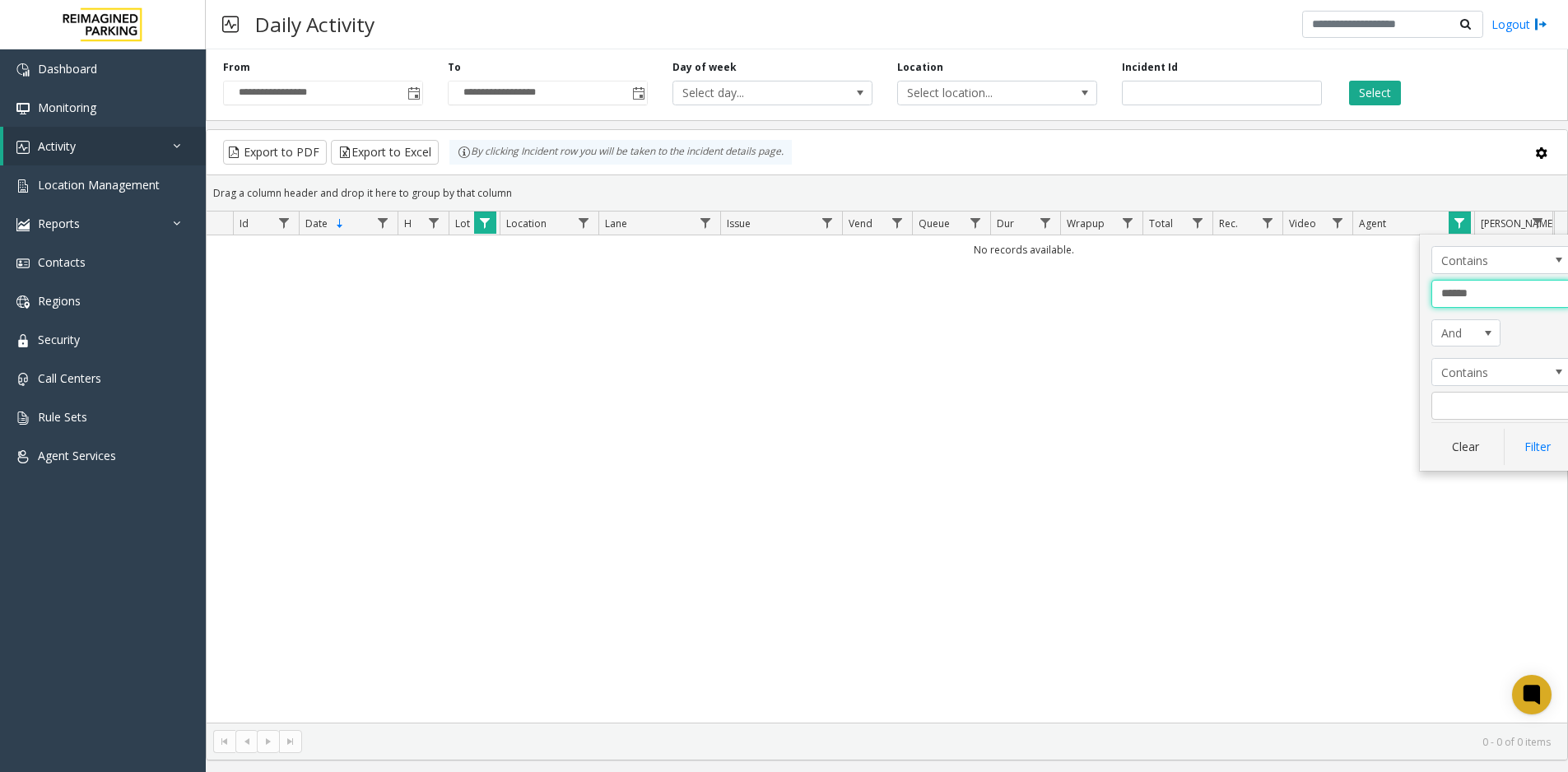
drag, startPoint x: 1500, startPoint y: 291, endPoint x: 1384, endPoint y: 299, distance: 116.3
click at [1384, 299] on app-root "**********" at bounding box center [784, 386] width 1568 height 772
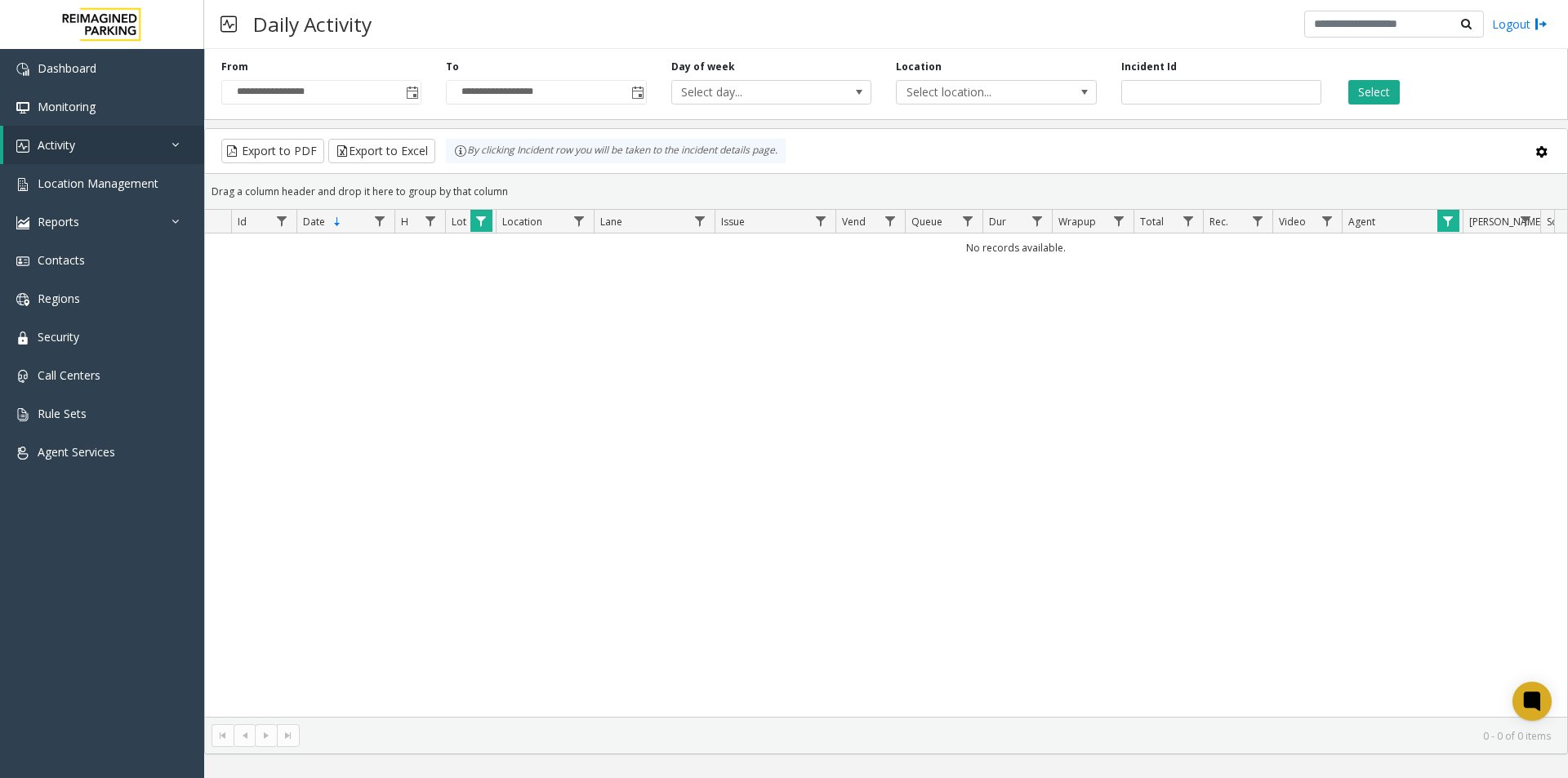
click at [1441, 223] on span "Data table" at bounding box center [1448, 222] width 13 height 13
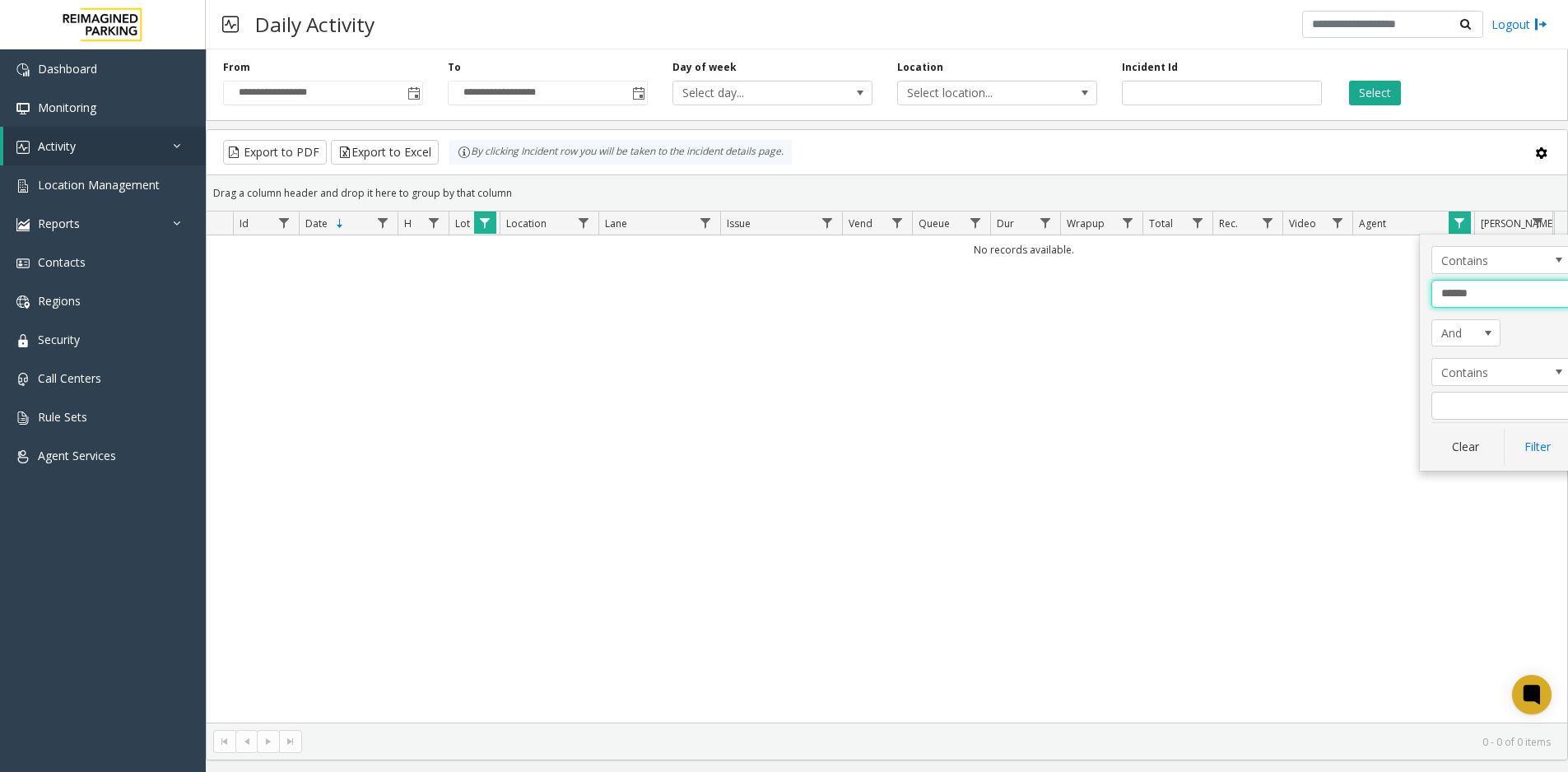
drag, startPoint x: 1510, startPoint y: 288, endPoint x: 1414, endPoint y: 301, distance: 96.9
click at [1414, 301] on app-root "**********" at bounding box center [784, 386] width 1568 height 772
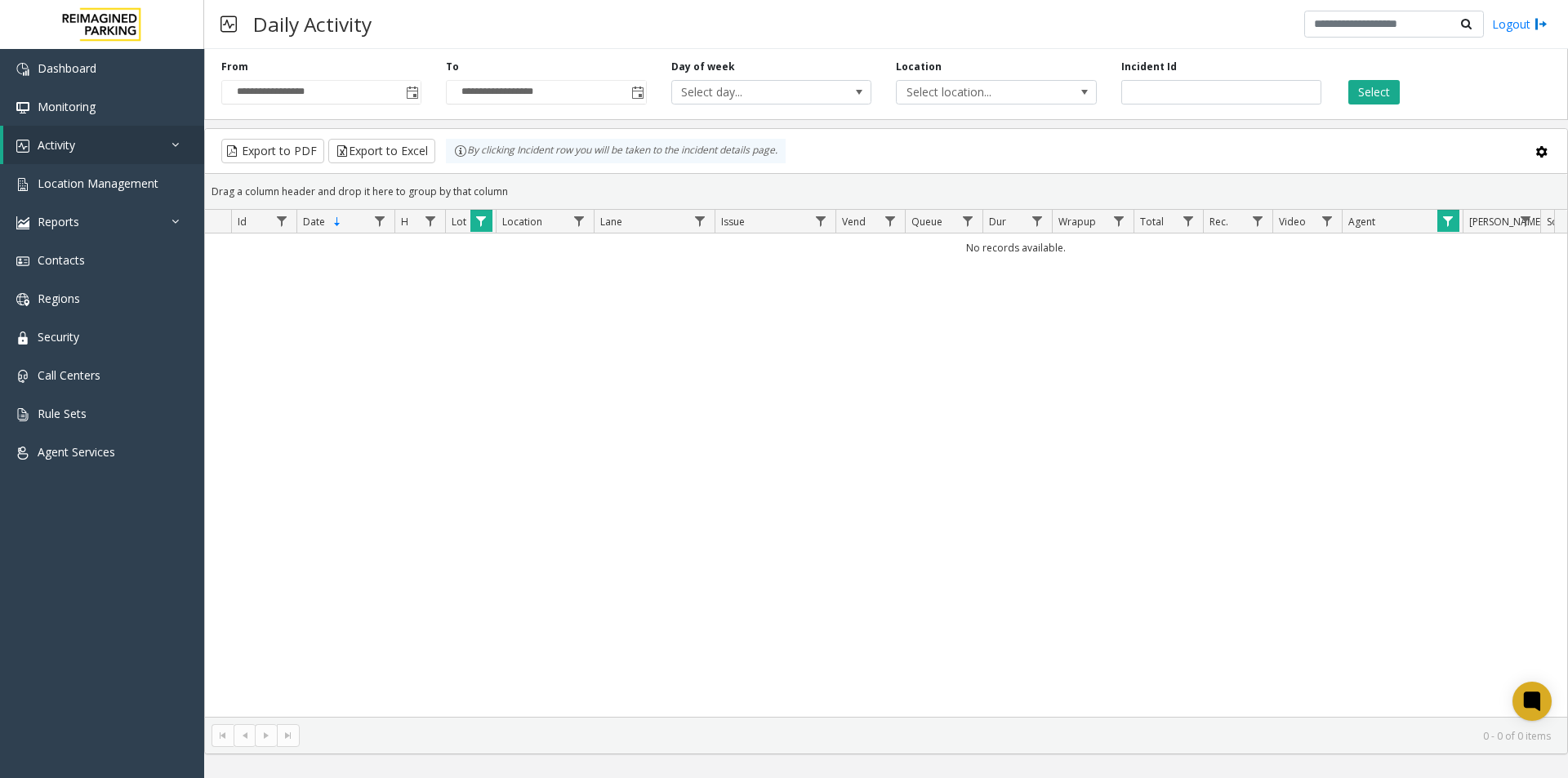
click at [1445, 218] on span "Data table" at bounding box center [1448, 222] width 13 height 13
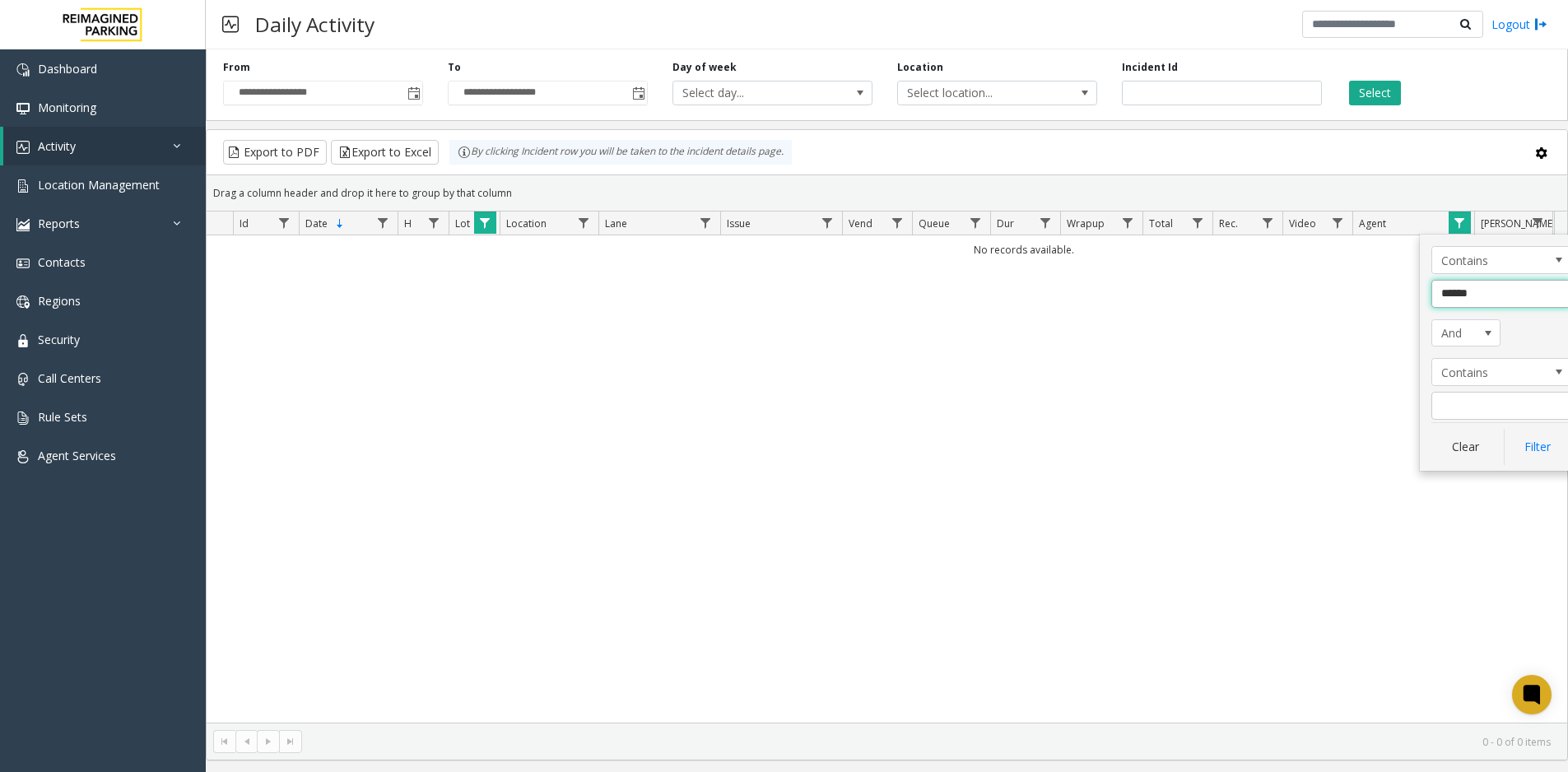
click at [1502, 288] on input "******" at bounding box center [1501, 294] width 140 height 28
paste input "********"
type input "**********"
click at [1547, 446] on button "Filter" at bounding box center [1537, 447] width 68 height 36
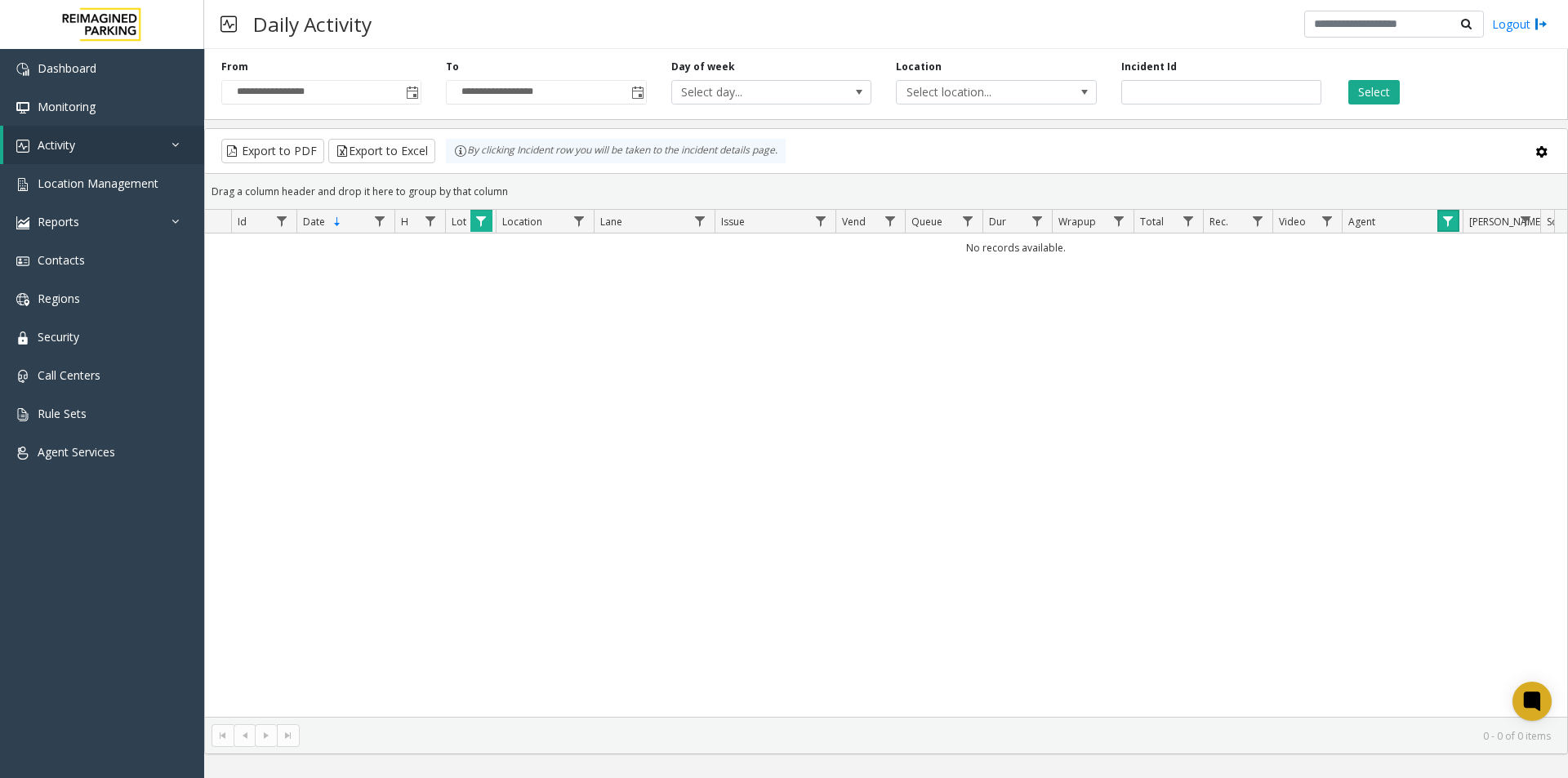
click at [482, 216] on span "Data table" at bounding box center [481, 222] width 13 height 13
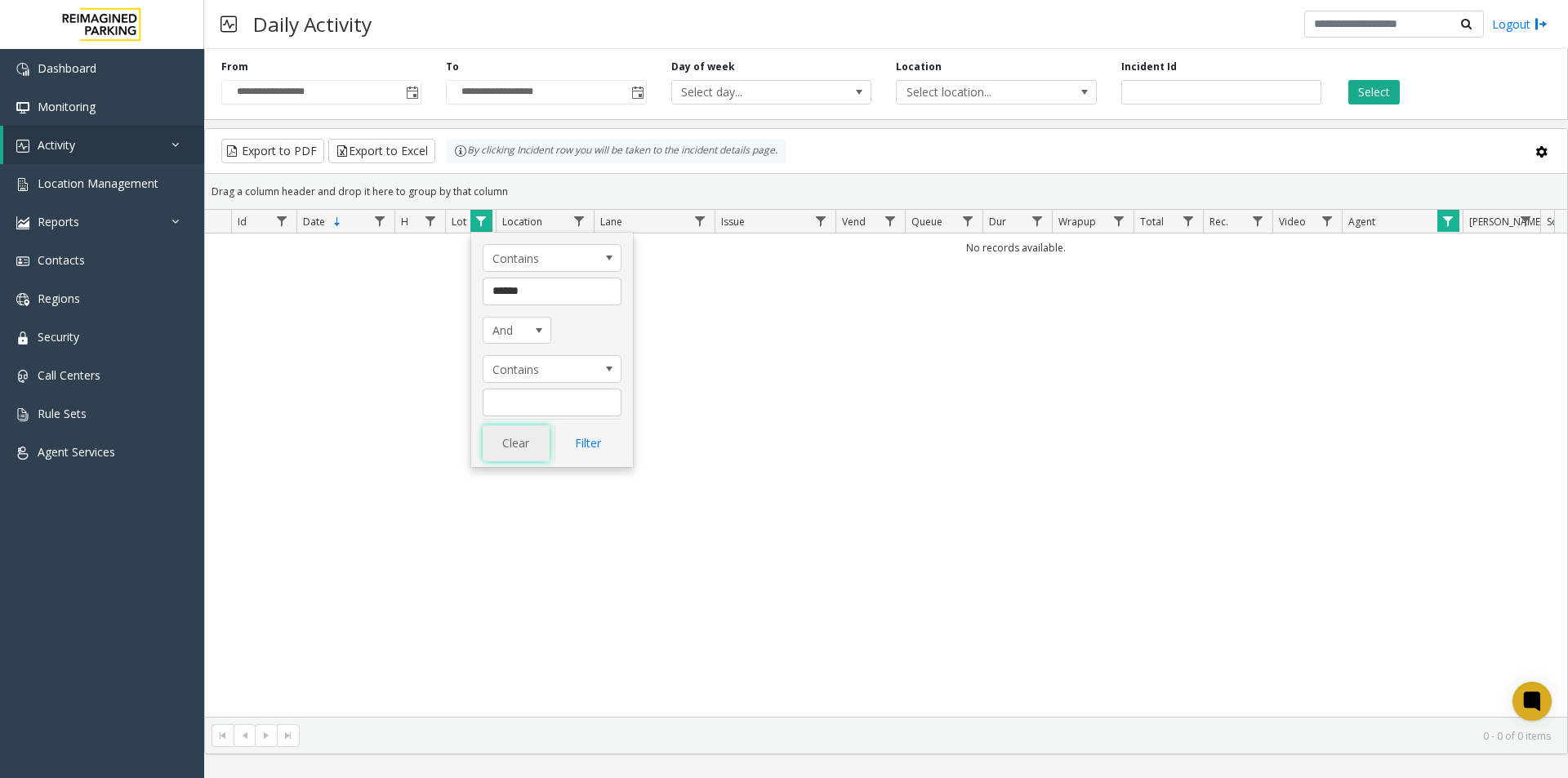
click at [523, 437] on button "Clear" at bounding box center [516, 443] width 67 height 36
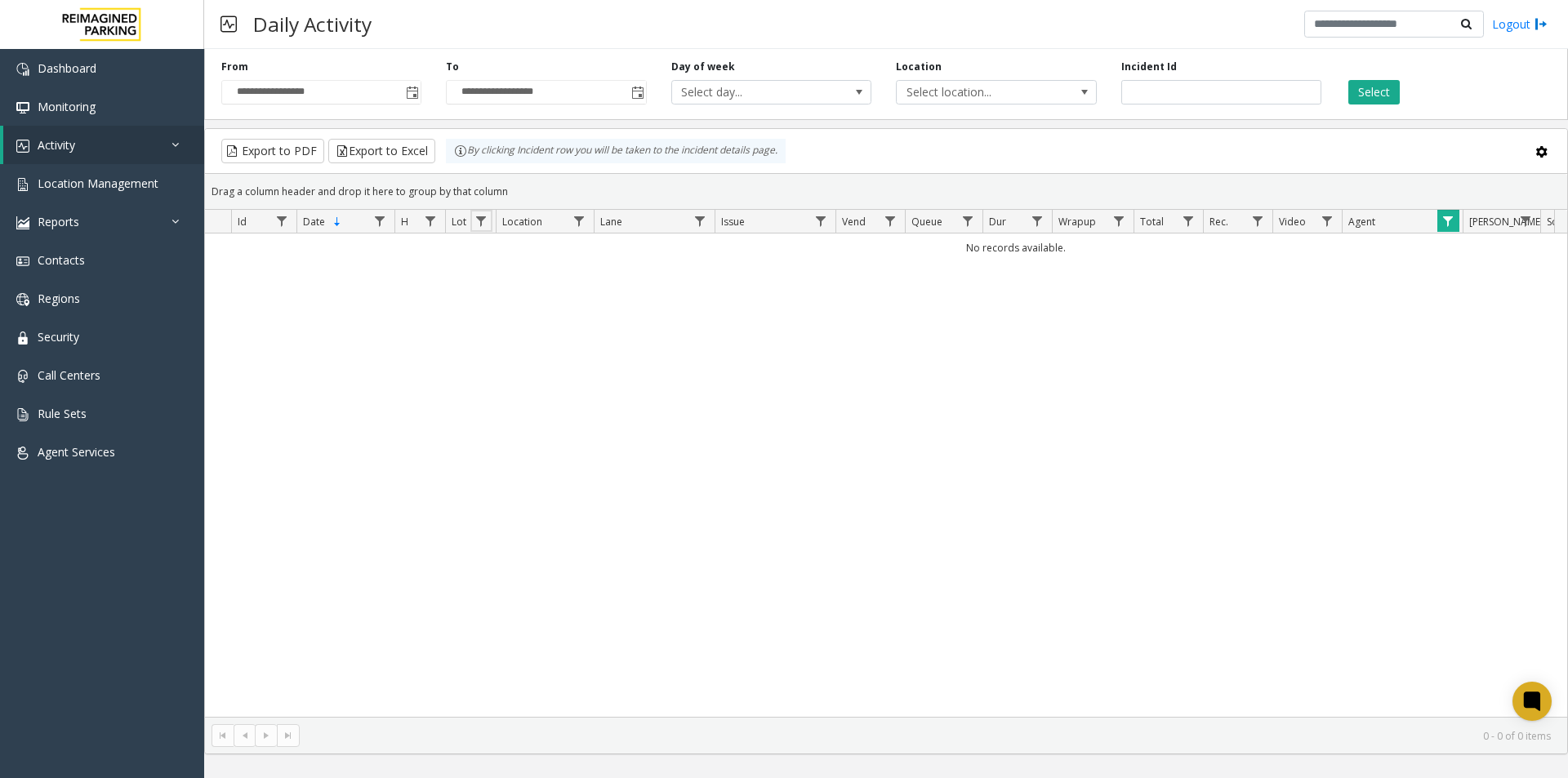
click at [1450, 222] on span "Data table" at bounding box center [1448, 222] width 13 height 13
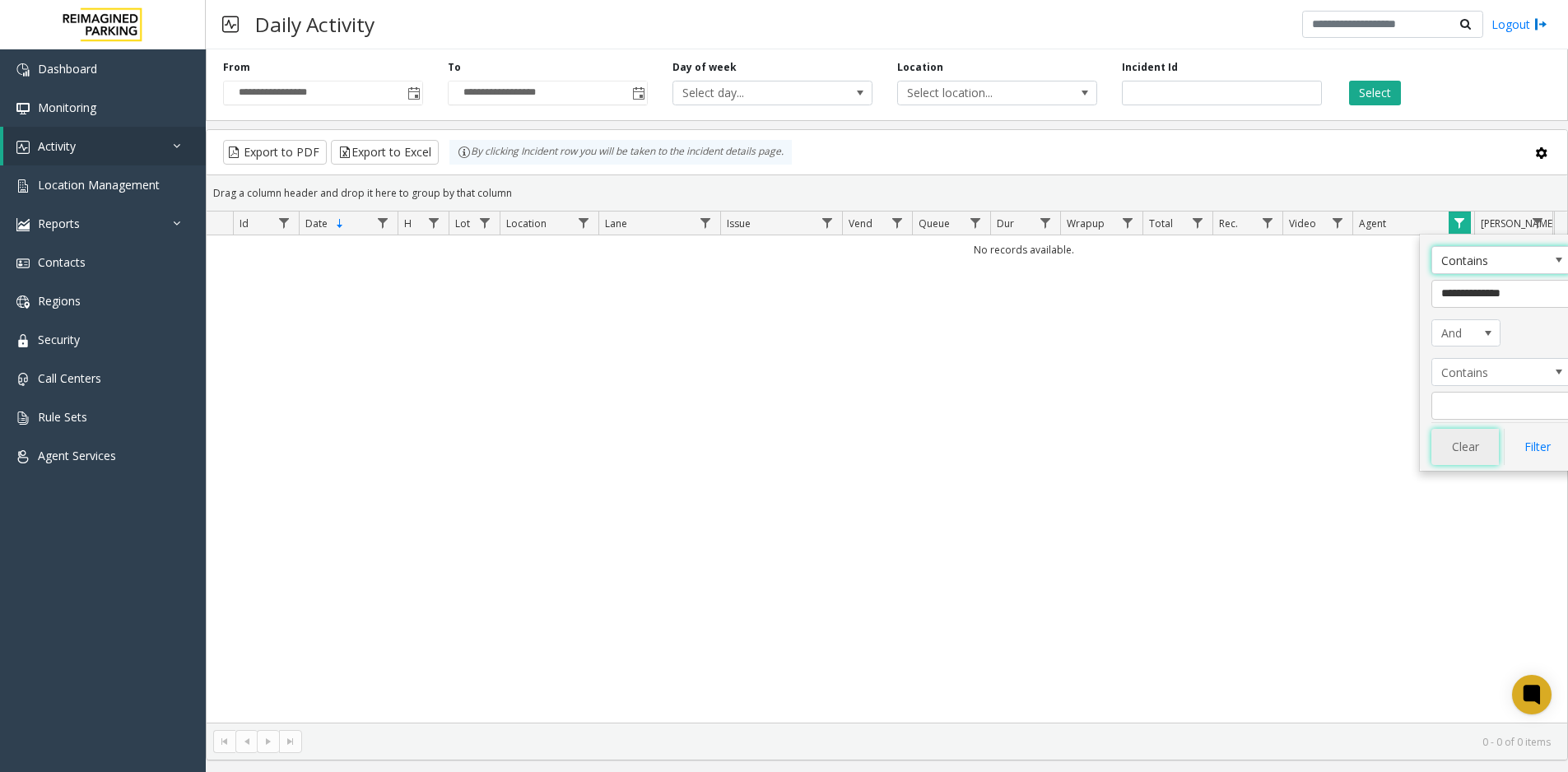
click at [1464, 443] on button "Clear" at bounding box center [1465, 447] width 68 height 36
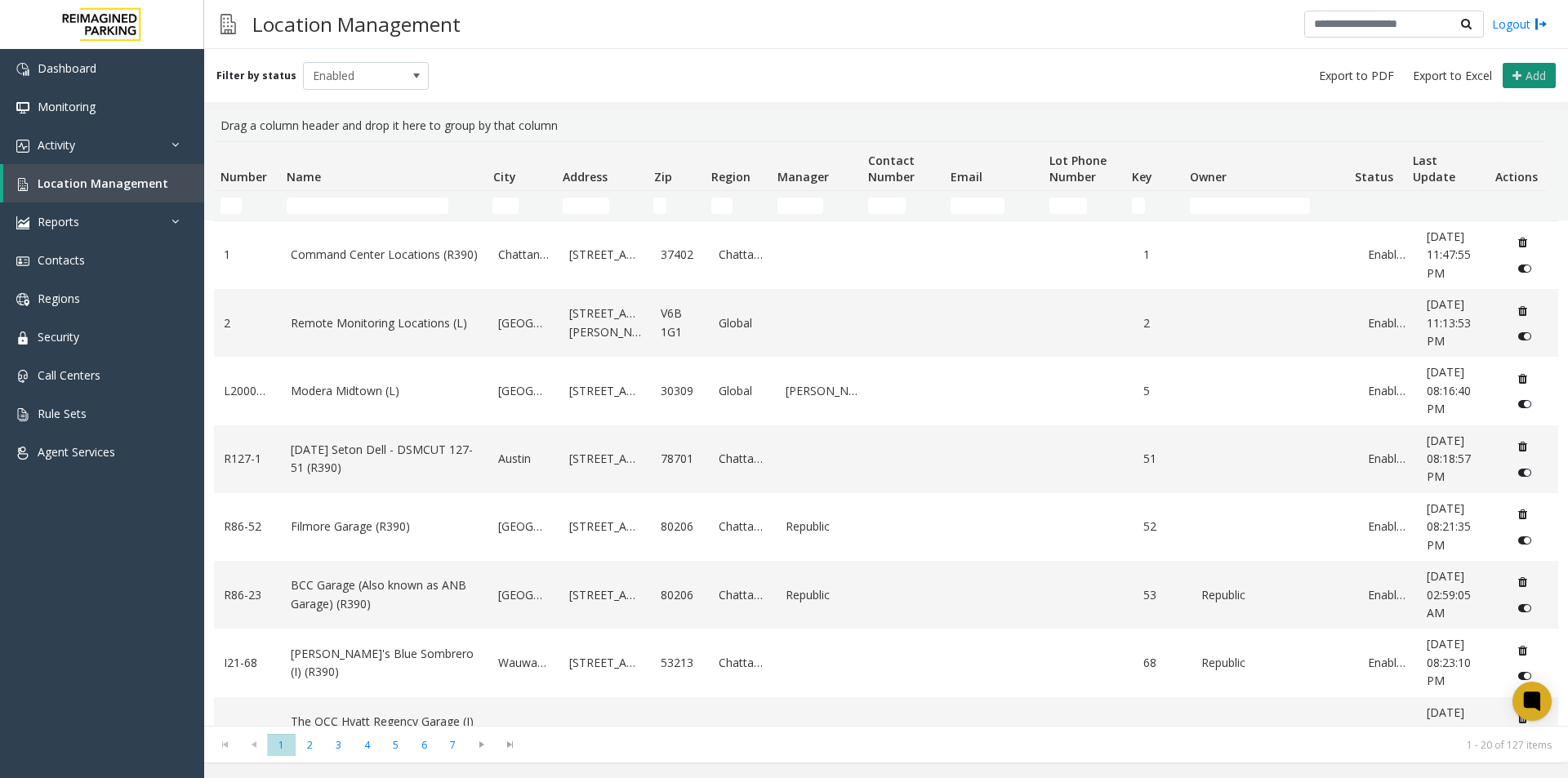
click at [1539, 75] on span "Add" at bounding box center [1536, 75] width 21 height 16
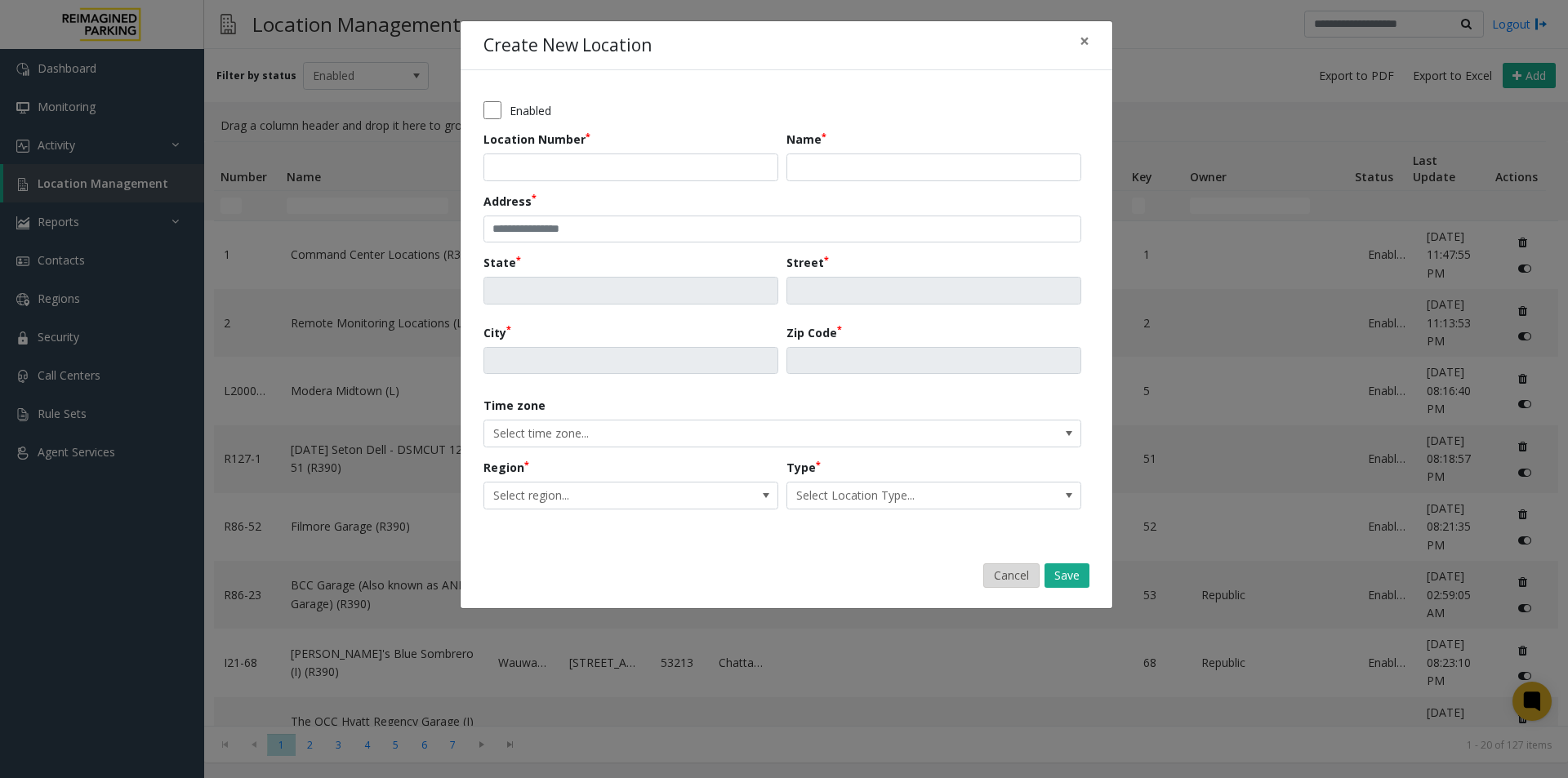
click at [1015, 572] on button "Cancel" at bounding box center [1011, 575] width 56 height 25
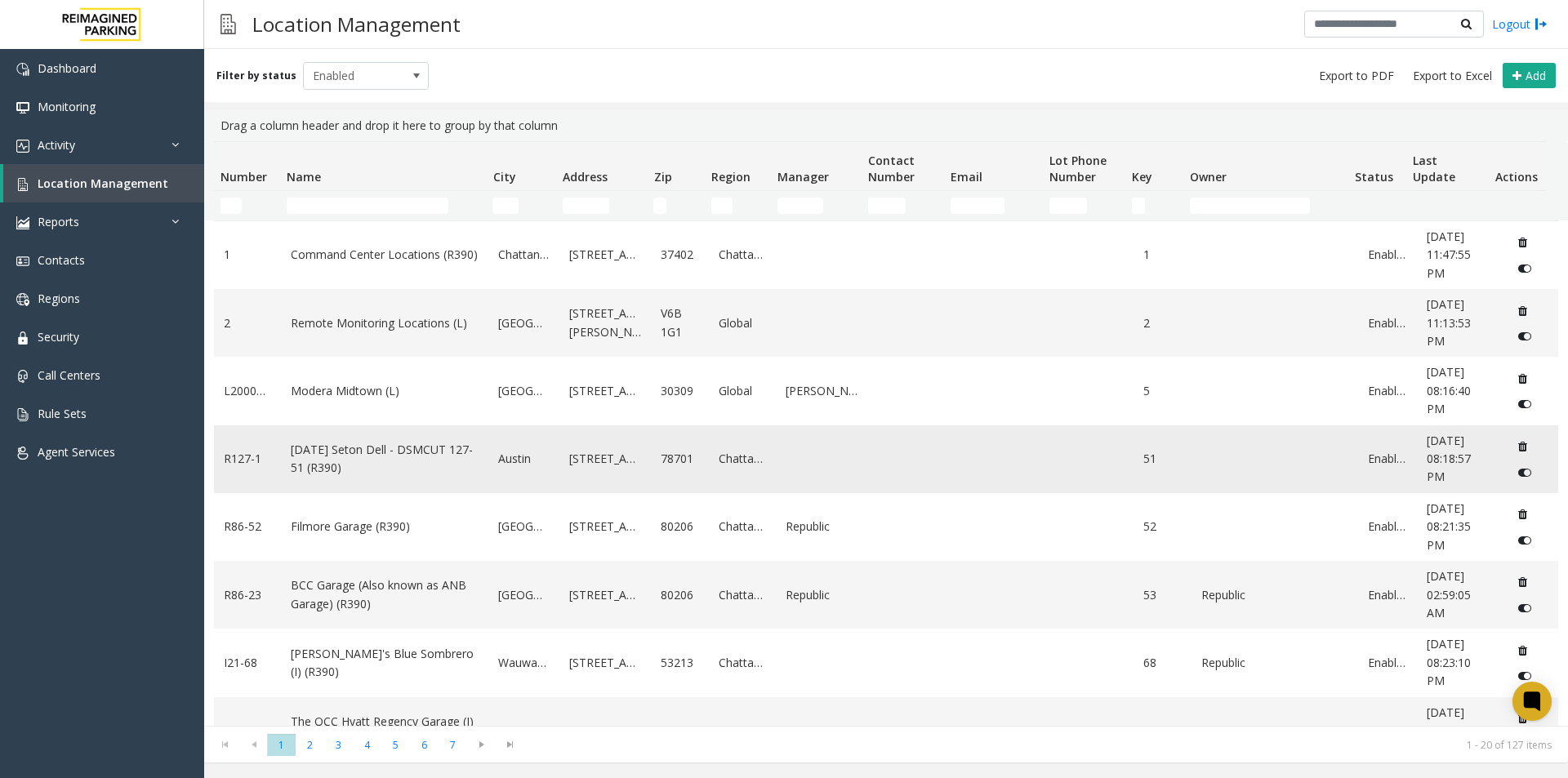
click at [734, 456] on link "Chattanooga" at bounding box center [742, 459] width 47 height 18
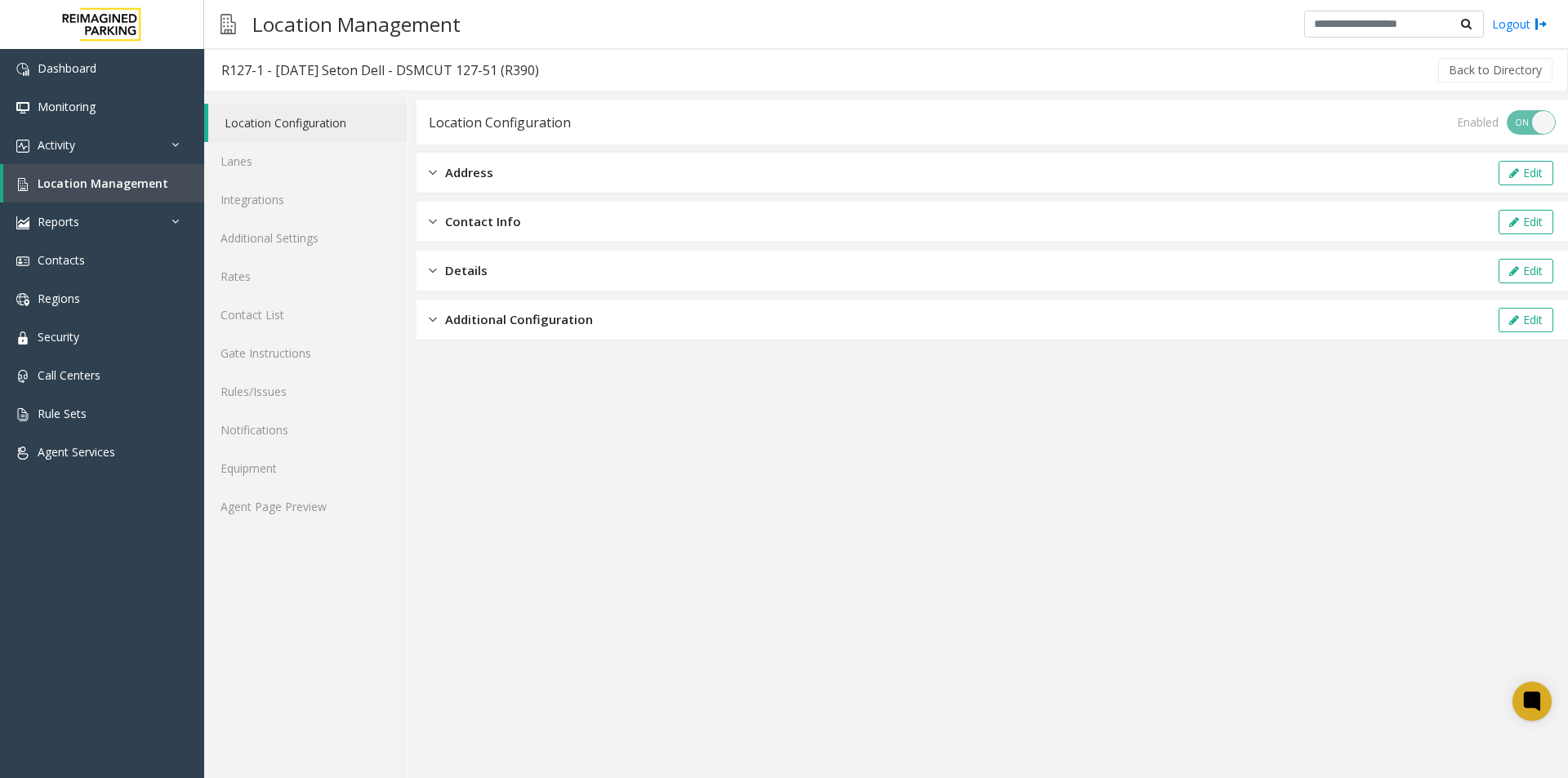
click at [467, 163] on div "Address Edit" at bounding box center [992, 173] width 1152 height 41
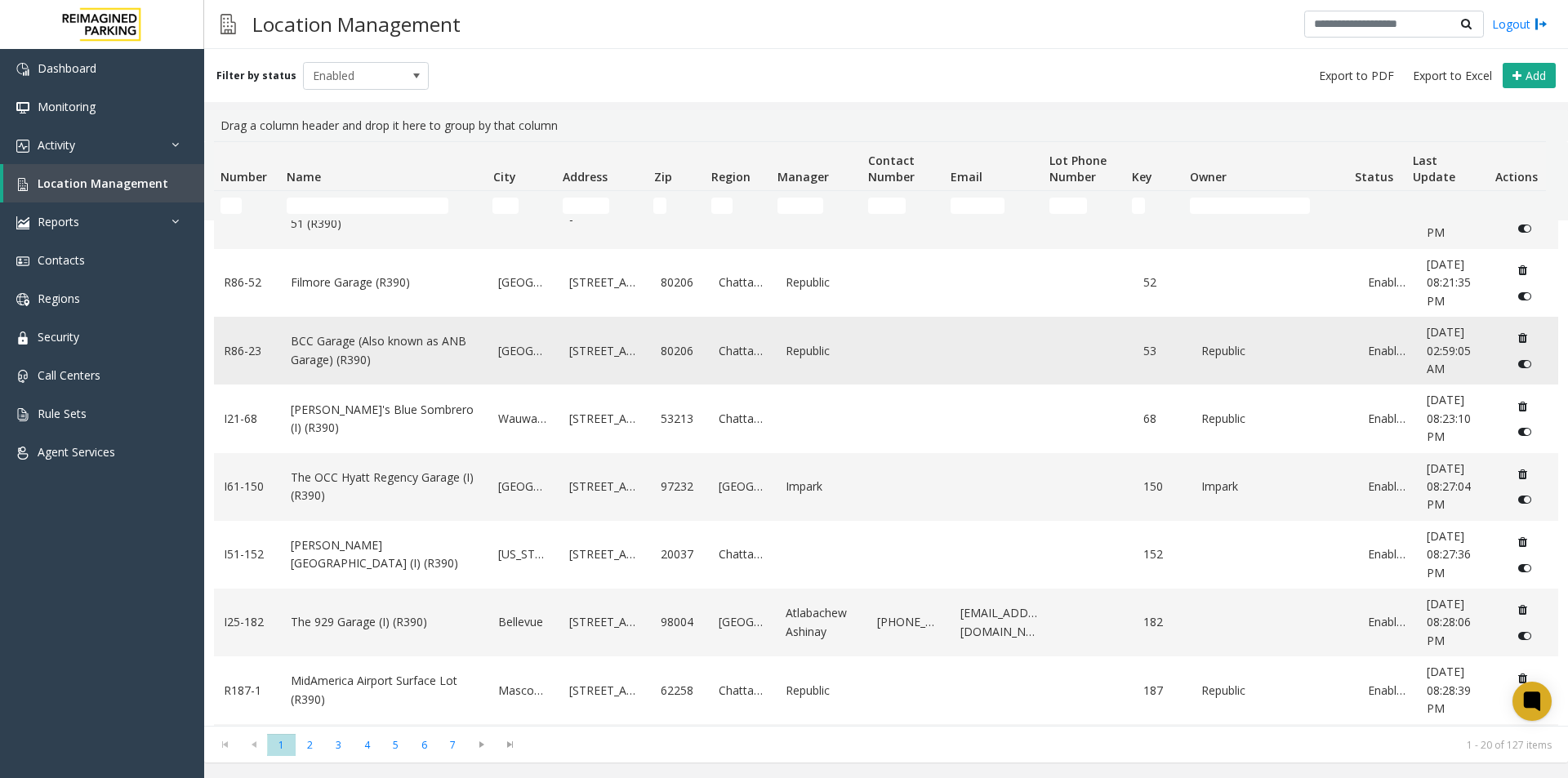
scroll to position [245, 0]
